Goal: Book appointment/travel/reservation

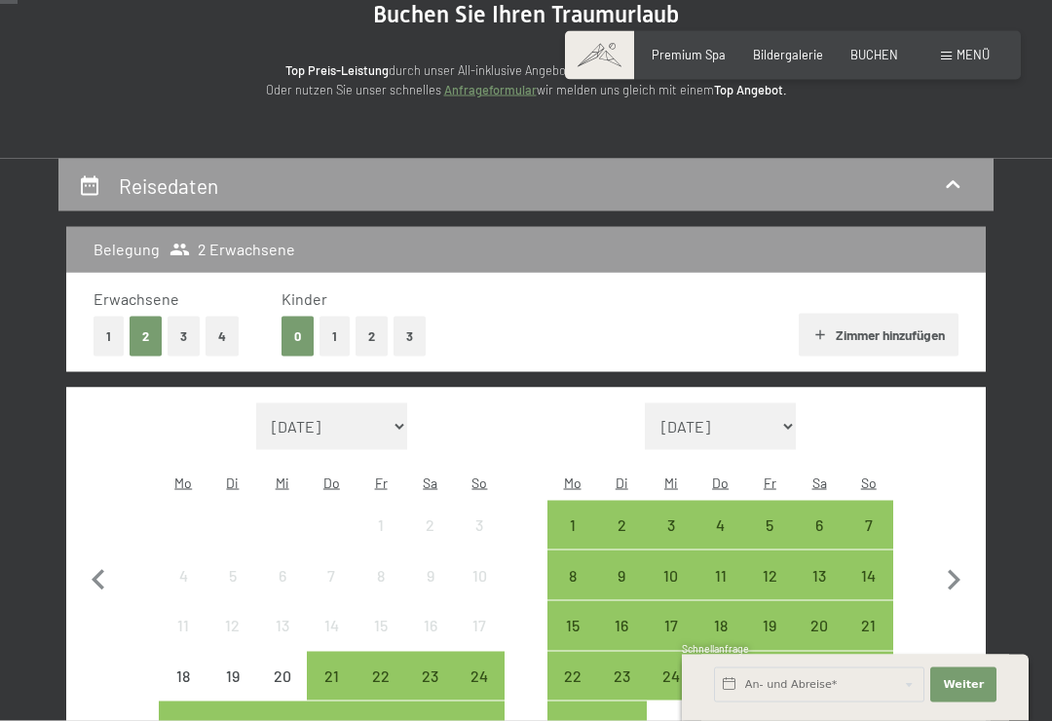
scroll to position [225, 0]
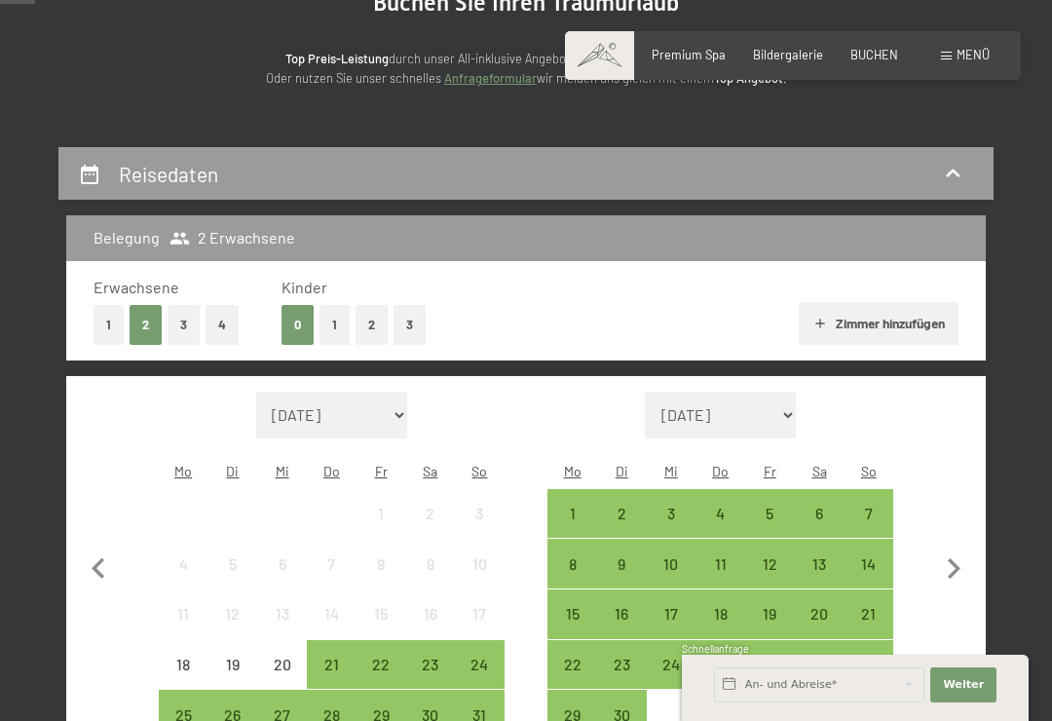
click at [335, 322] on button "1" at bounding box center [335, 325] width 30 height 40
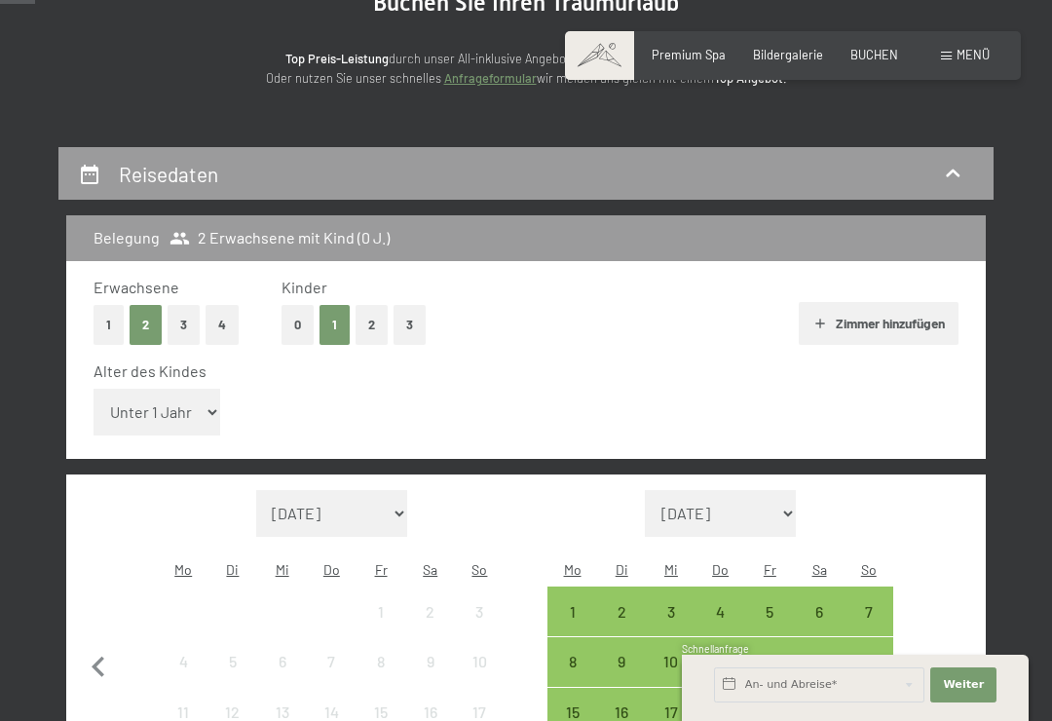
click at [177, 400] on select "Unter 1 Jahr 1 Jahr 2 Jahre 3 Jahre 4 Jahre 5 Jahre 6 Jahre 7 Jahre 8 Jahre 9 J…" at bounding box center [157, 412] width 127 height 47
select select "1"
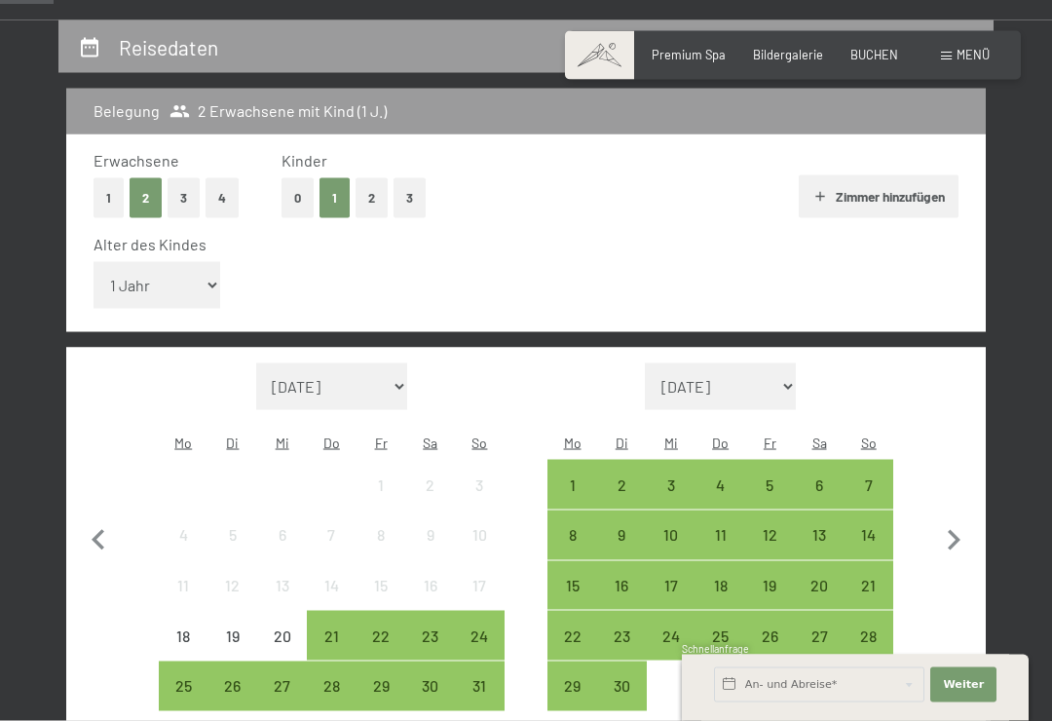
click at [959, 520] on icon "button" at bounding box center [953, 540] width 41 height 41
select select "2025-09-01"
select select "2025-10-01"
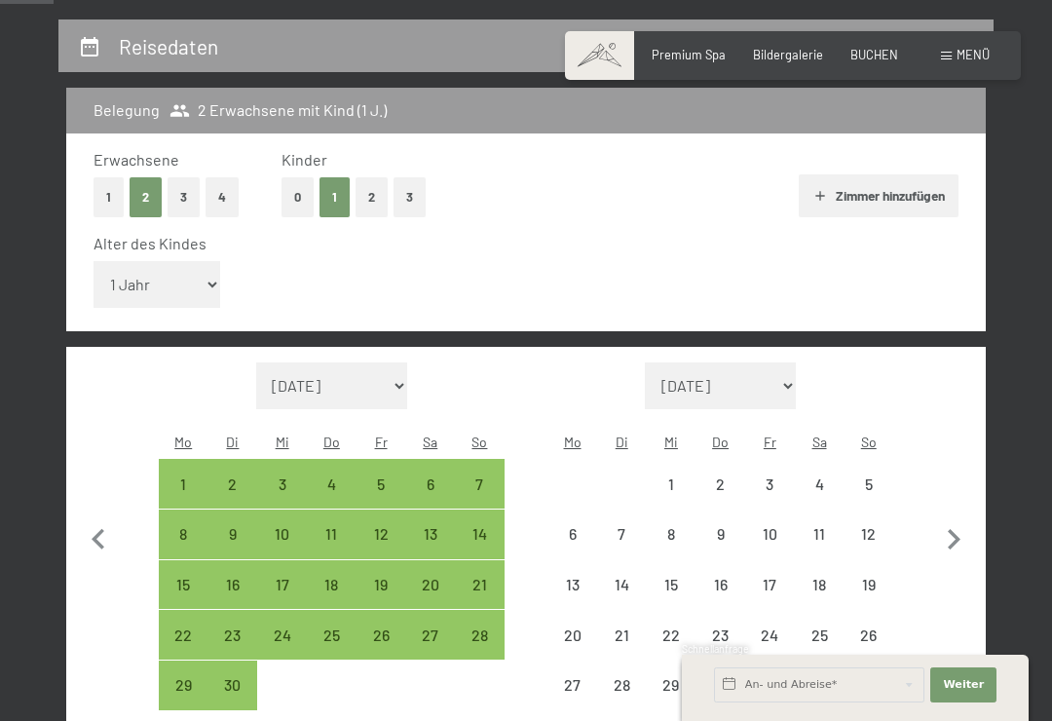
select select "2025-09-01"
select select "2025-10-01"
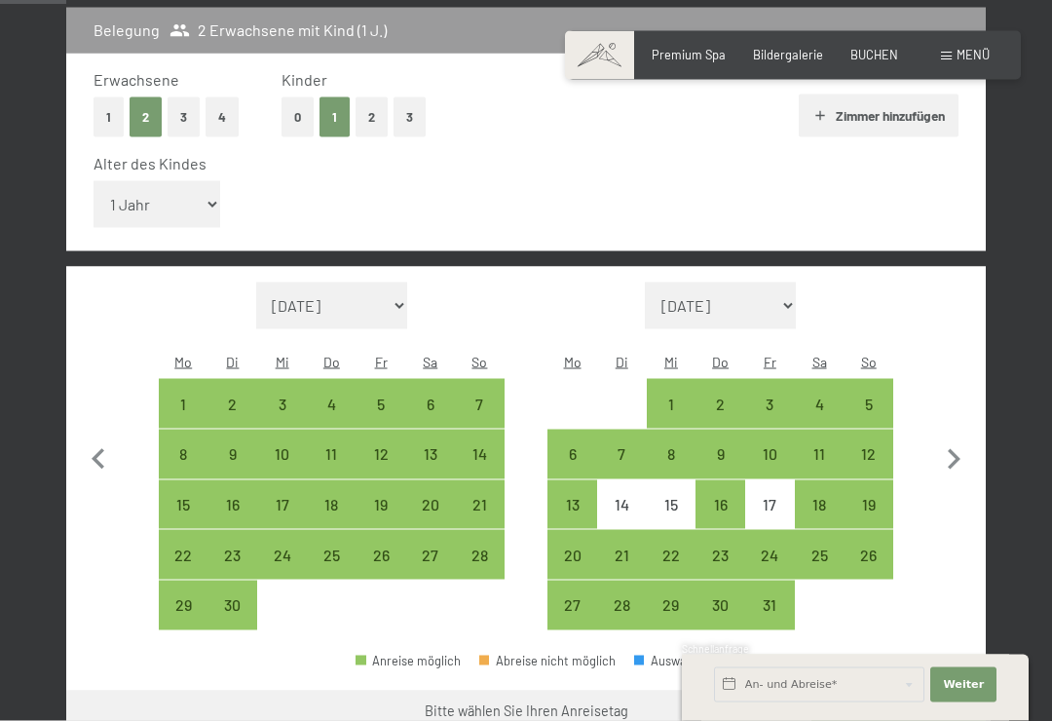
scroll to position [433, 0]
click at [572, 445] on div "6" at bounding box center [572, 468] width 46 height 46
select select "2025-09-01"
select select "2025-10-01"
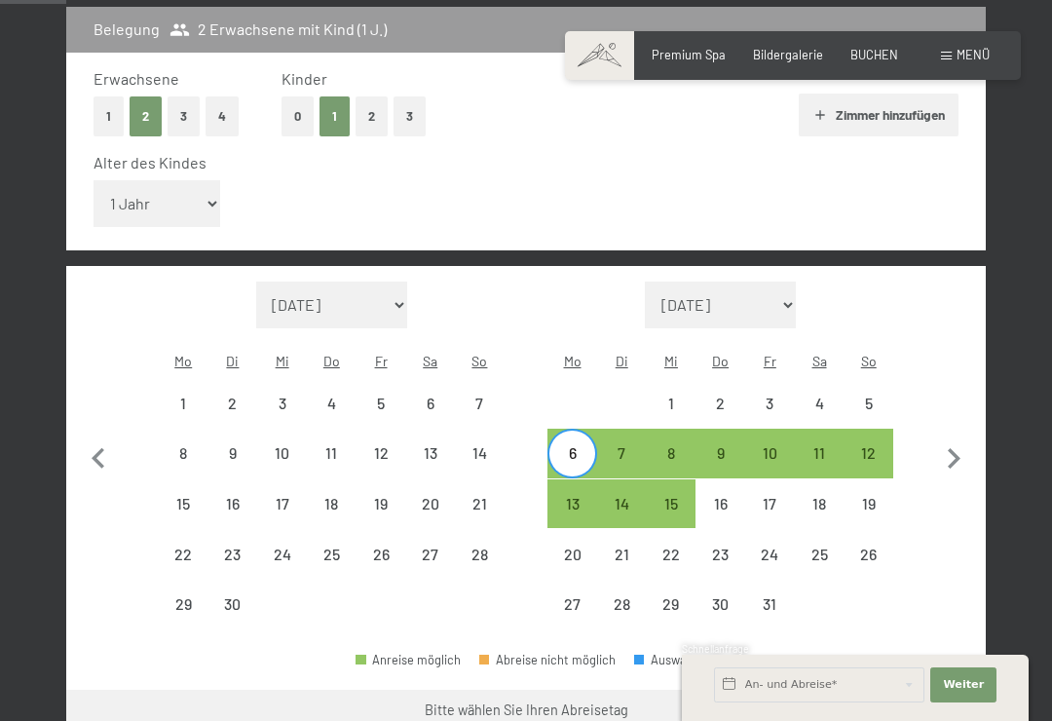
click at [570, 496] on div "13" at bounding box center [572, 519] width 46 height 46
select select "2025-09-01"
select select "2025-10-01"
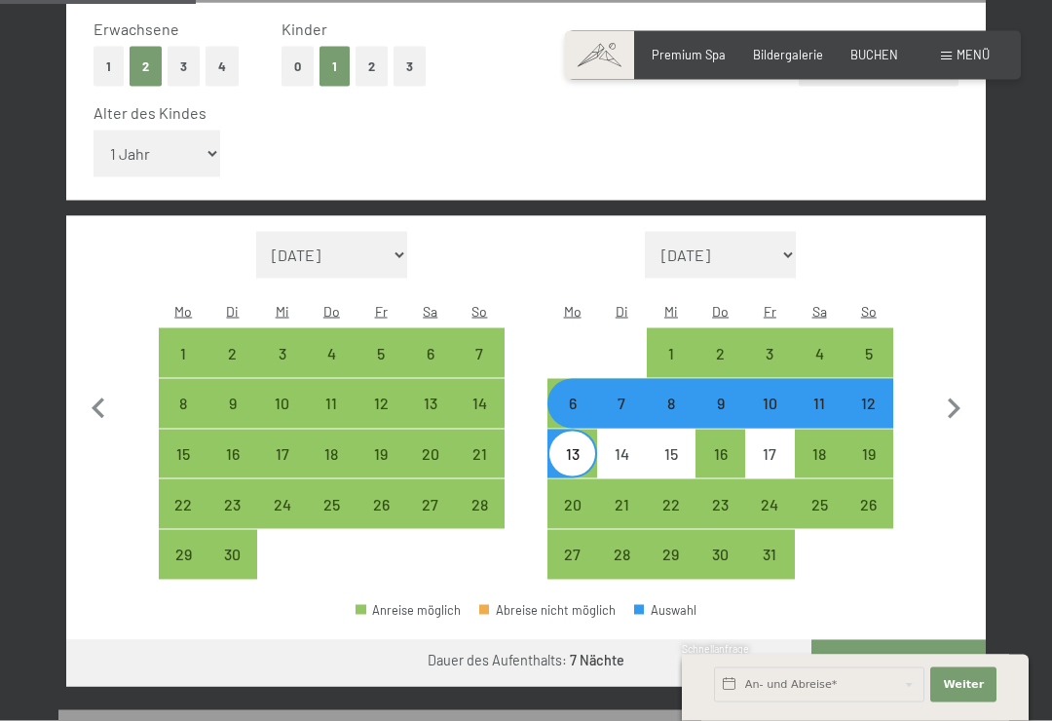
scroll to position [463, 0]
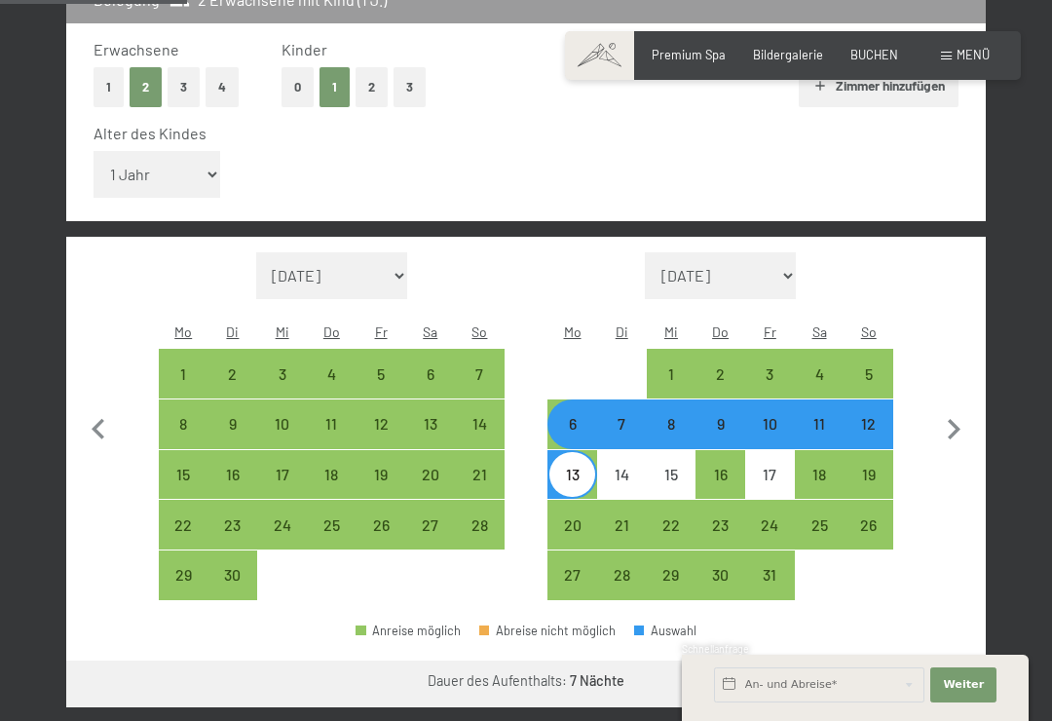
click at [575, 416] on div "6" at bounding box center [572, 439] width 46 height 46
select select "2025-09-01"
select select "2025-10-01"
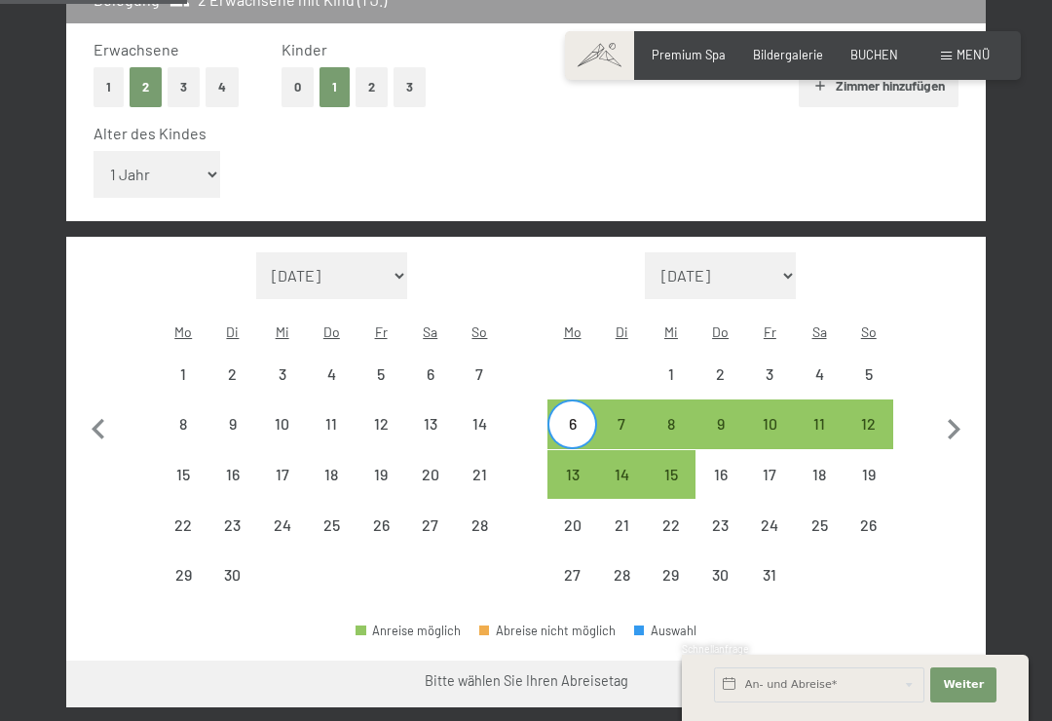
click at [769, 416] on div "10" at bounding box center [770, 439] width 46 height 46
select select "2025-09-01"
select select "2025-10-01"
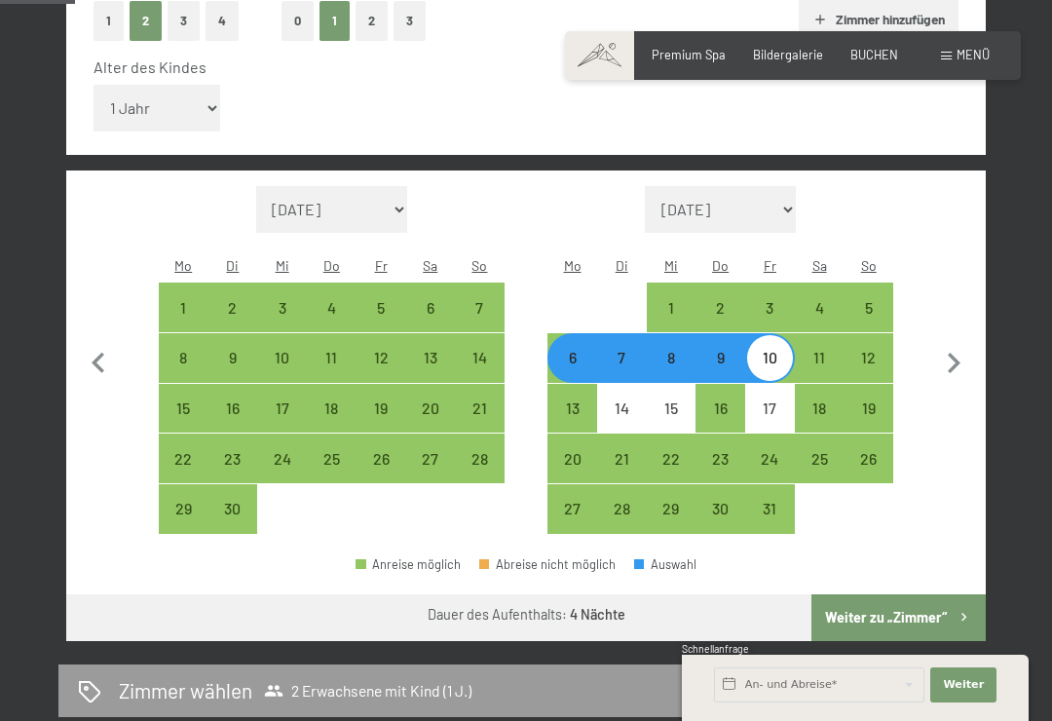
scroll to position [531, 0]
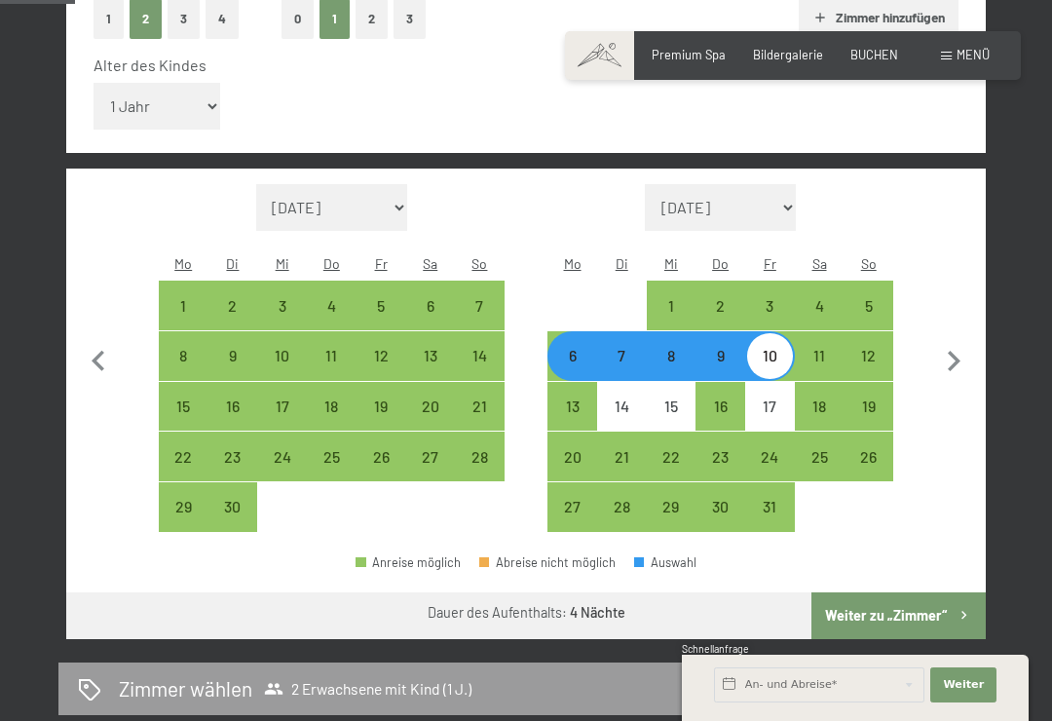
click at [574, 348] on div "6" at bounding box center [572, 371] width 46 height 46
select select "2025-09-01"
select select "2025-10-01"
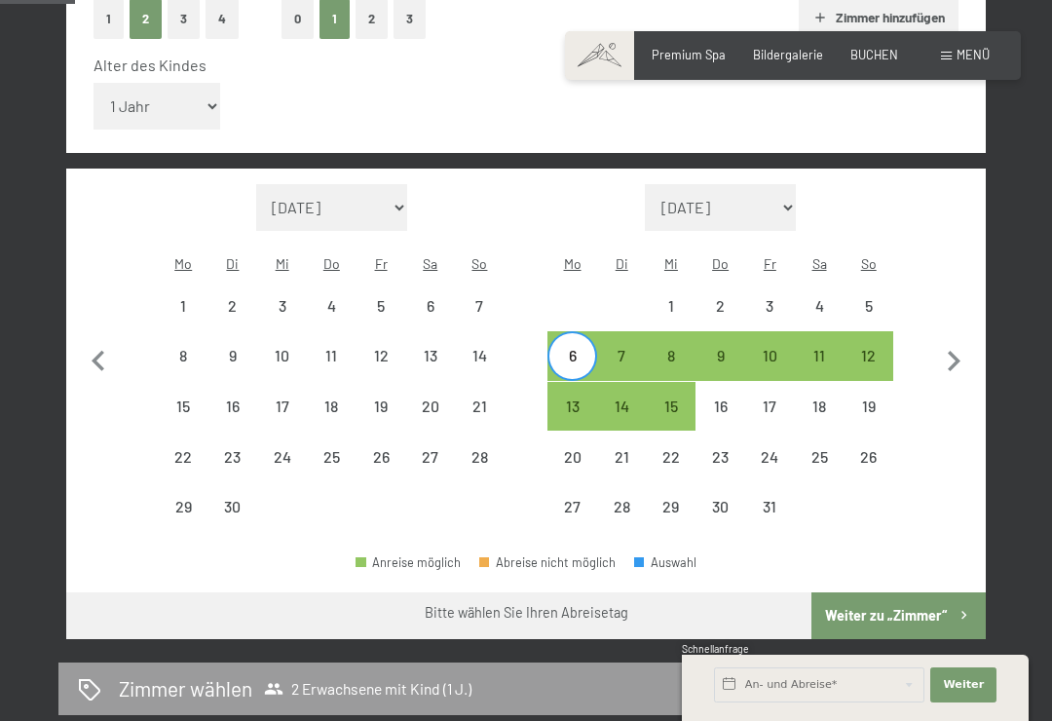
click at [827, 348] on div "11" at bounding box center [820, 371] width 46 height 46
select select "2025-09-01"
select select "2025-10-01"
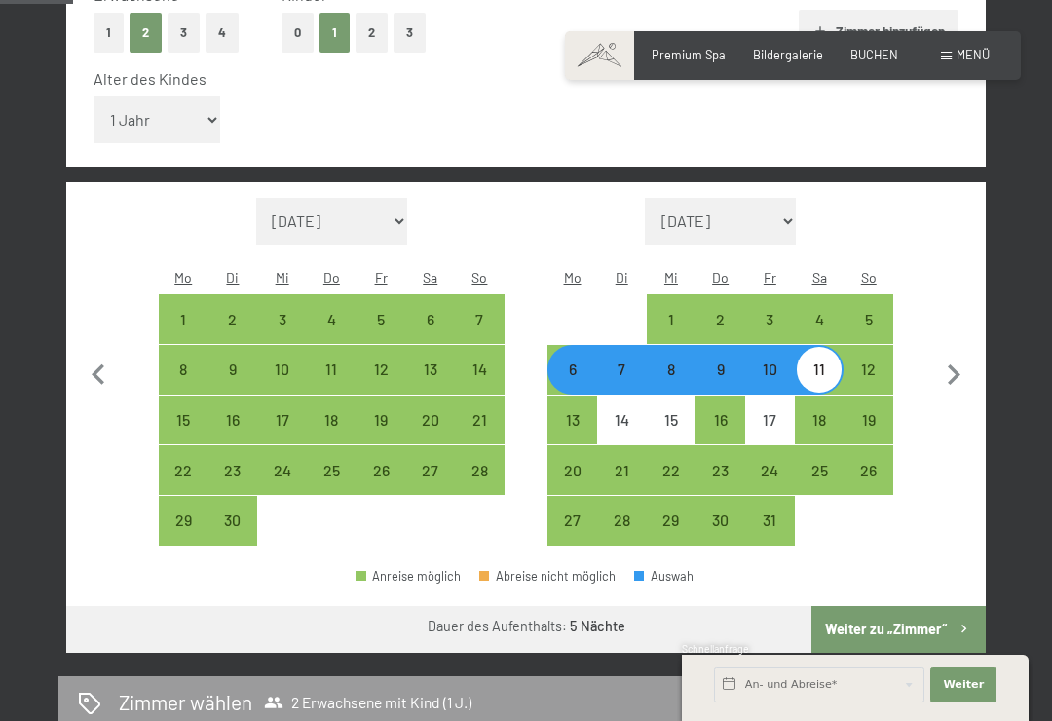
scroll to position [514, 0]
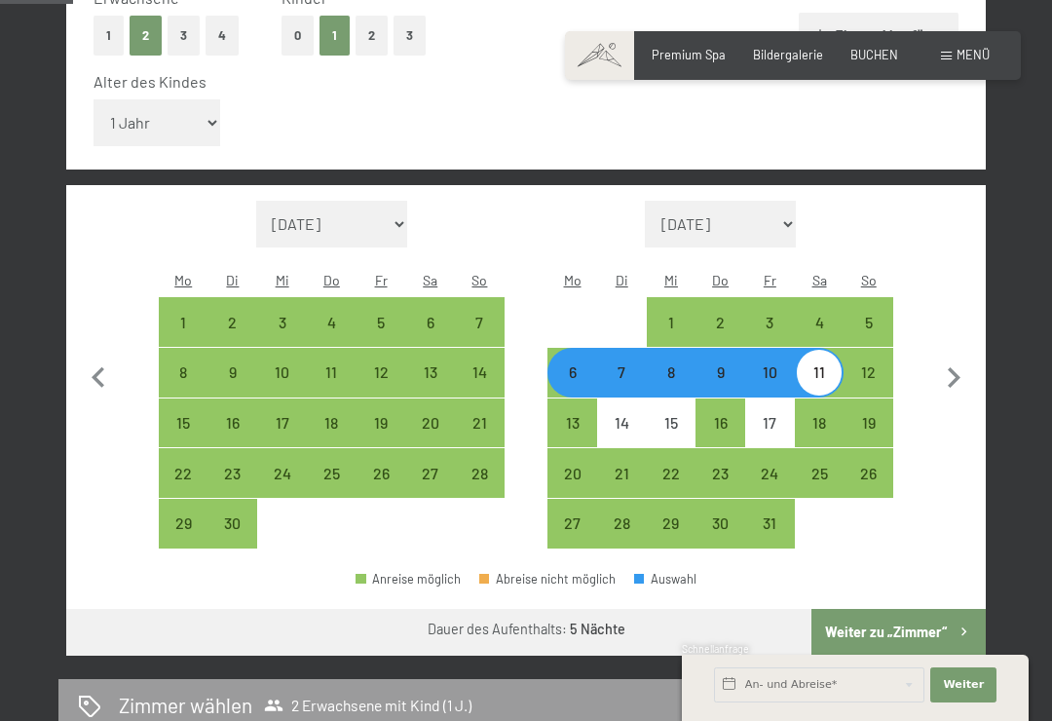
click at [575, 364] on div "6" at bounding box center [572, 387] width 46 height 46
select select "2025-09-01"
select select "2025-10-01"
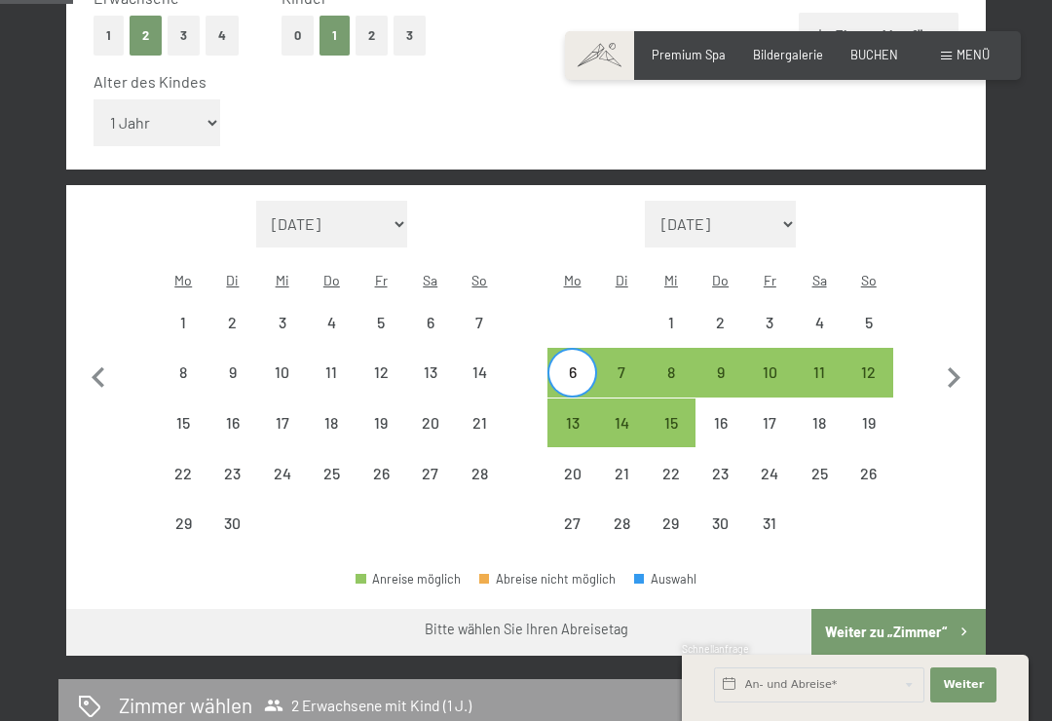
click at [871, 364] on div "12" at bounding box center [869, 387] width 46 height 46
select select "2025-09-01"
select select "2025-10-01"
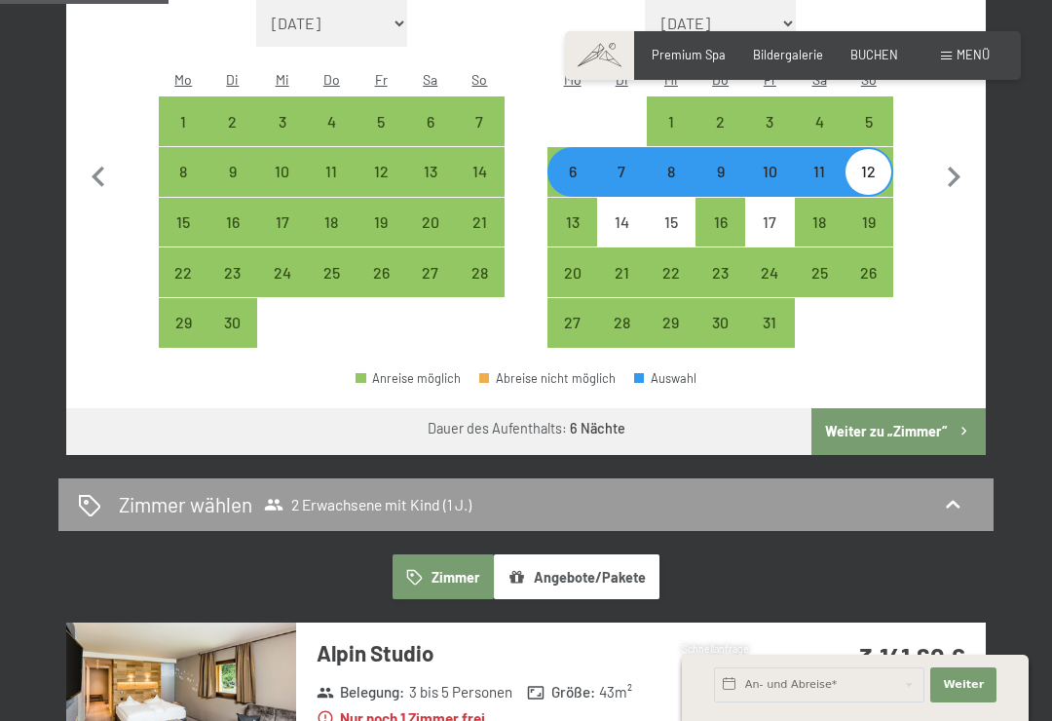
scroll to position [703, 0]
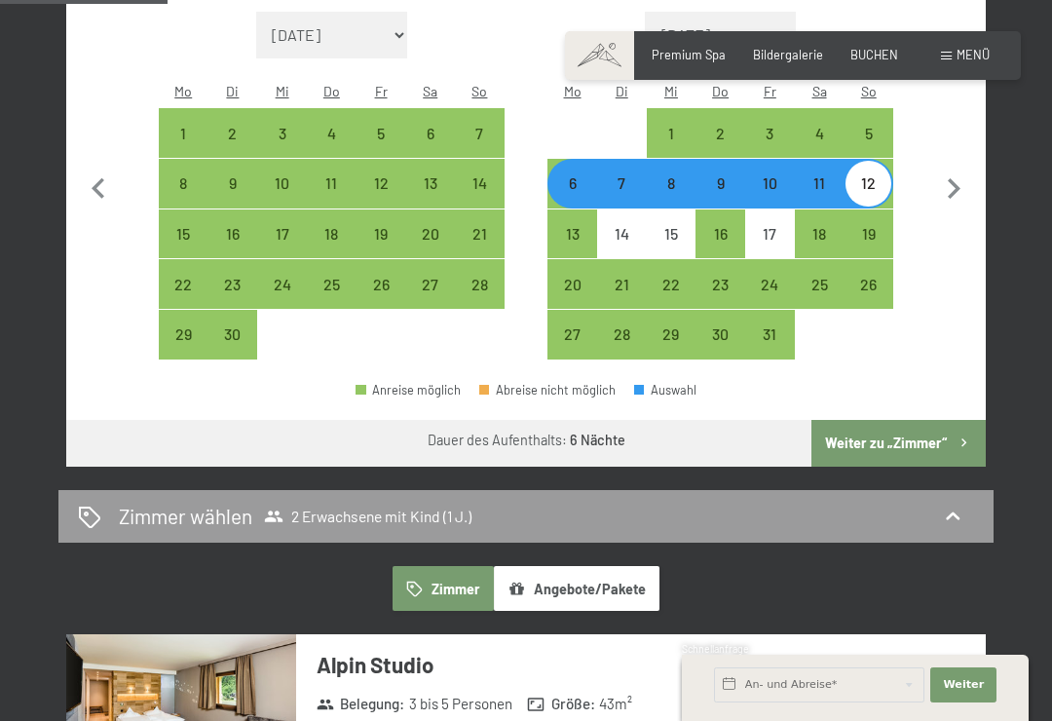
click at [561, 566] on button "Angebote/Pakete" at bounding box center [577, 588] width 166 height 45
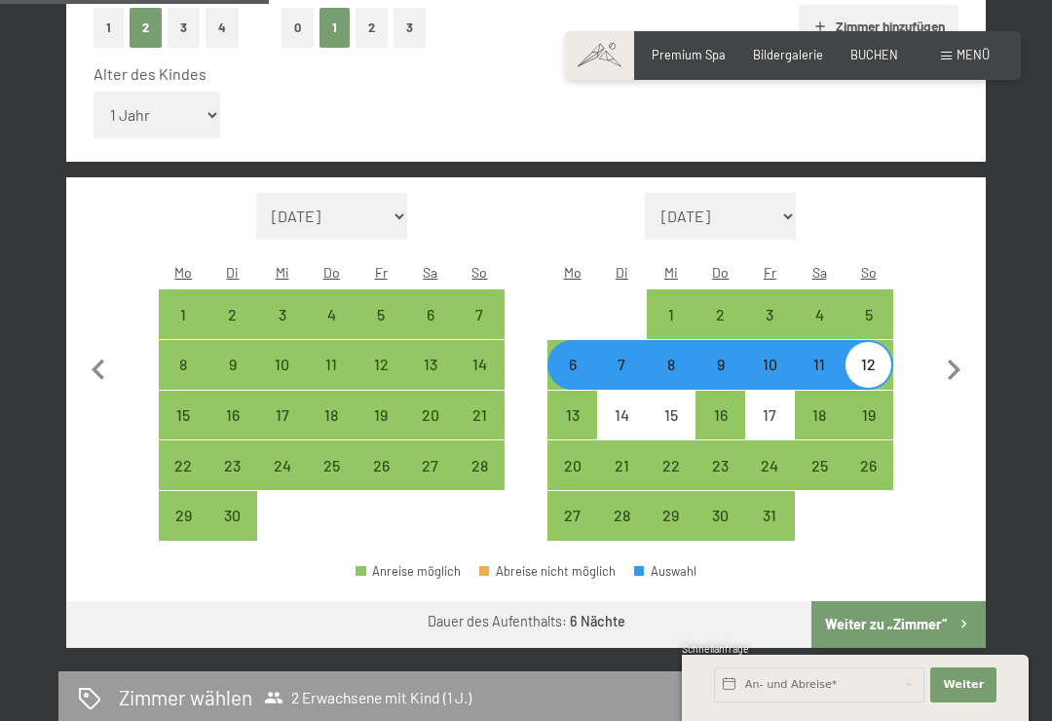
scroll to position [521, 0]
click at [568, 357] on div "6" at bounding box center [572, 380] width 46 height 46
select select "2025-09-01"
select select "2025-10-01"
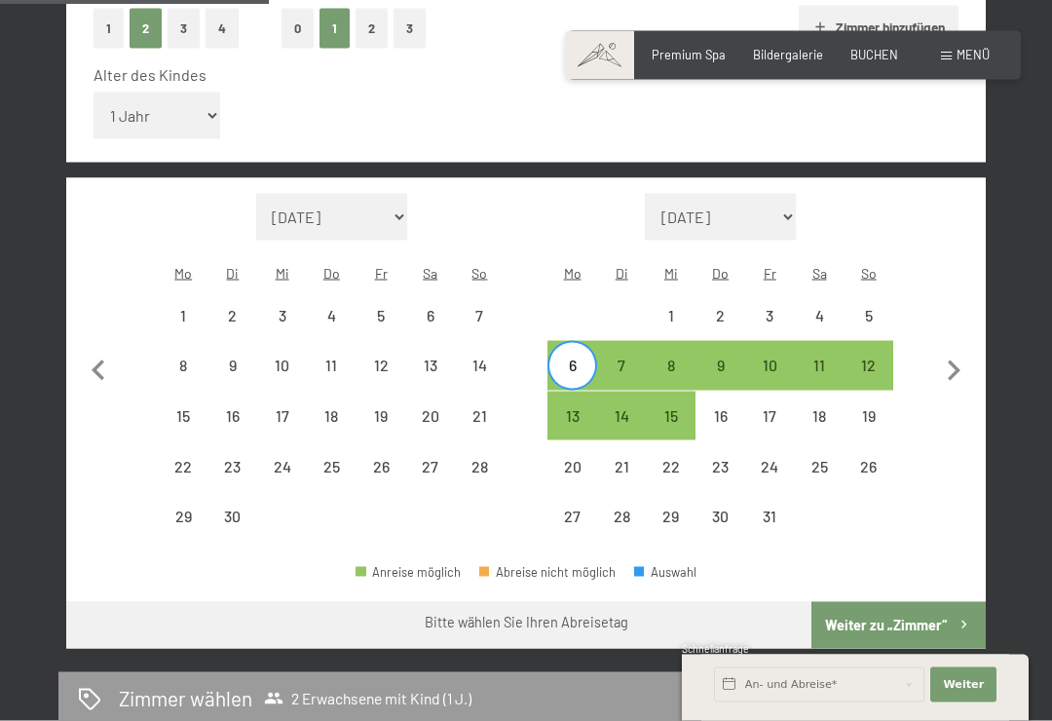
scroll to position [522, 0]
click at [827, 357] on div "11" at bounding box center [820, 380] width 46 height 46
select select "2025-09-01"
select select "2025-10-01"
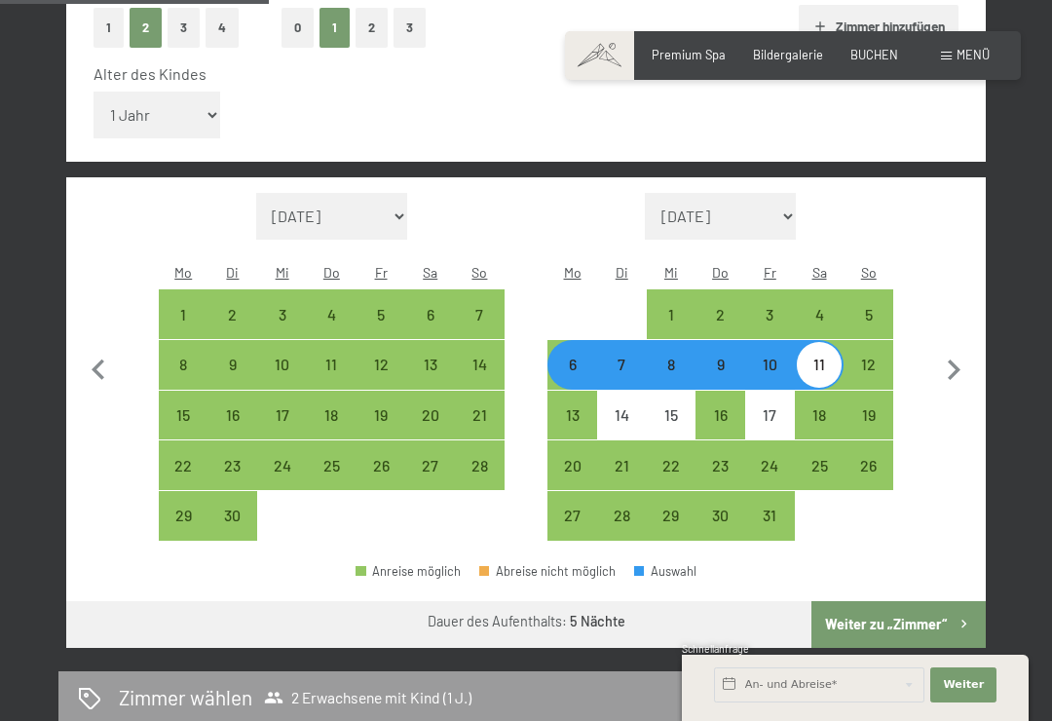
click at [628, 357] on div "7" at bounding box center [622, 380] width 46 height 46
select select "2025-09-01"
select select "2025-10-01"
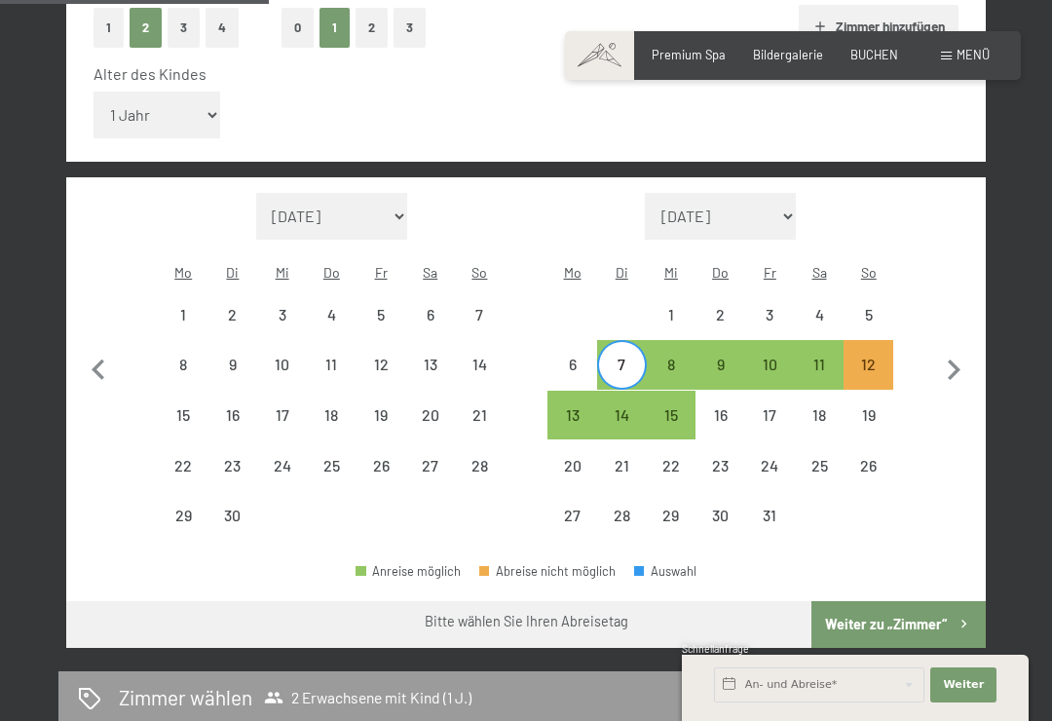
click at [577, 407] on div "13" at bounding box center [572, 430] width 46 height 46
select select "2025-09-01"
select select "2025-10-01"
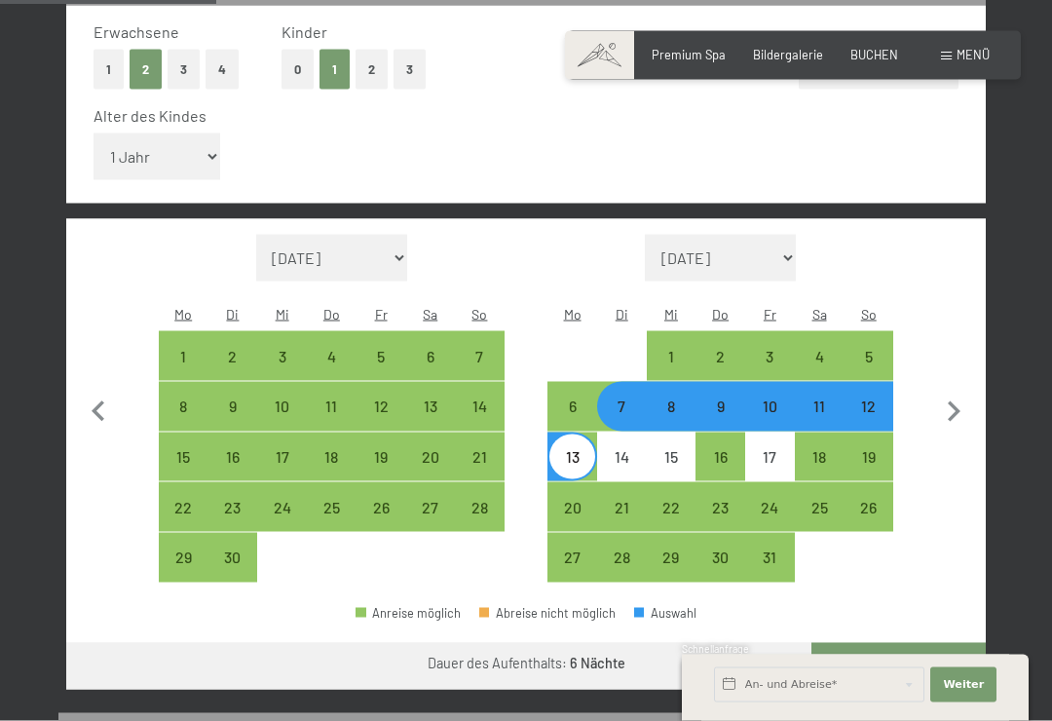
scroll to position [470, 0]
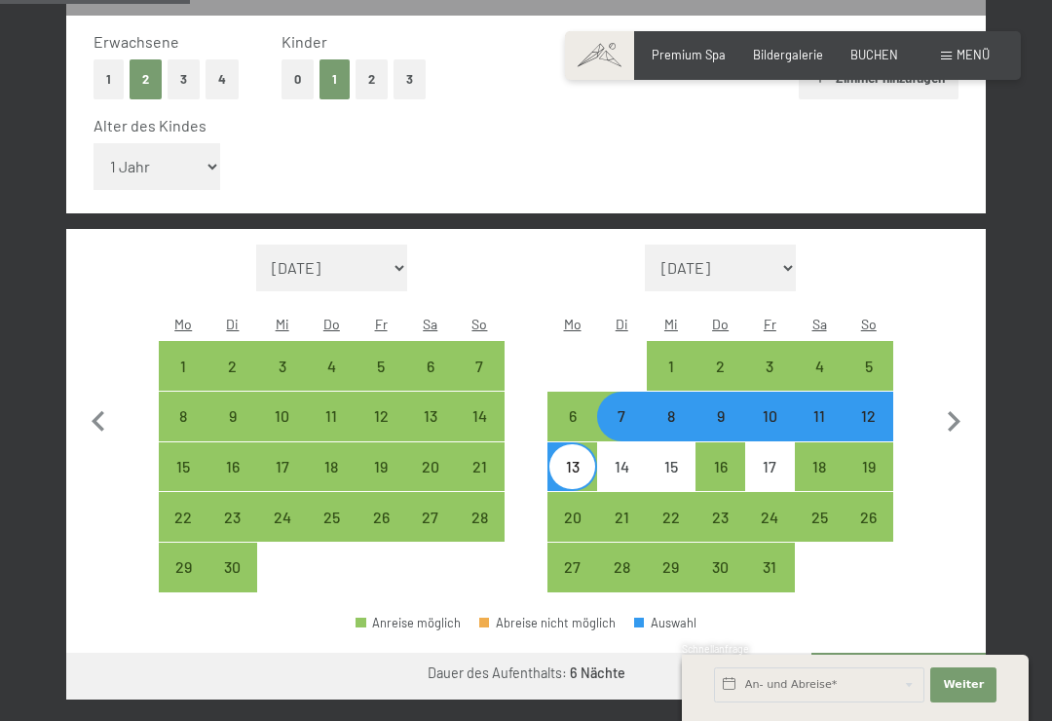
click at [566, 408] on div "6" at bounding box center [572, 431] width 46 height 46
select select "2025-09-01"
select select "2025-10-01"
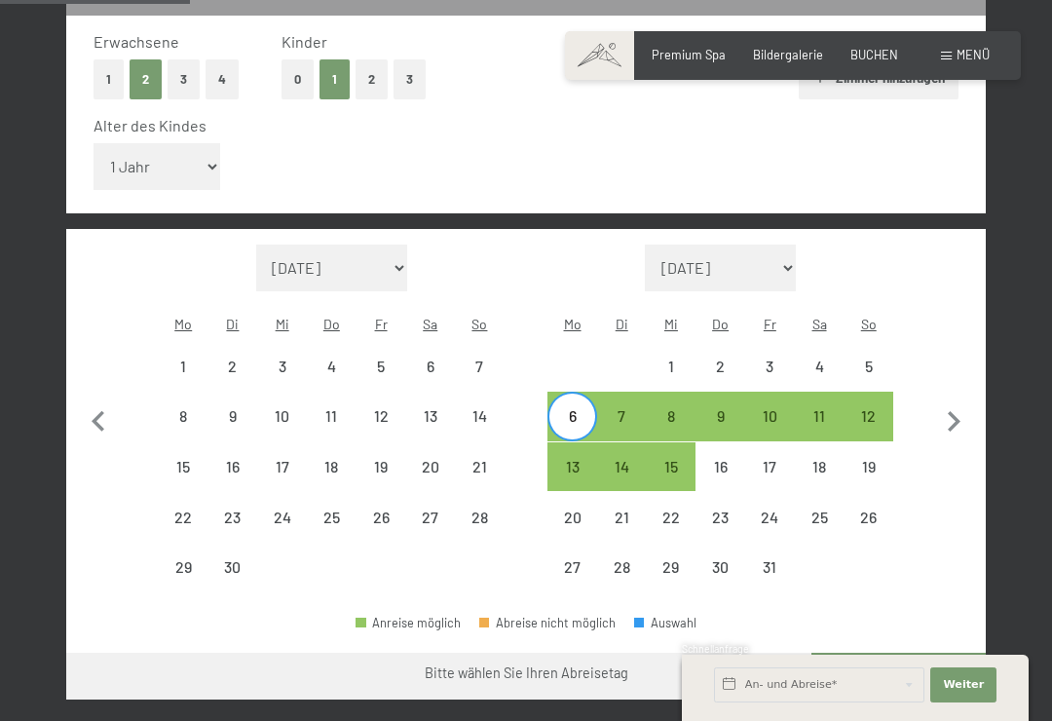
click at [878, 408] on div "12" at bounding box center [869, 431] width 46 height 46
select select "2025-09-01"
select select "2025-10-01"
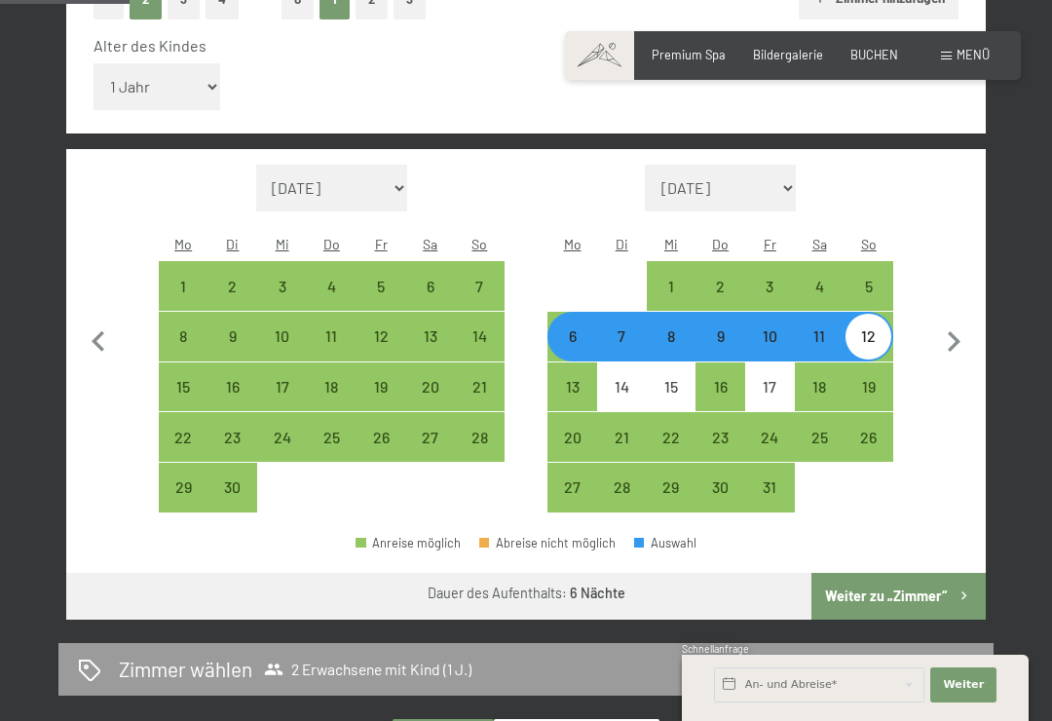
scroll to position [549, 0]
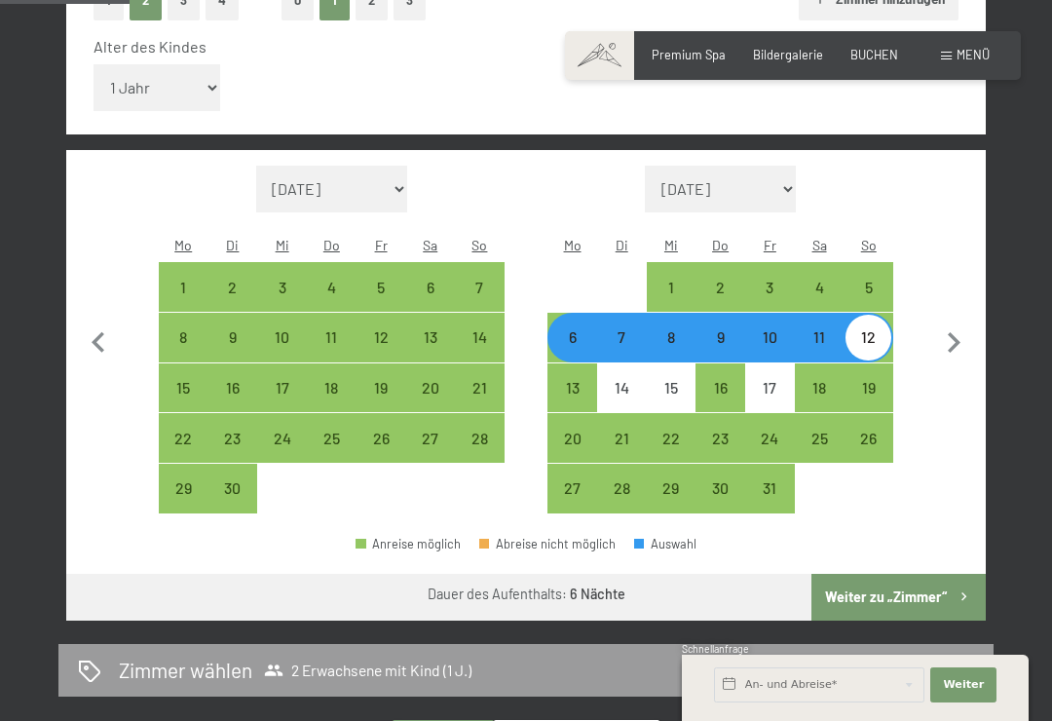
click at [580, 329] on div "6" at bounding box center [572, 352] width 46 height 46
select select "2025-09-01"
select select "2025-10-01"
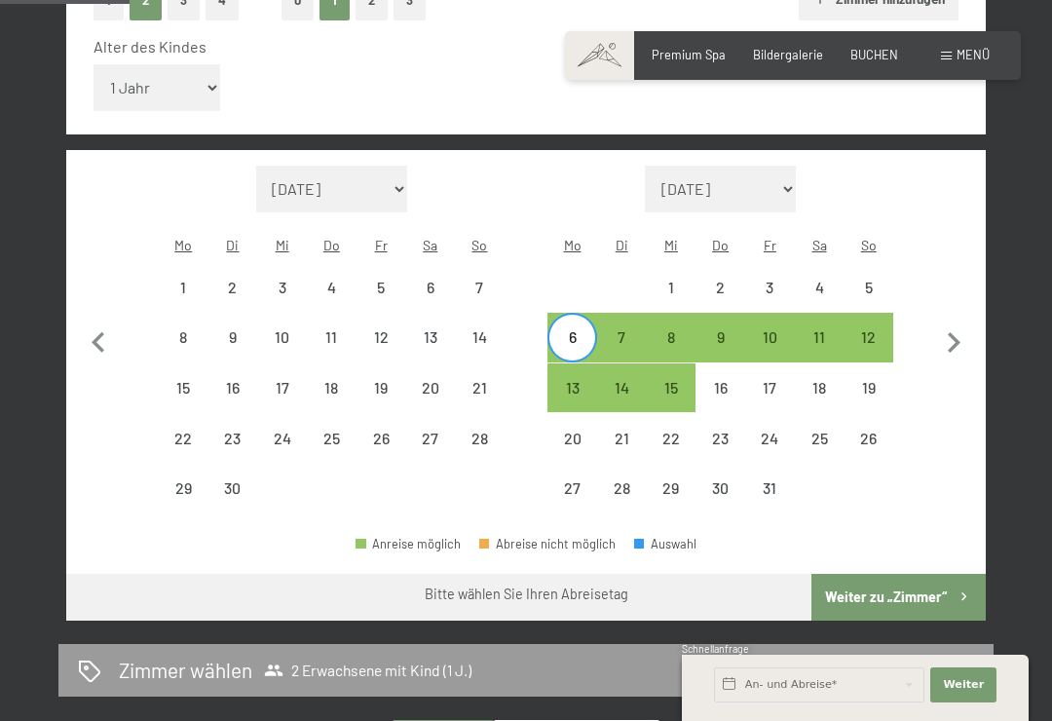
click at [829, 329] on div "11" at bounding box center [820, 352] width 46 height 46
select select "2025-09-01"
select select "2025-10-01"
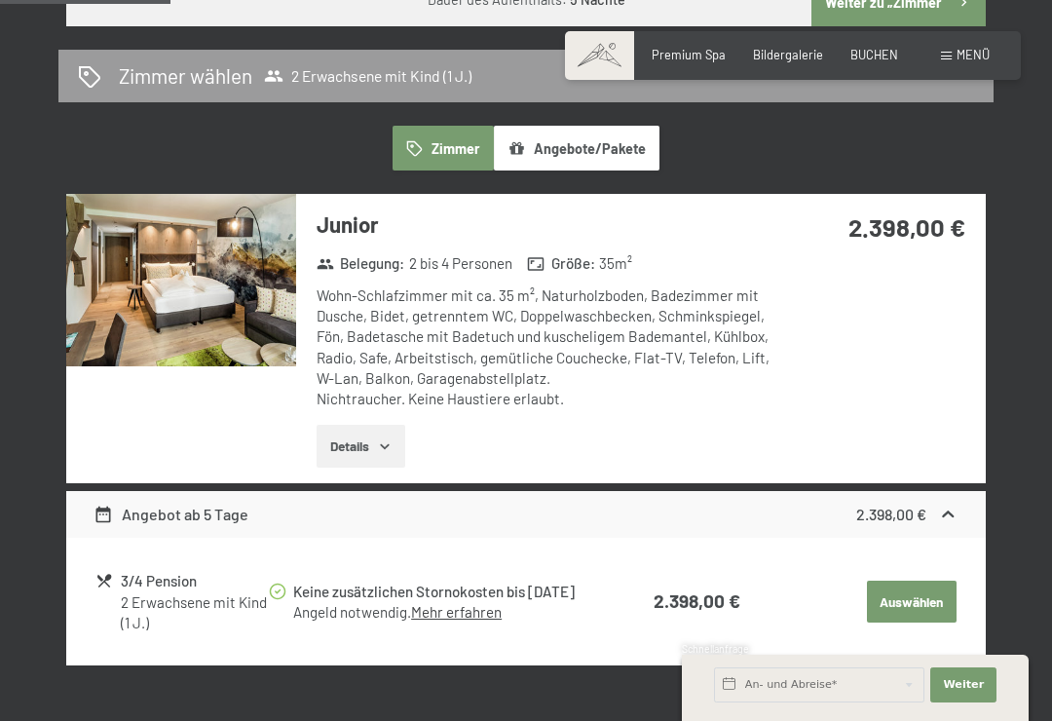
scroll to position [1119, 0]
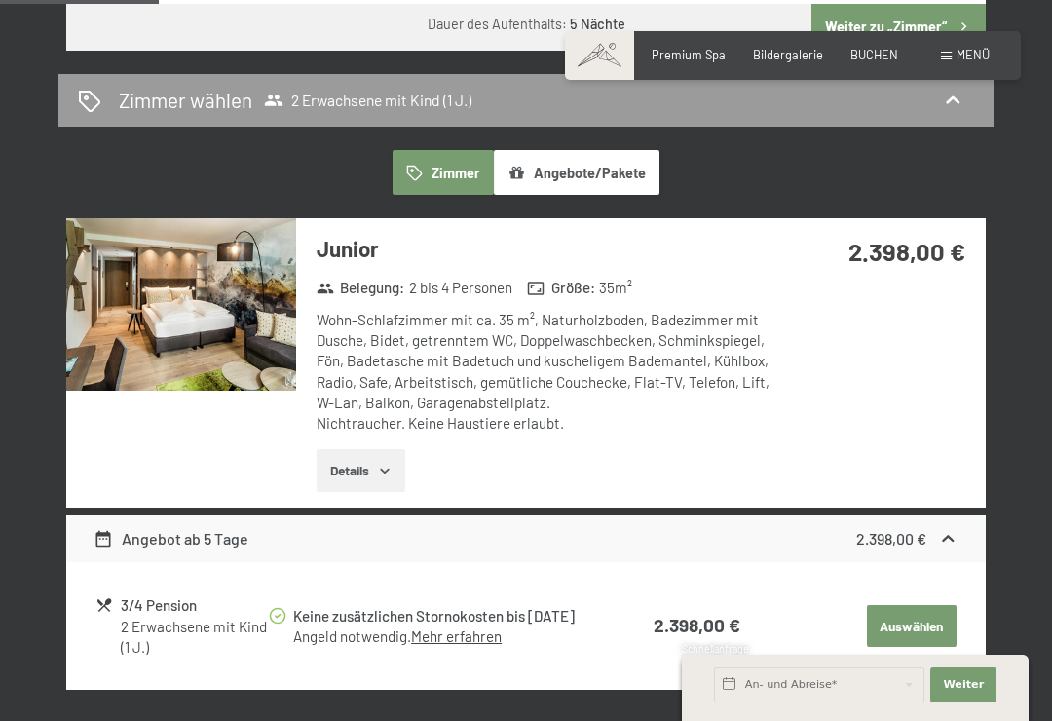
click at [373, 423] on span "Einwilligung Marketing*" at bounding box center [417, 415] width 161 height 19
click at [327, 423] on input "Einwilligung Marketing*" at bounding box center [317, 415] width 19 height 19
click at [370, 426] on span "Einwilligung Marketing*" at bounding box center [417, 415] width 161 height 19
click at [327, 426] on input "Einwilligung Marketing*" at bounding box center [317, 415] width 19 height 19
checkbox input "false"
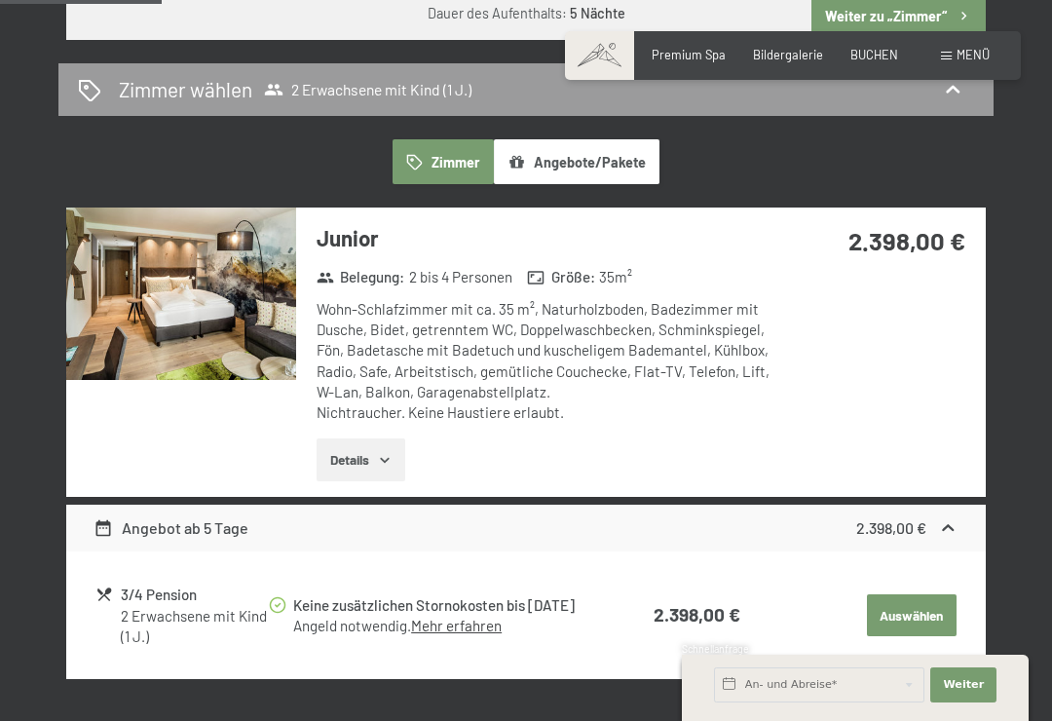
scroll to position [1147, 0]
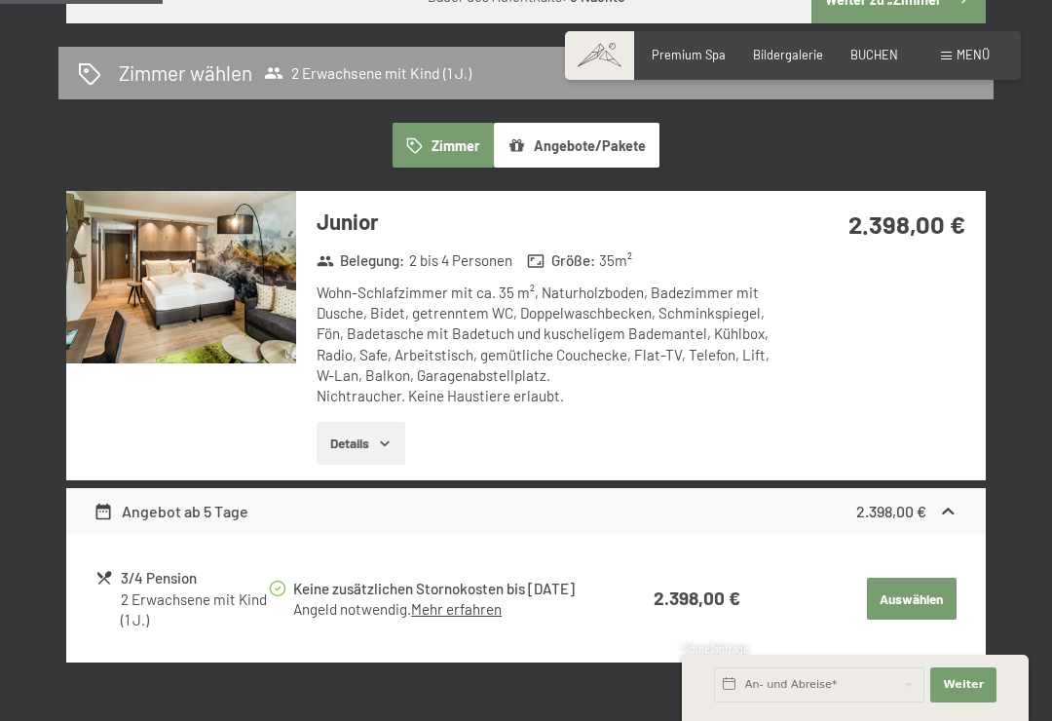
click at [374, 422] on button "Details" at bounding box center [361, 443] width 89 height 43
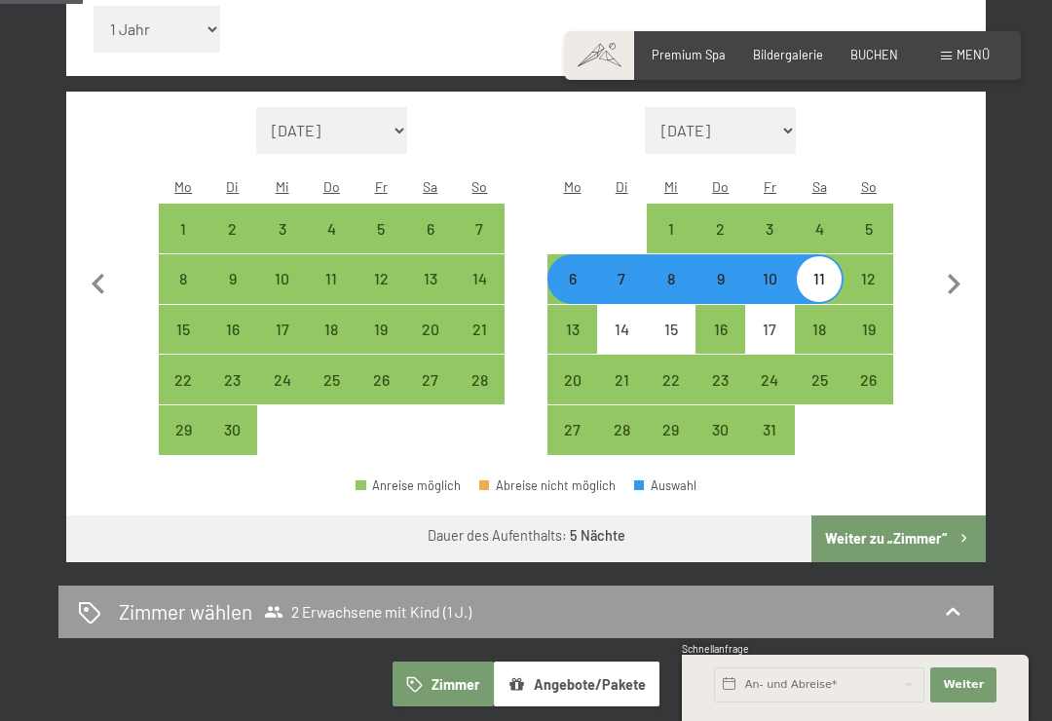
scroll to position [603, 0]
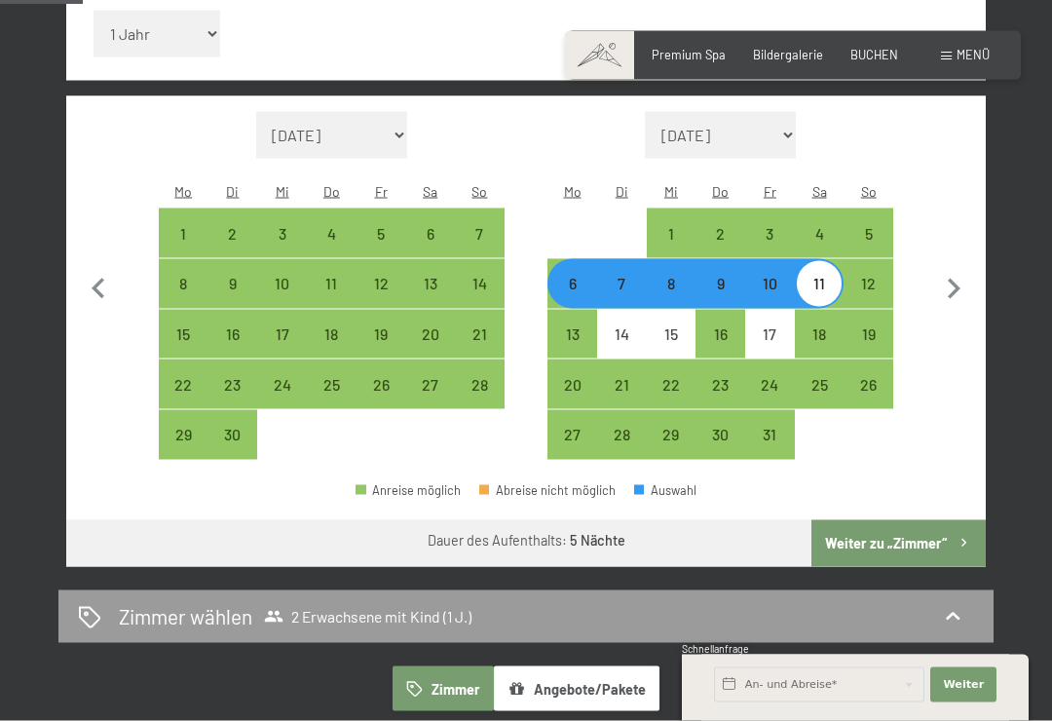
click at [568, 276] on div "6" at bounding box center [572, 299] width 46 height 46
select select "2025-09-01"
select select "2025-10-01"
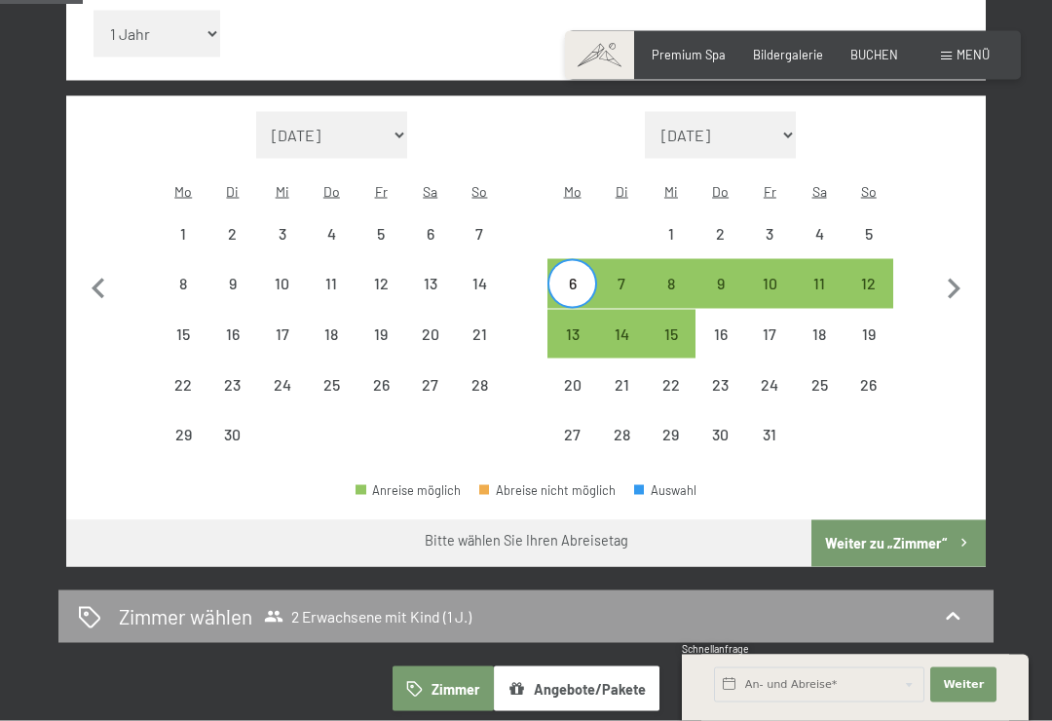
scroll to position [604, 0]
click at [872, 275] on div "12" at bounding box center [869, 298] width 46 height 46
select select "2025-09-01"
select select "2025-10-01"
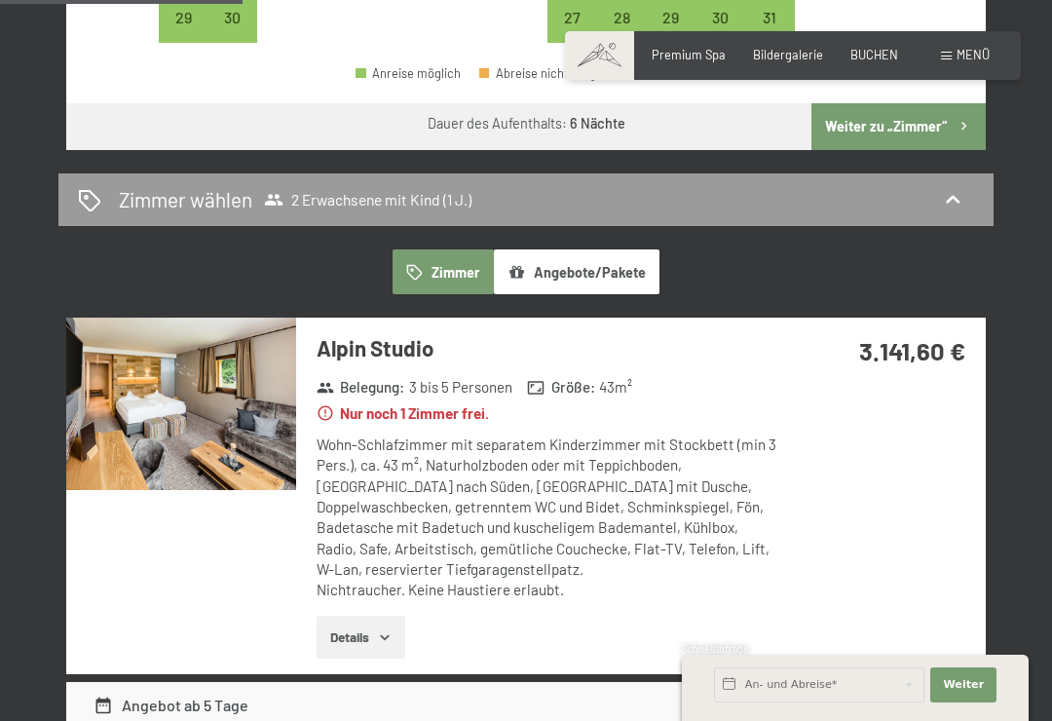
scroll to position [1022, 0]
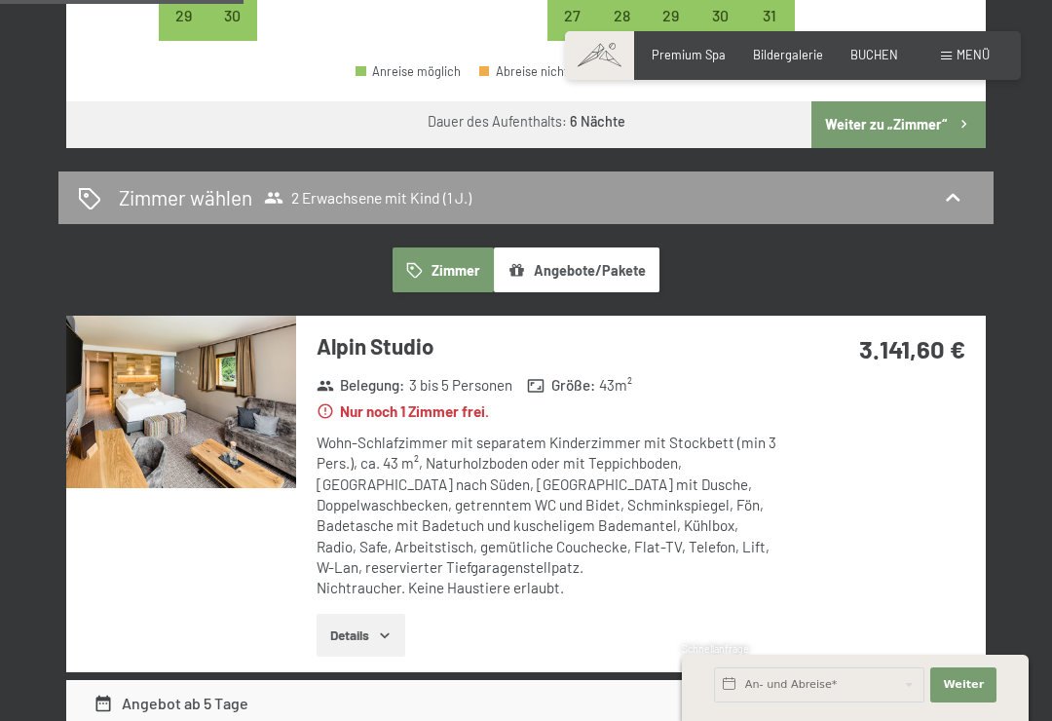
click at [390, 627] on icon "button" at bounding box center [385, 635] width 16 height 16
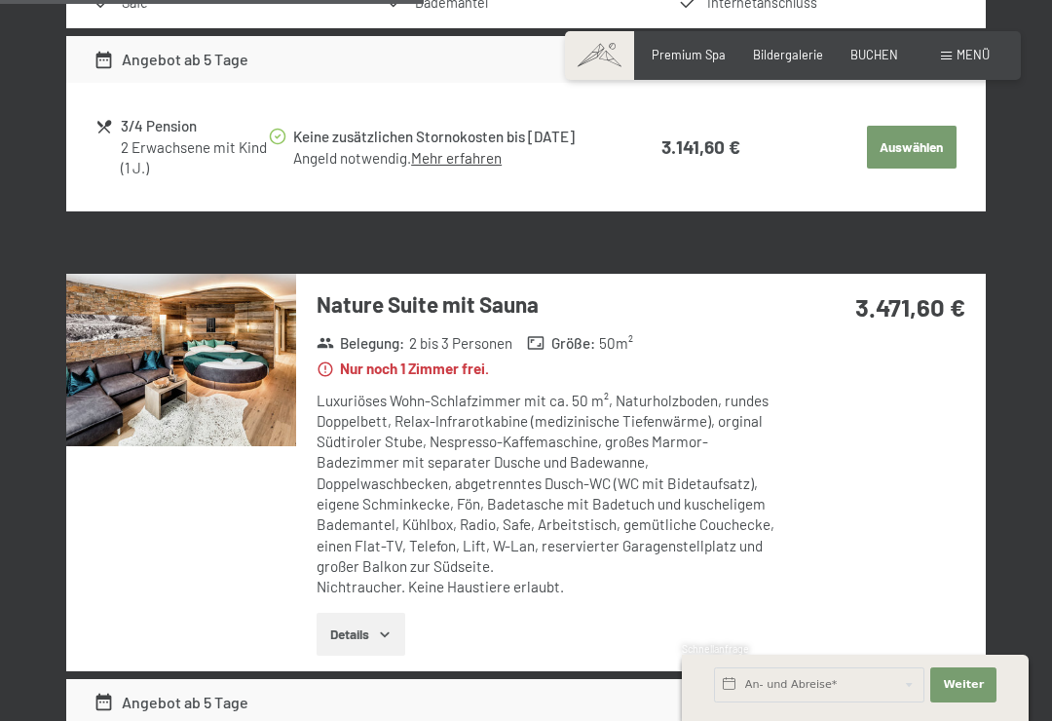
scroll to position [1899, 0]
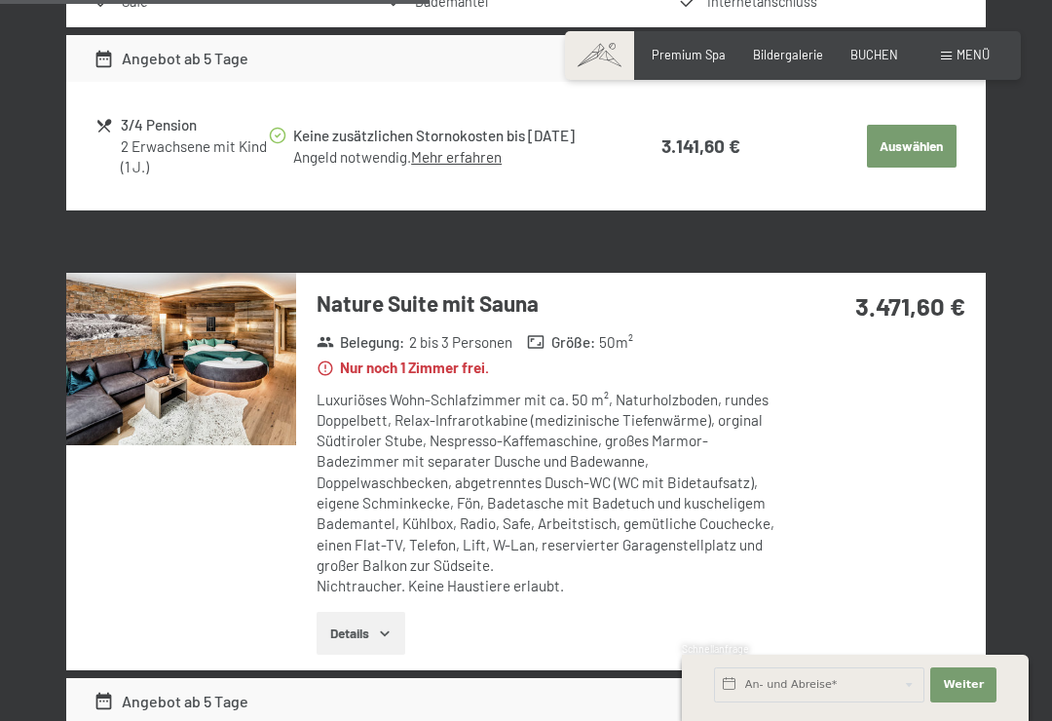
click at [379, 625] on icon "button" at bounding box center [385, 633] width 16 height 16
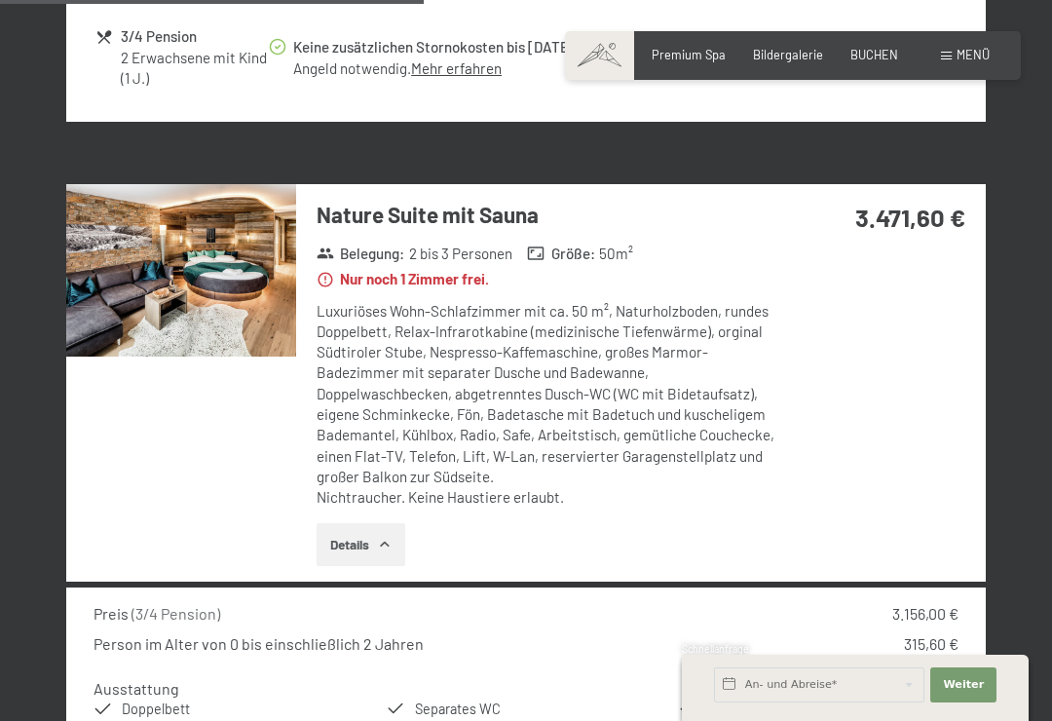
scroll to position [1965, 0]
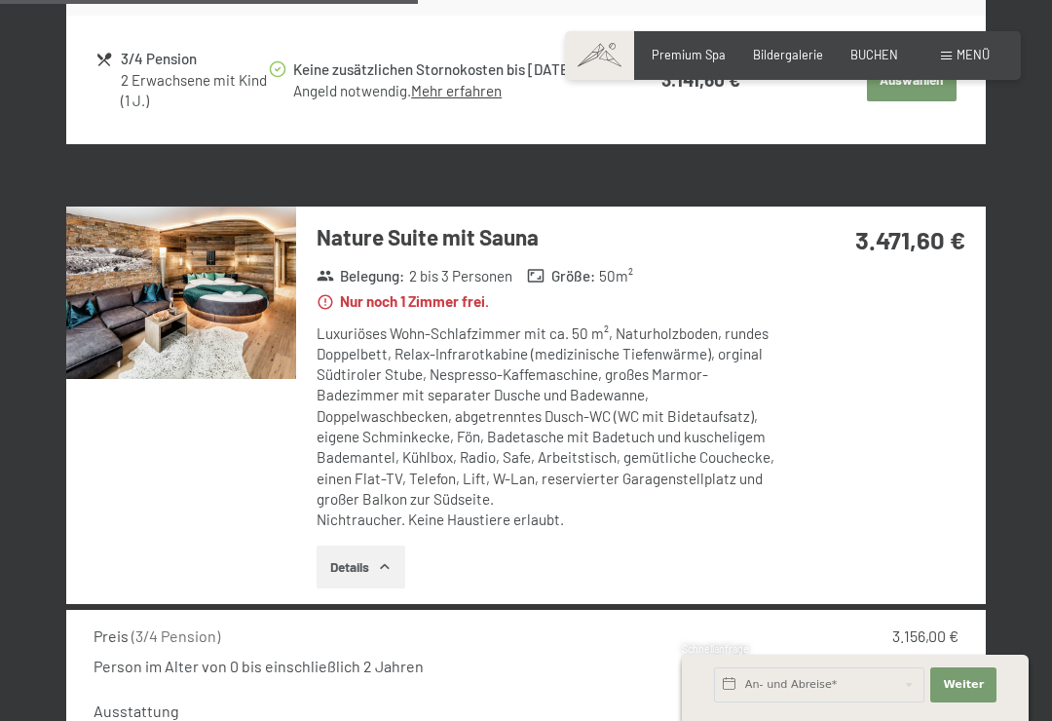
click at [357, 546] on button "Details" at bounding box center [361, 567] width 89 height 43
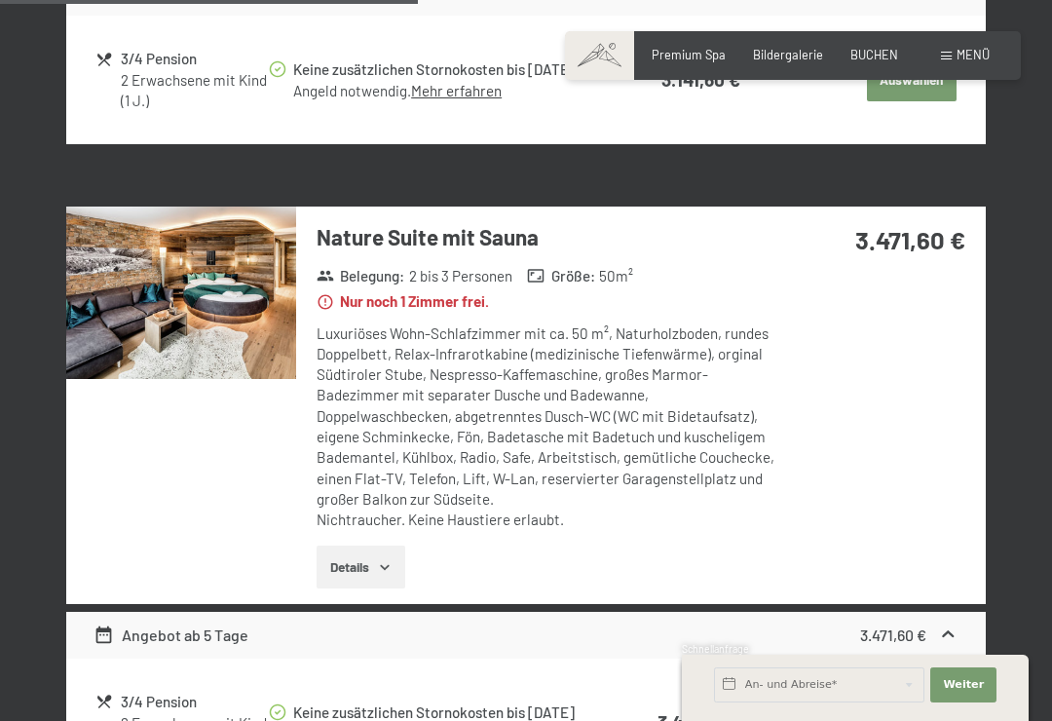
click at [353, 546] on button "Details" at bounding box center [361, 567] width 89 height 43
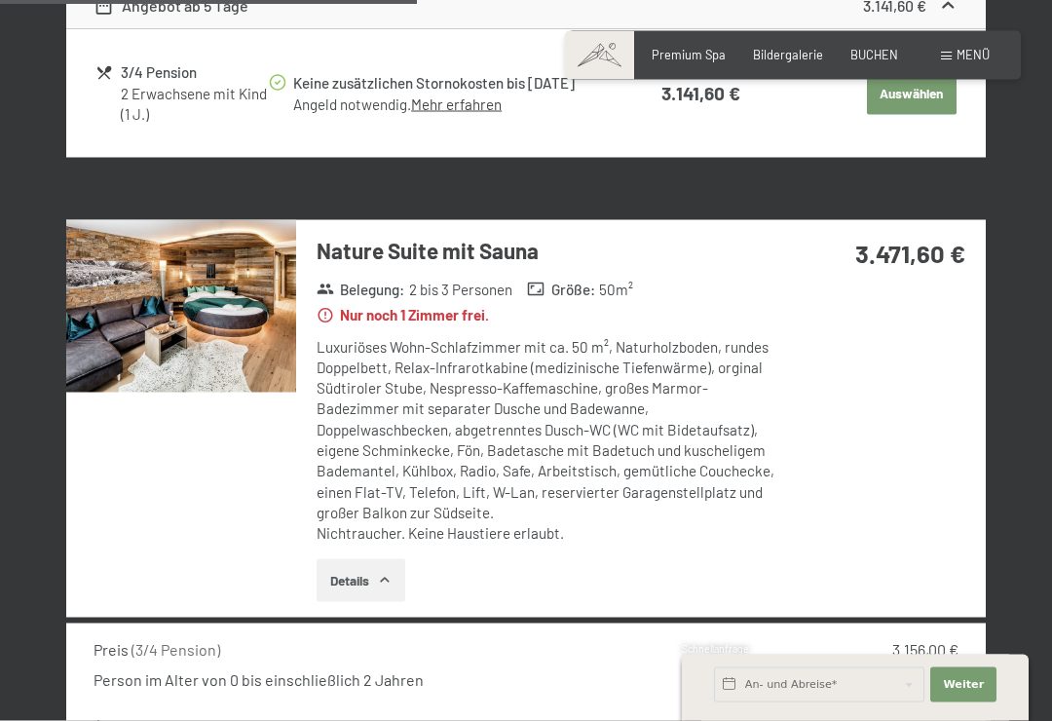
scroll to position [1930, 0]
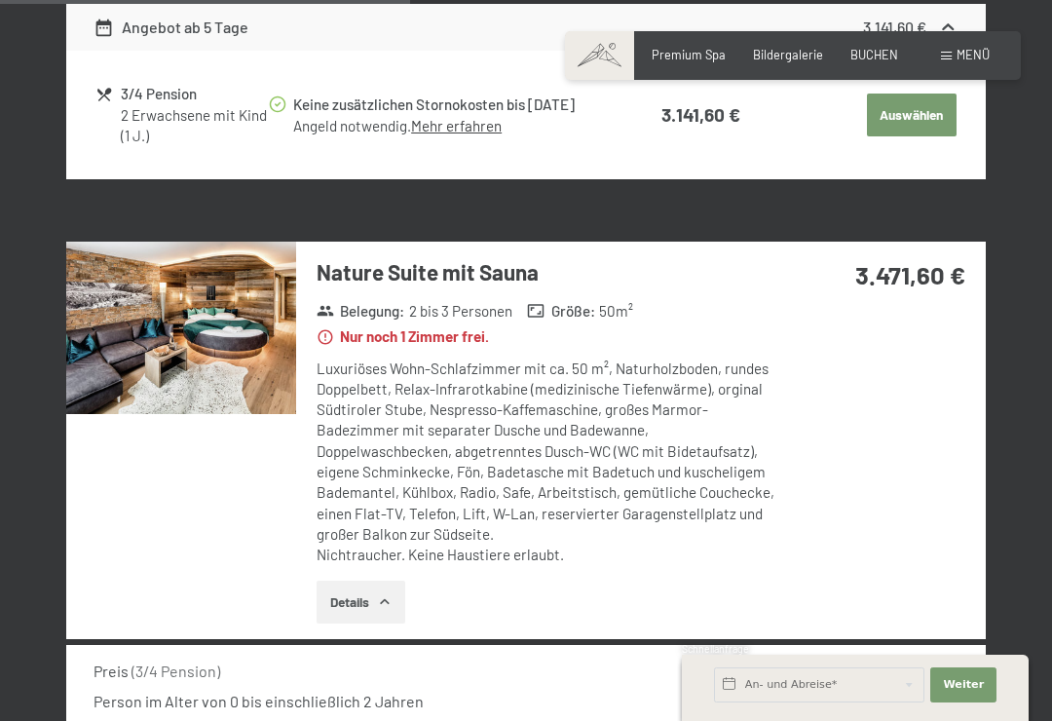
click at [172, 309] on img at bounding box center [181, 328] width 230 height 172
click at [1040, 22] on div "6. Oktober bis 12. Oktober 2025 Belegung 2 Erwachsene mit Kind (1 J.) Erwachsen…" at bounding box center [526, 557] width 1052 height 4231
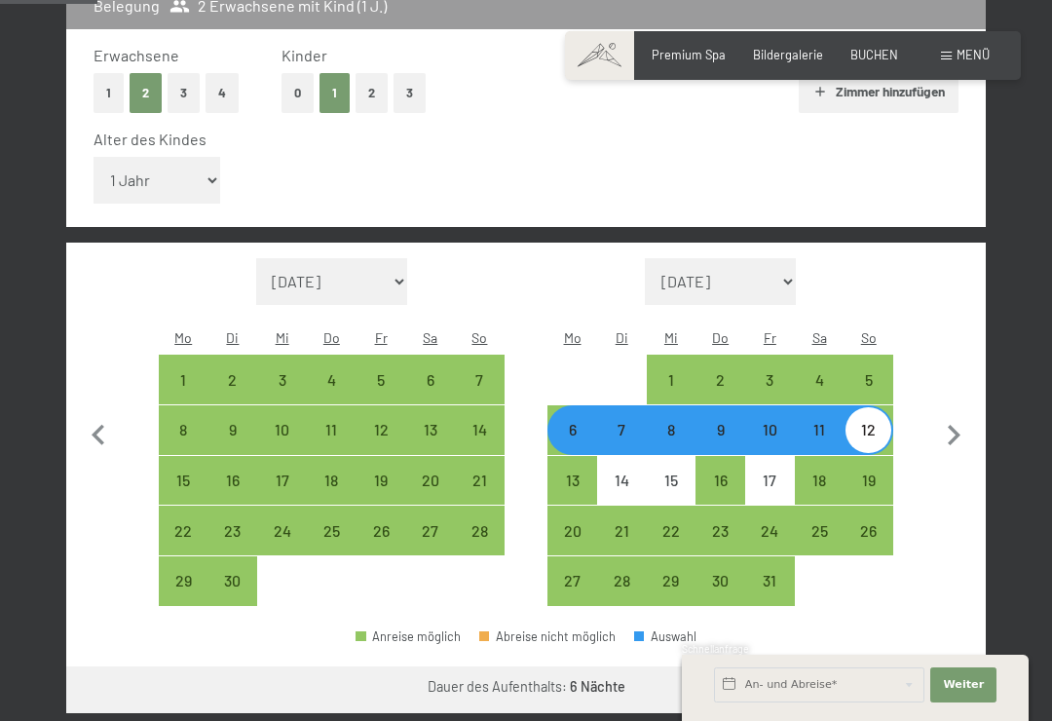
scroll to position [456, 0]
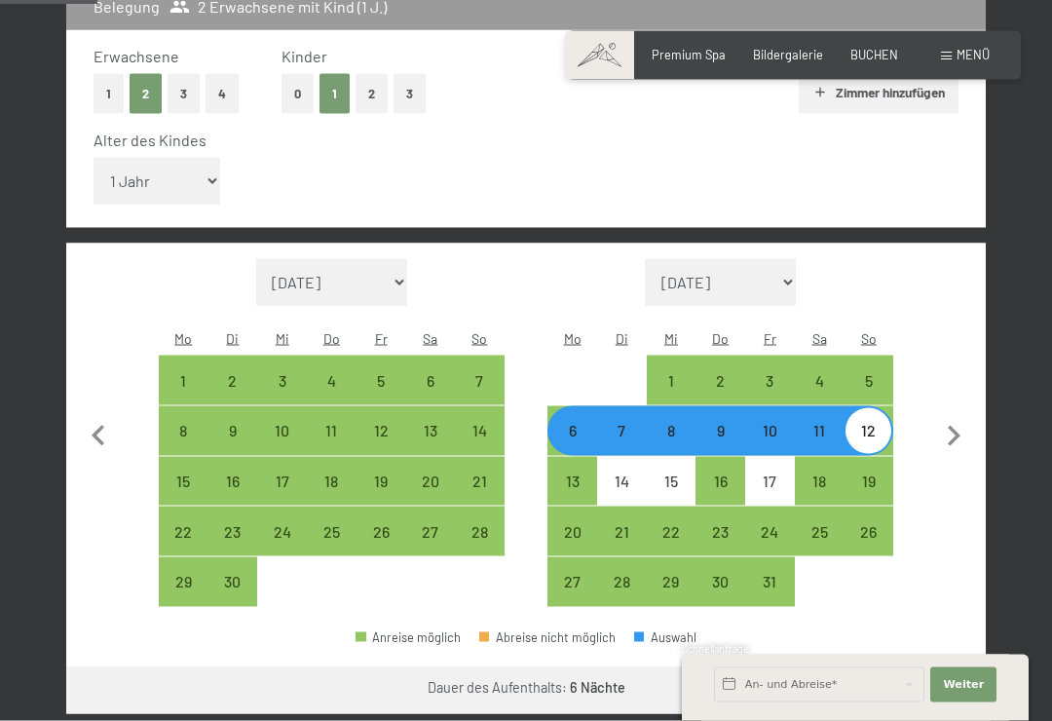
click at [564, 423] on div "6" at bounding box center [572, 446] width 46 height 46
select select "2025-09-01"
select select "2025-10-01"
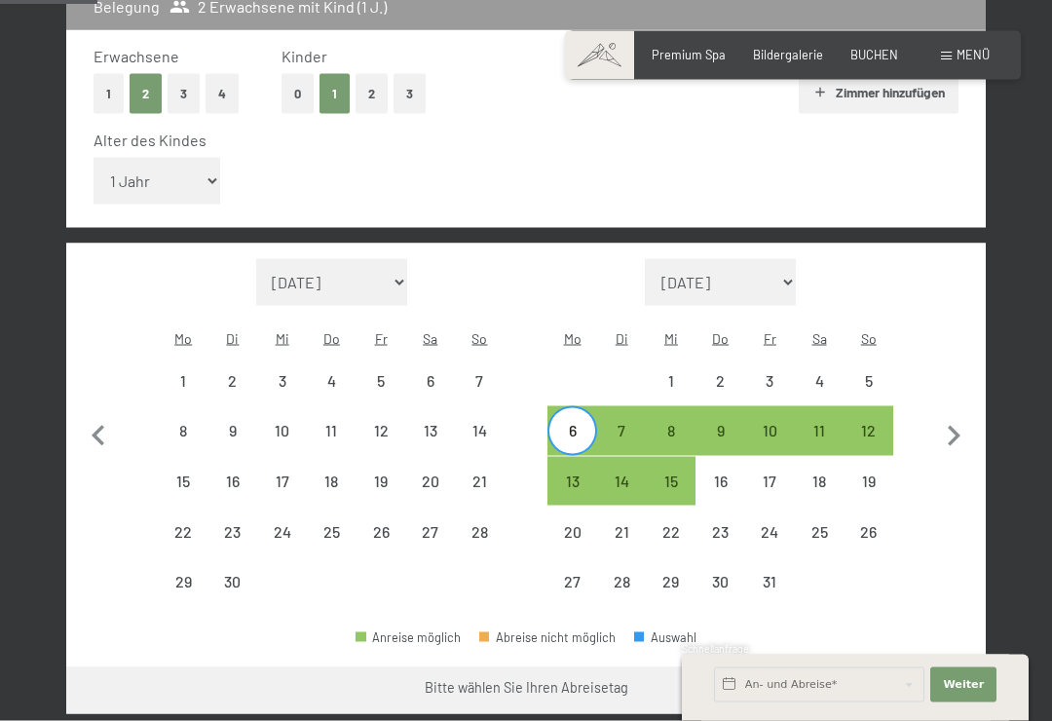
scroll to position [457, 0]
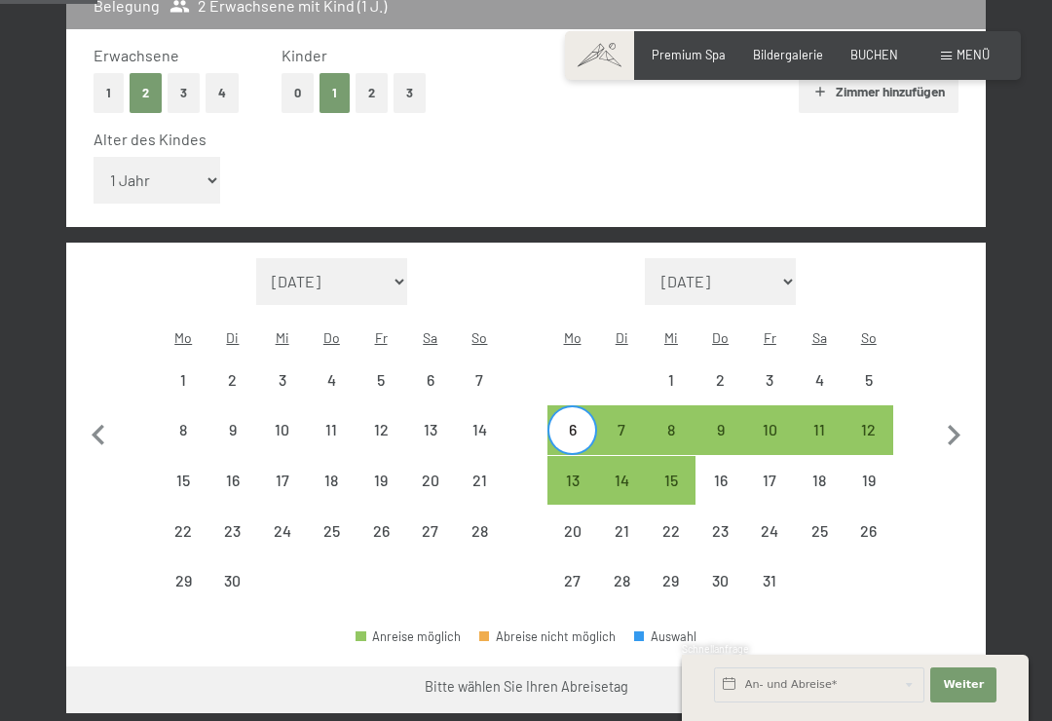
click at [823, 422] on div "11" at bounding box center [820, 445] width 46 height 46
select select "2025-09-01"
select select "2025-10-01"
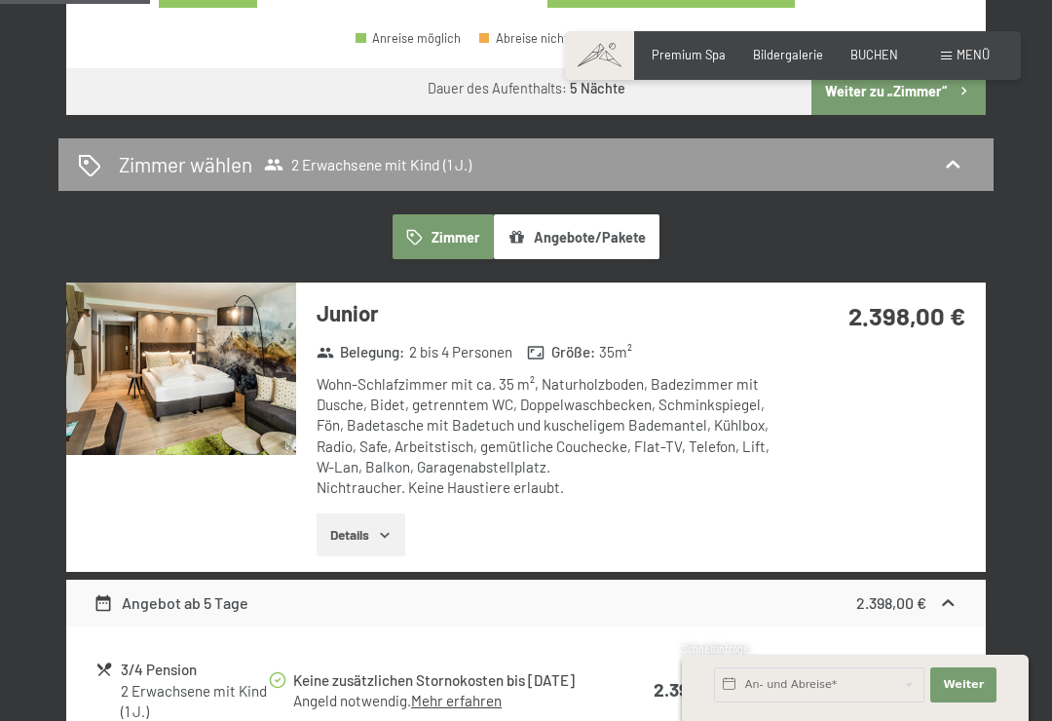
scroll to position [1054, 0]
click at [210, 360] on img at bounding box center [181, 369] width 230 height 172
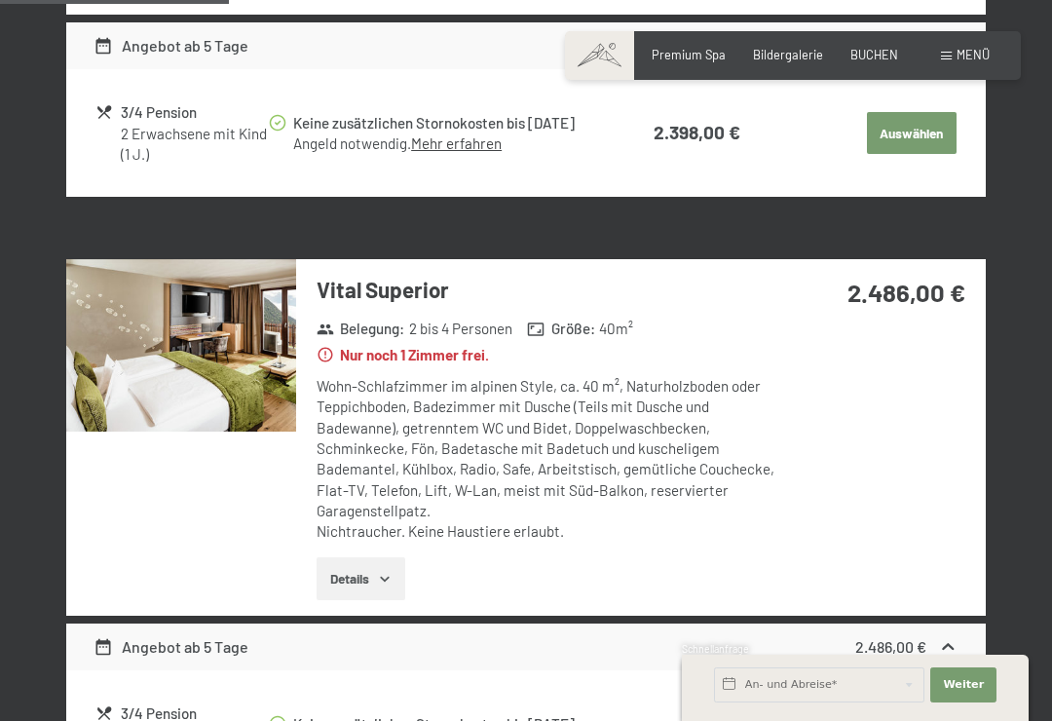
scroll to position [1611, 0]
click at [203, 324] on img at bounding box center [181, 346] width 230 height 172
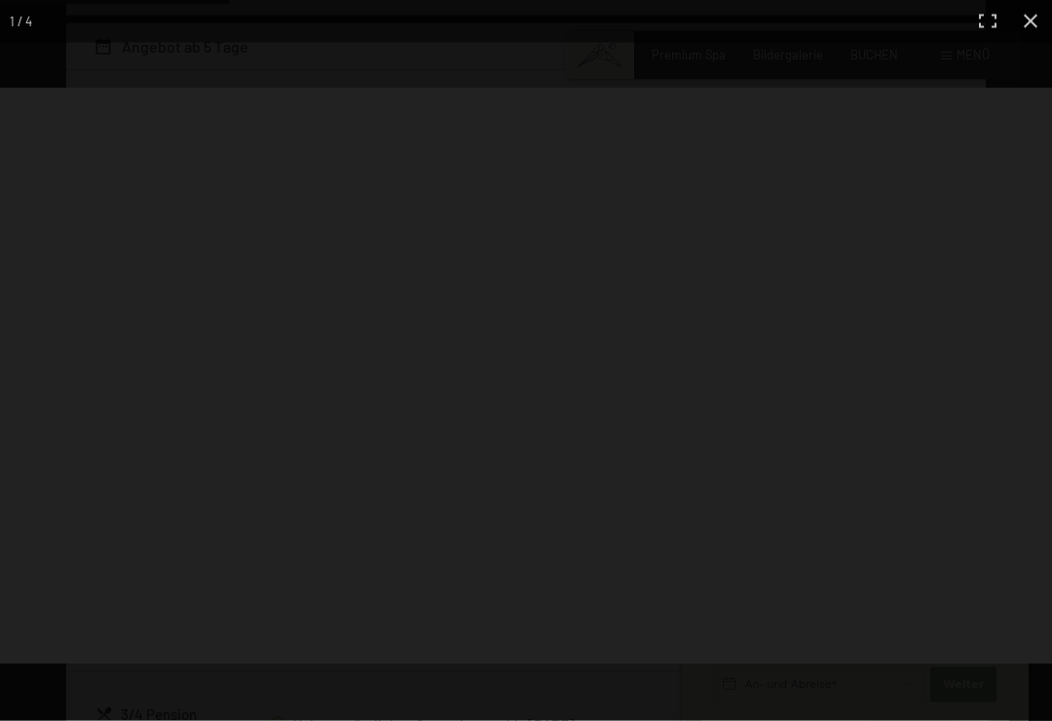
scroll to position [1612, 0]
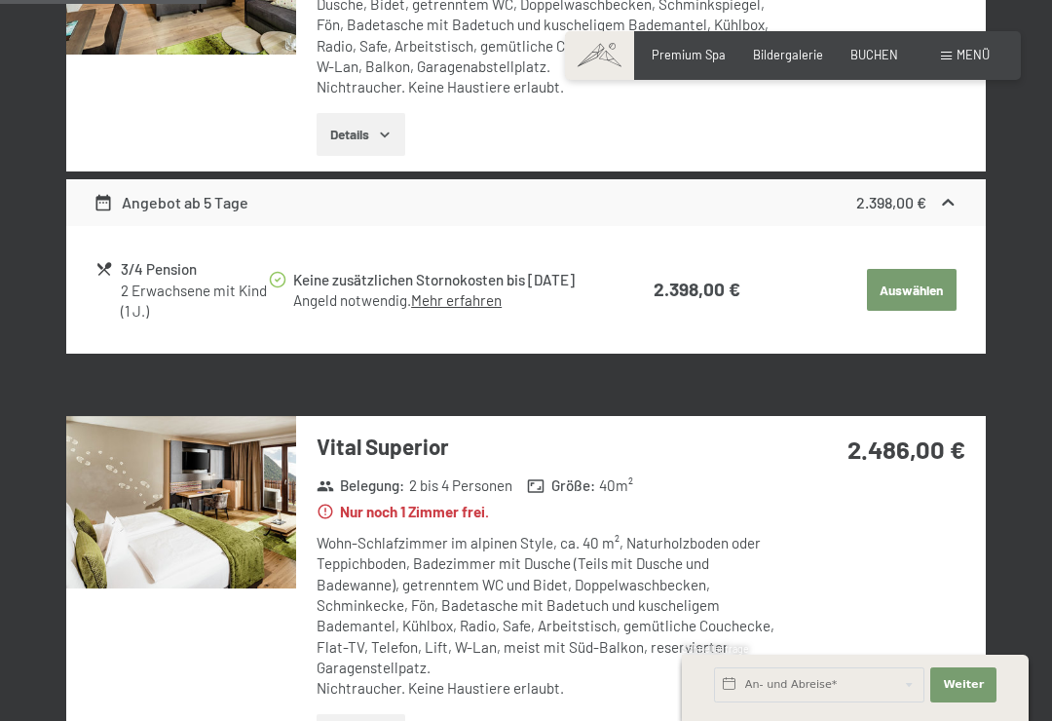
scroll to position [1456, 0]
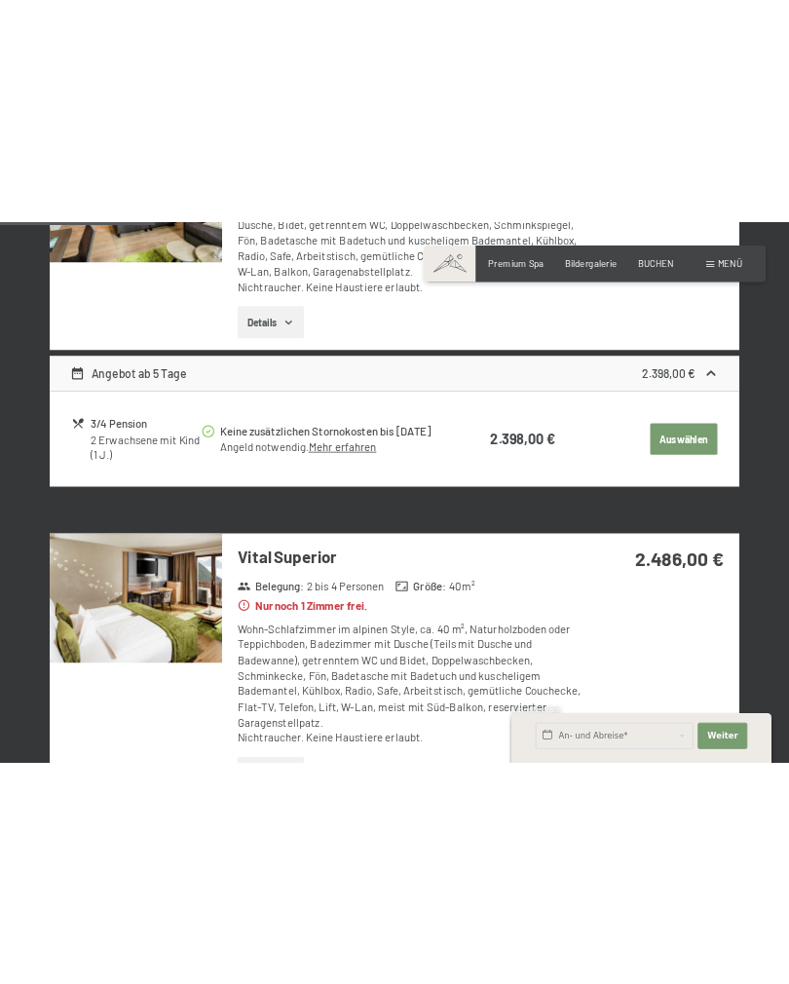
scroll to position [1230, 0]
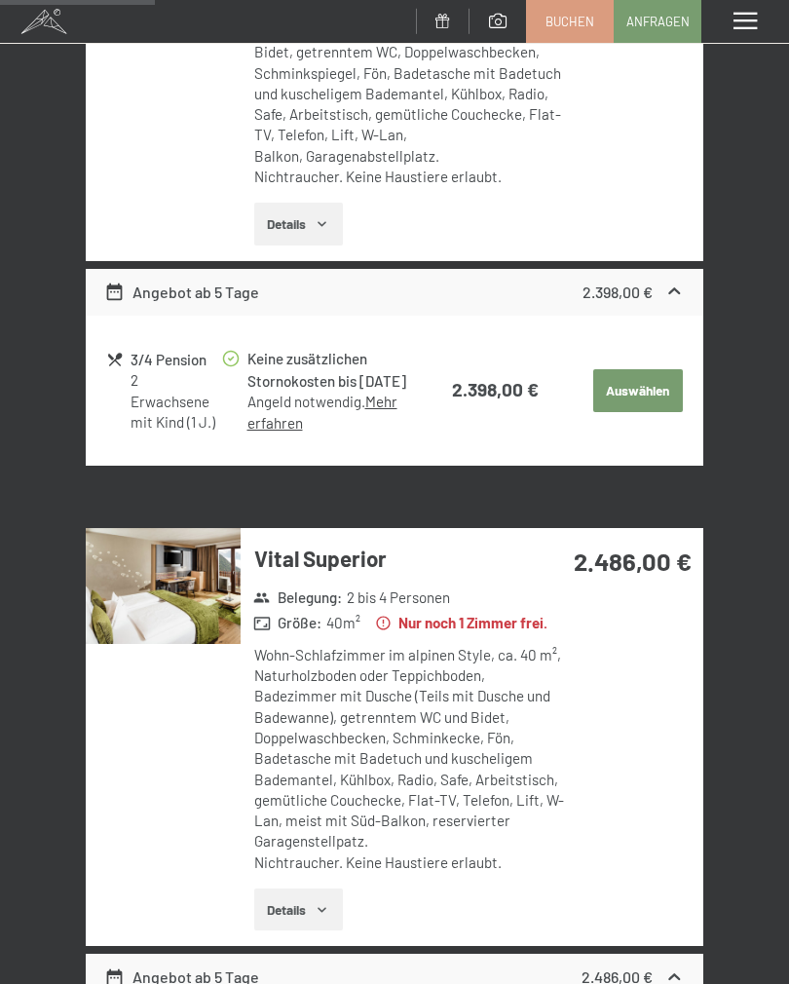
select select "2025-10-01"
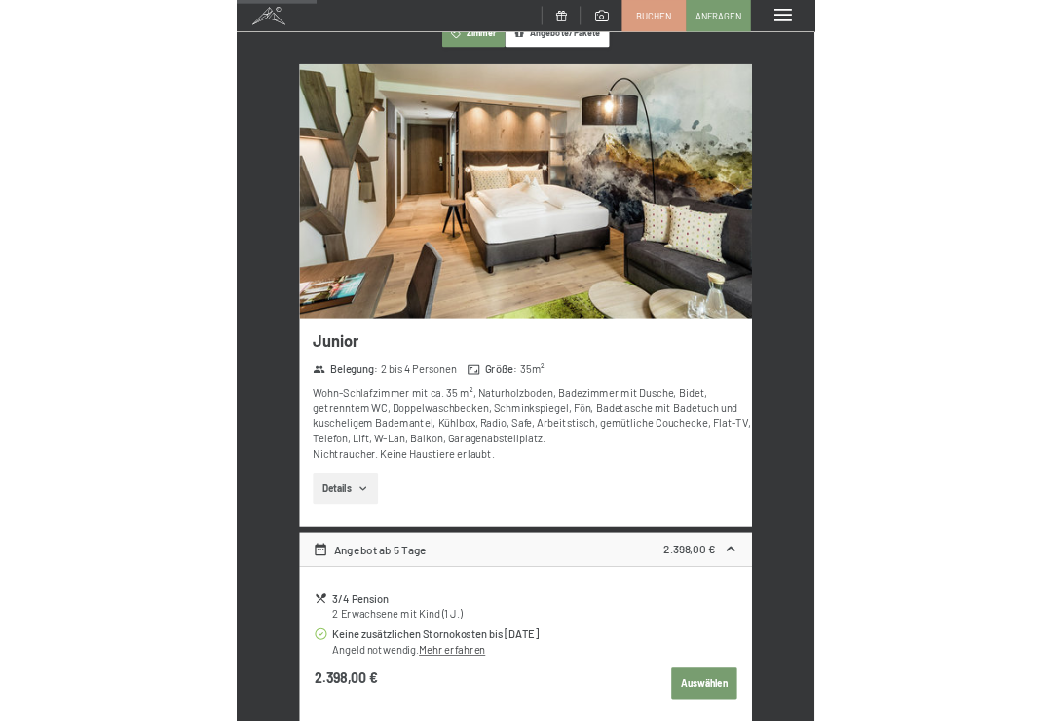
scroll to position [1893, 0]
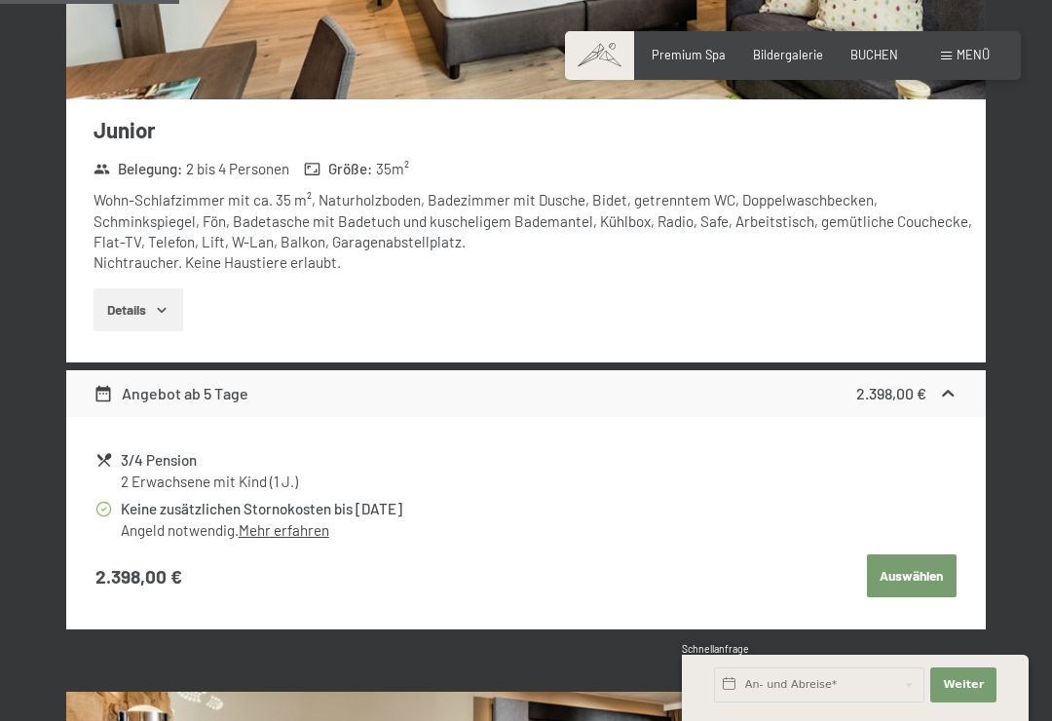
select select "2025-11-01"
select select "2025-10-01"
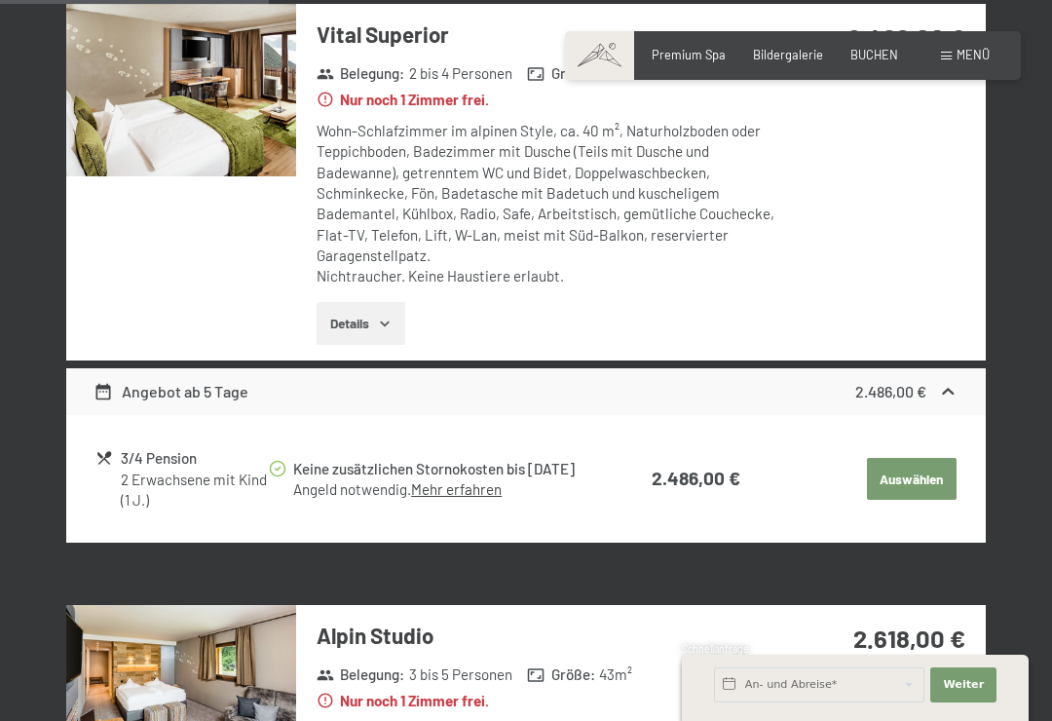
select select "2025-10-01"
select select "2025-11-01"
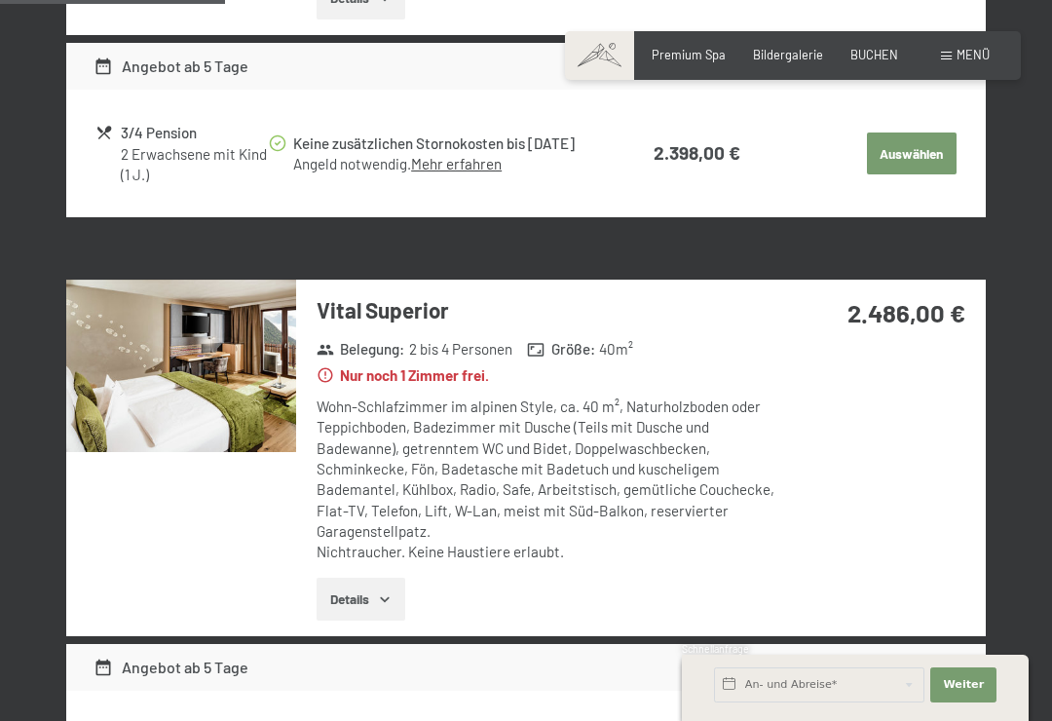
scroll to position [1591, 0]
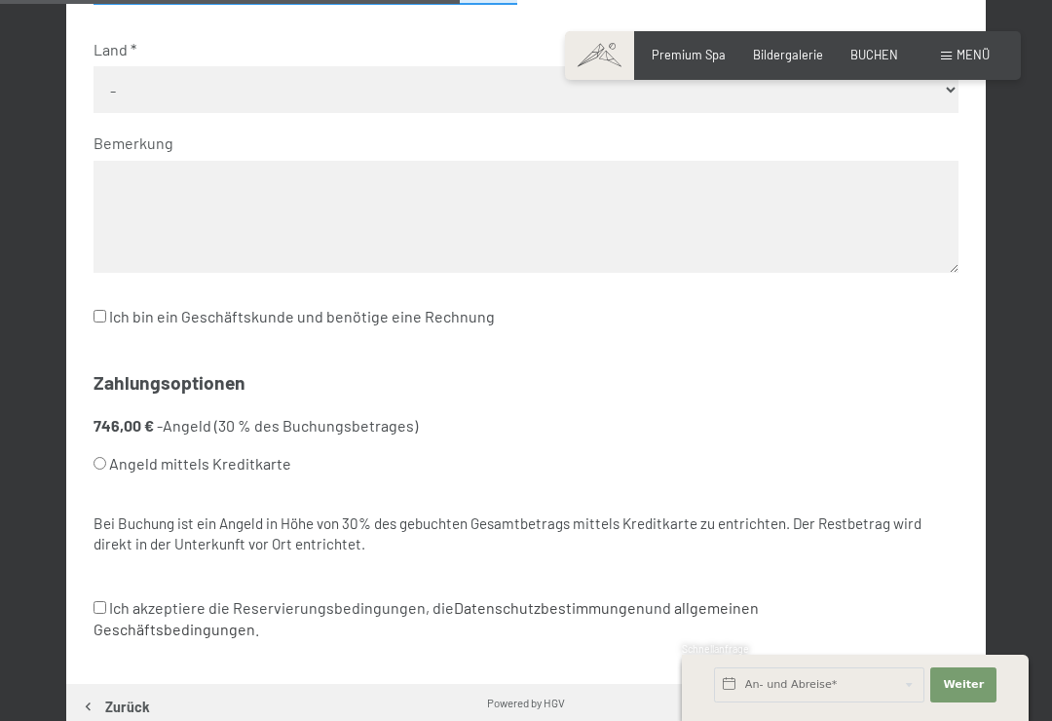
scroll to position [891, 0]
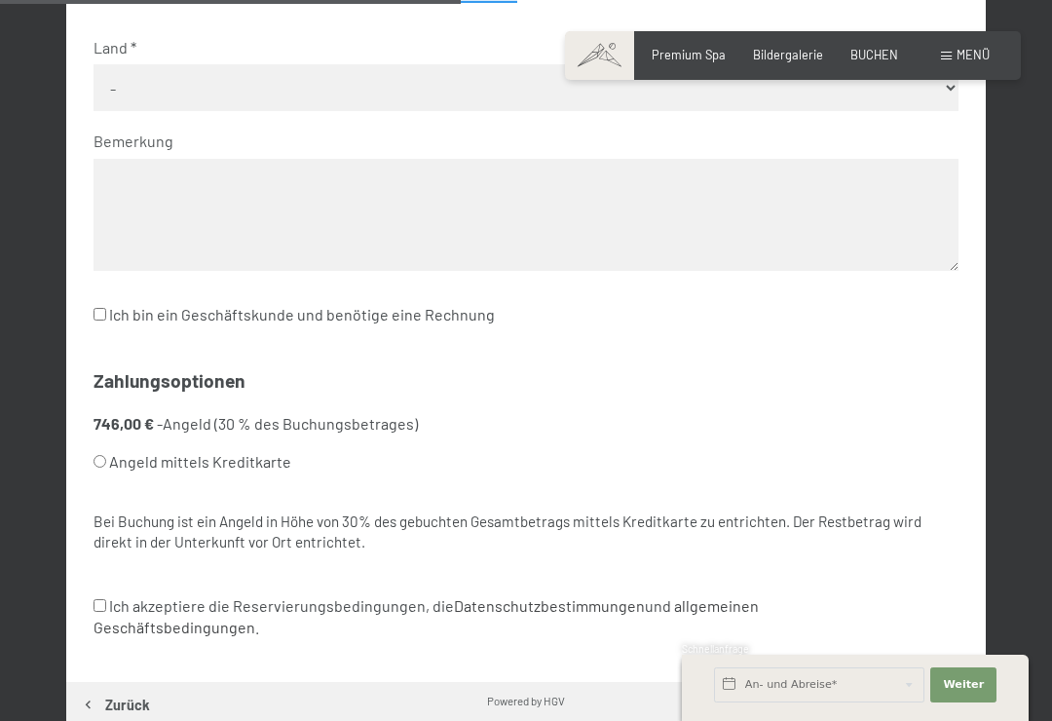
click at [959, 433] on div "Kontakt Anrede Keine Angabe Frau Herr Vorname Nachname E-Mail-Adresse Die Bestä…" at bounding box center [526, 192] width 920 height 979
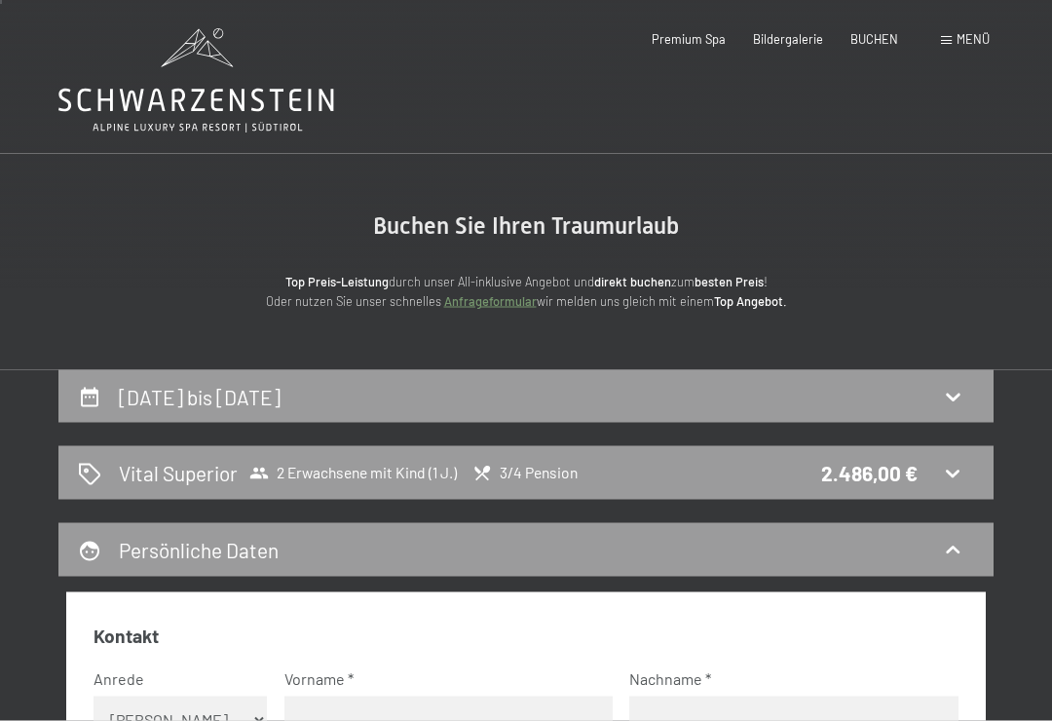
scroll to position [3, 0]
click at [493, 296] on link "Anfrageformular" at bounding box center [490, 300] width 93 height 16
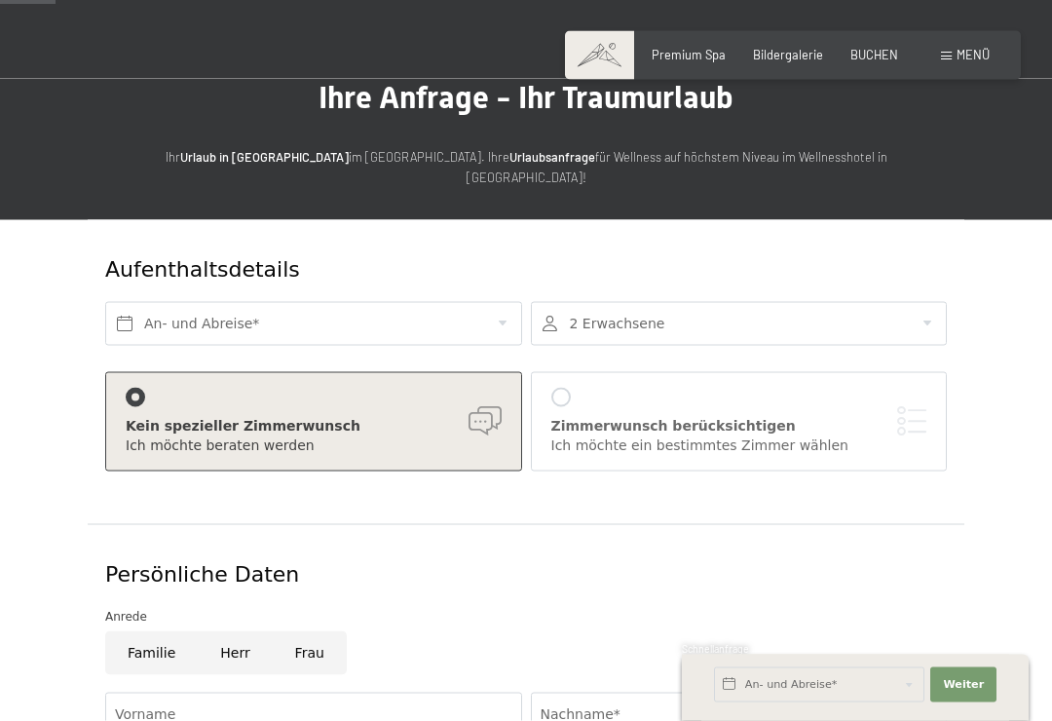
scroll to position [72, 0]
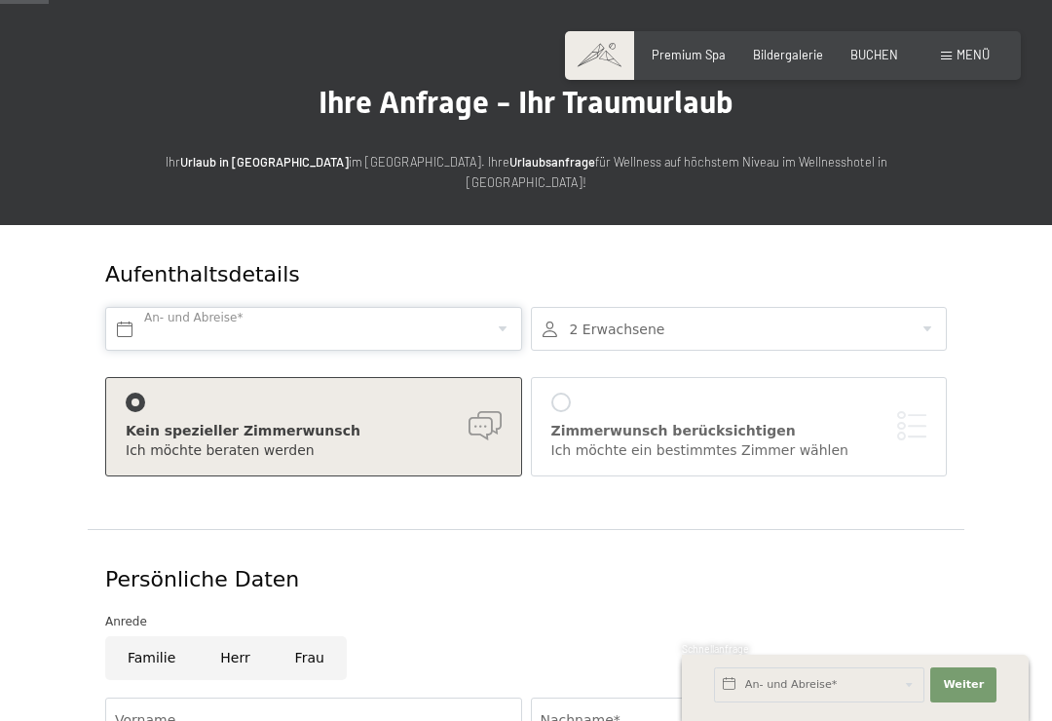
click at [379, 307] on input "text" at bounding box center [313, 329] width 417 height 44
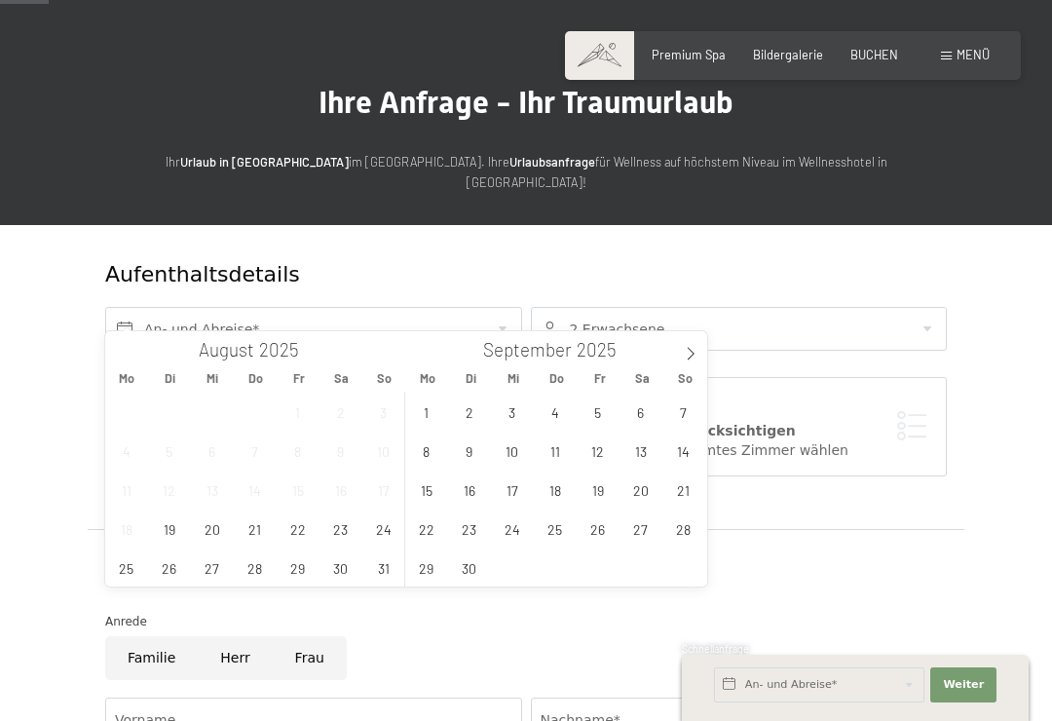
click at [698, 349] on span at bounding box center [690, 347] width 33 height 33
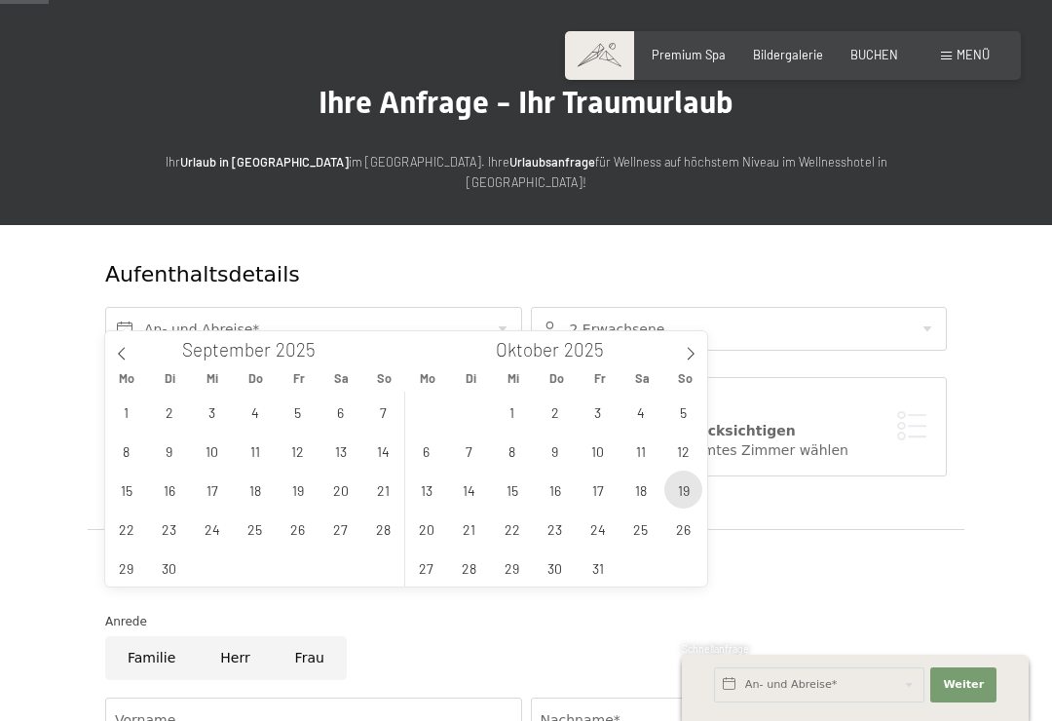
click at [668, 481] on span "19" at bounding box center [683, 489] width 38 height 38
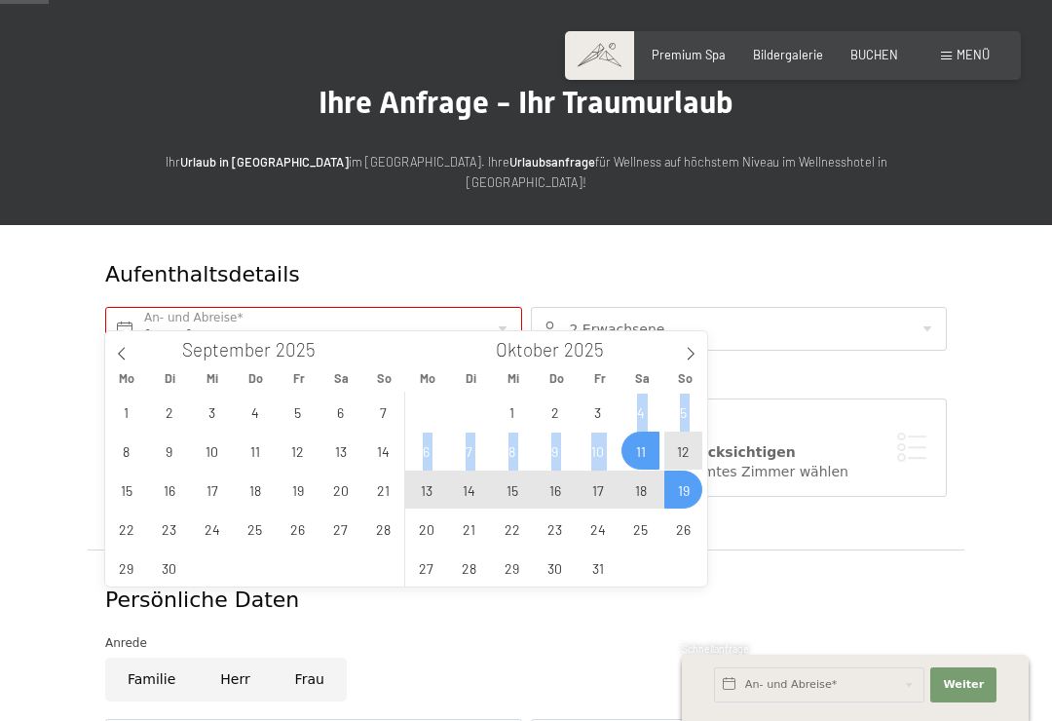
click at [646, 453] on span "11" at bounding box center [640, 451] width 38 height 38
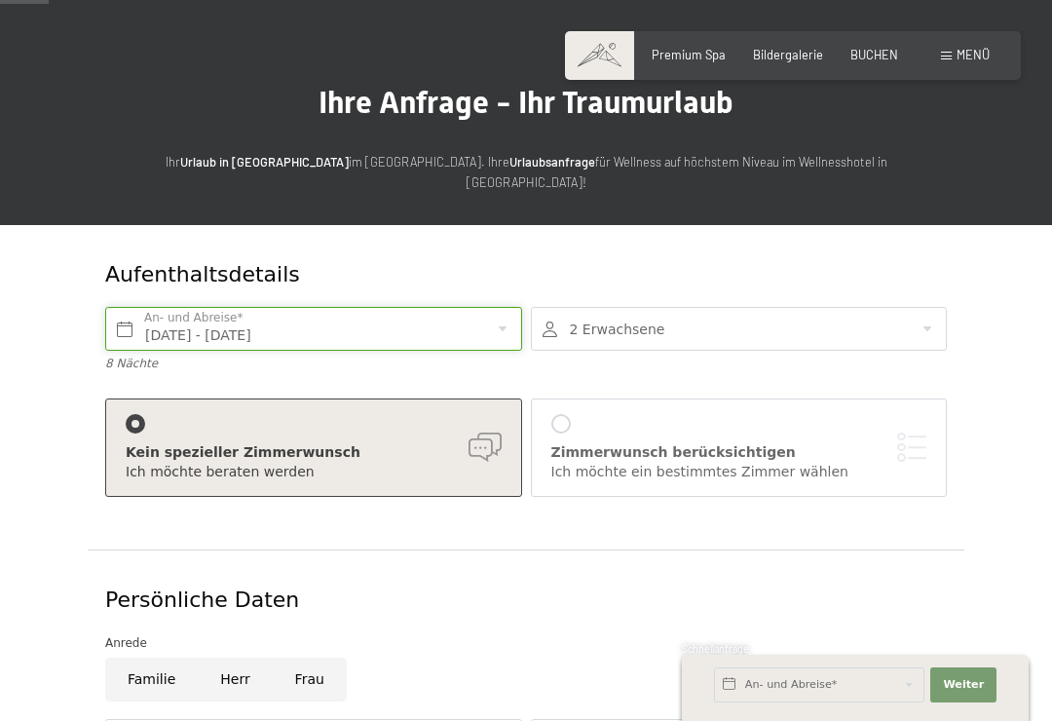
click at [439, 307] on input "Sa. 11.10.2025 - So. 19.10.2025" at bounding box center [313, 329] width 417 height 44
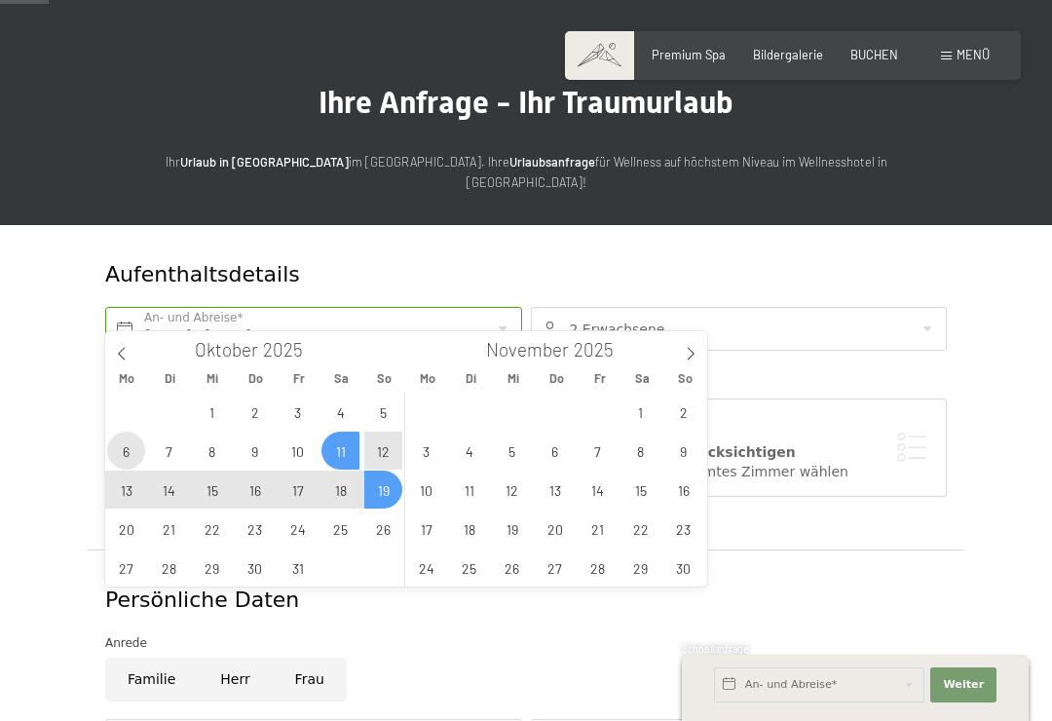
click at [114, 443] on span "6" at bounding box center [126, 451] width 38 height 38
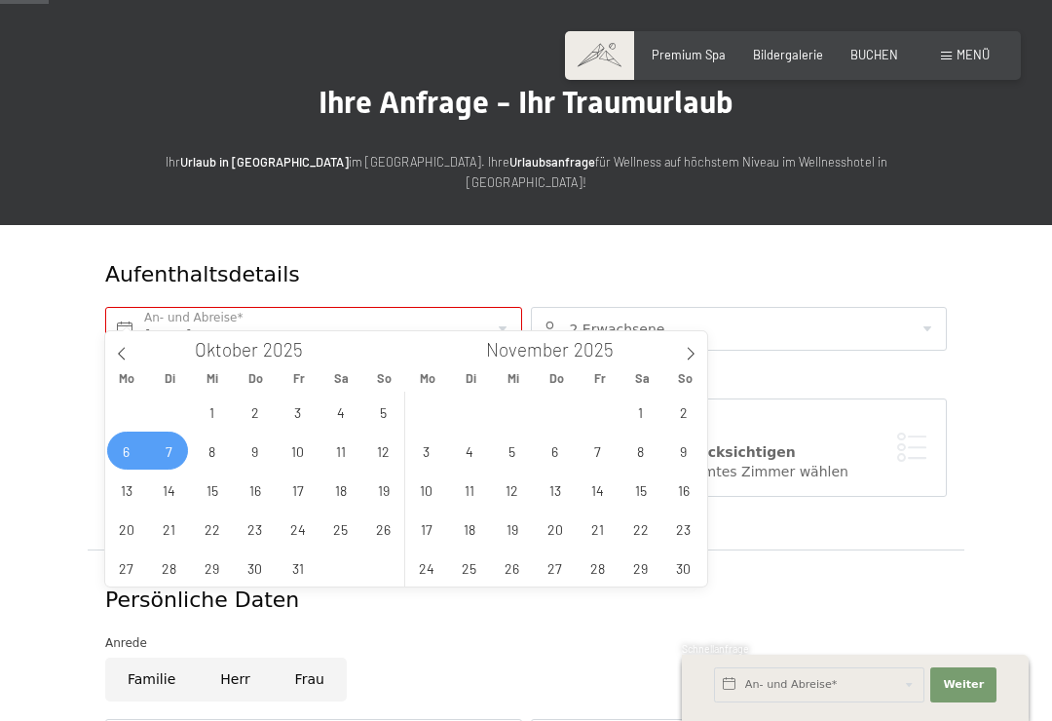
click at [166, 441] on span "7" at bounding box center [169, 451] width 38 height 38
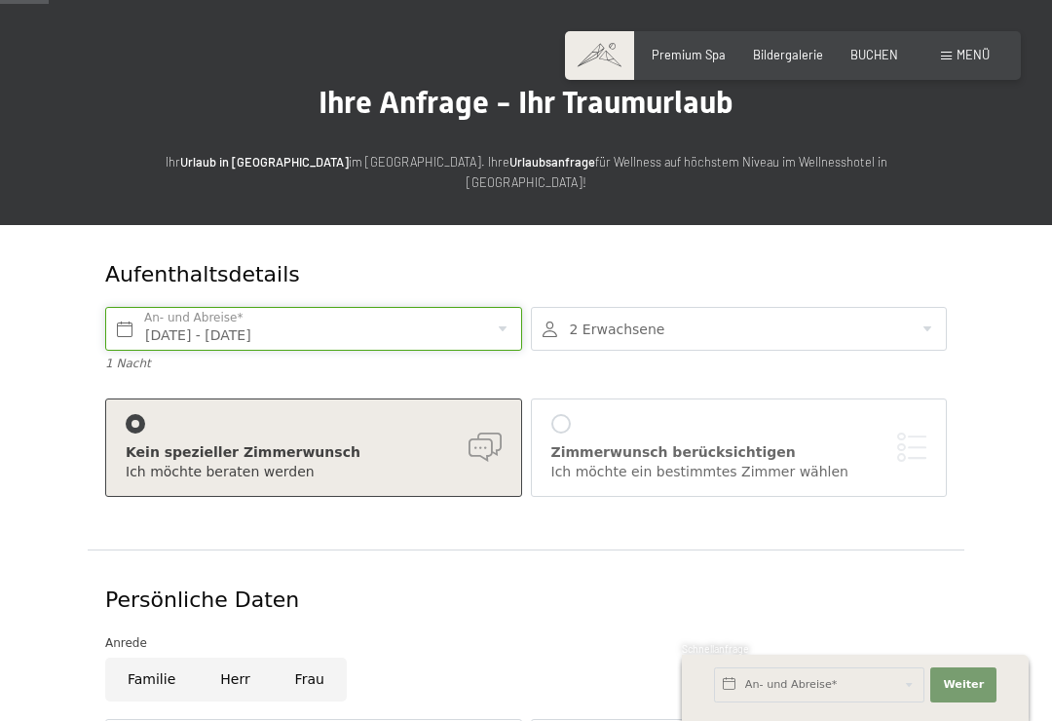
click at [478, 309] on input "Mo. 06.10.2025 - Di. 07.10.2025" at bounding box center [313, 329] width 417 height 44
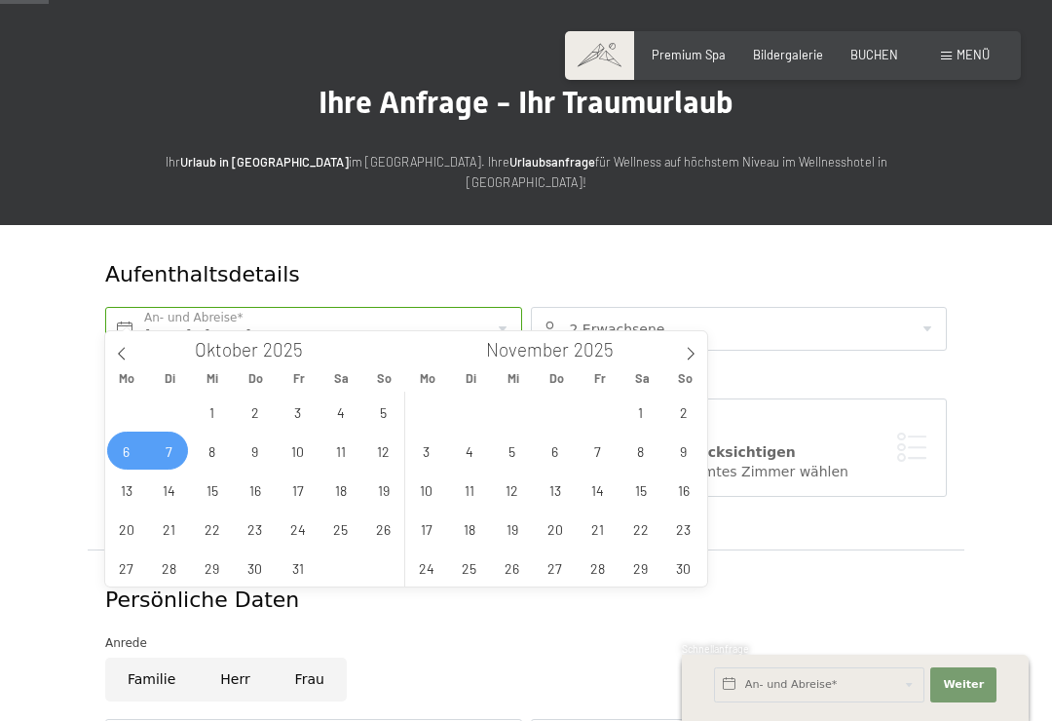
click at [160, 447] on span "7" at bounding box center [169, 451] width 38 height 38
click at [169, 484] on span "14" at bounding box center [169, 489] width 38 height 38
type input "Di. 07.10.2025 - Di. 14.10.2025"
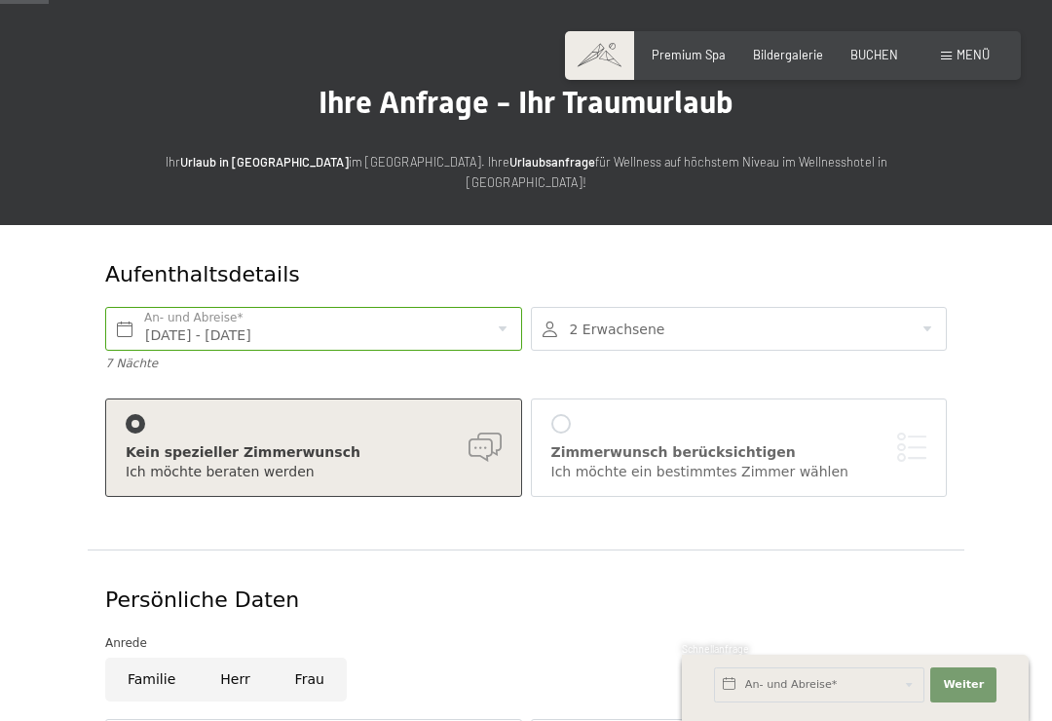
click at [570, 414] on div "Zimmerwunsch berücksichtigen Ich möchte ein bestimmtes Zimmer wählen" at bounding box center [739, 447] width 376 height 67
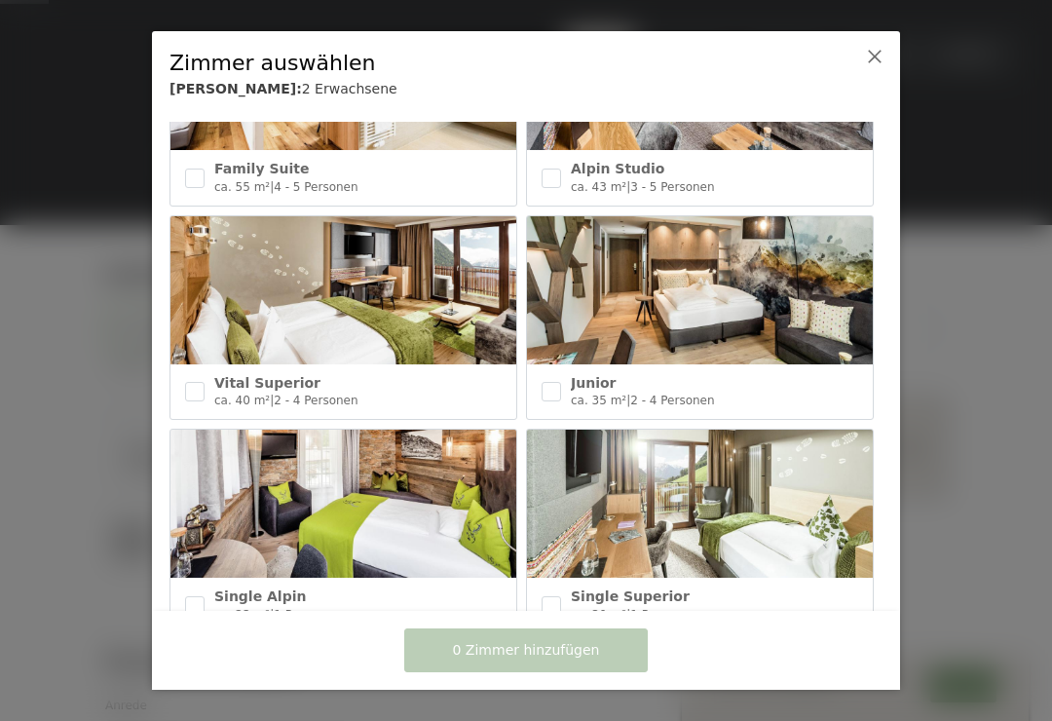
scroll to position [780, 0]
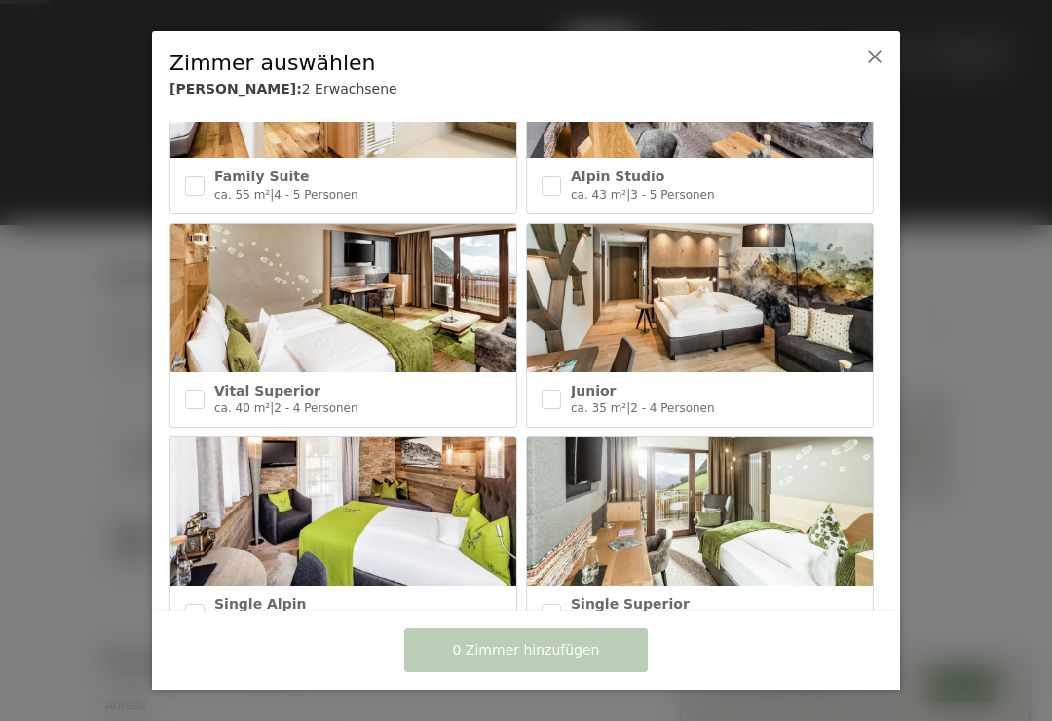
click at [194, 393] on input "checkbox" at bounding box center [194, 399] width 19 height 19
checkbox input "true"
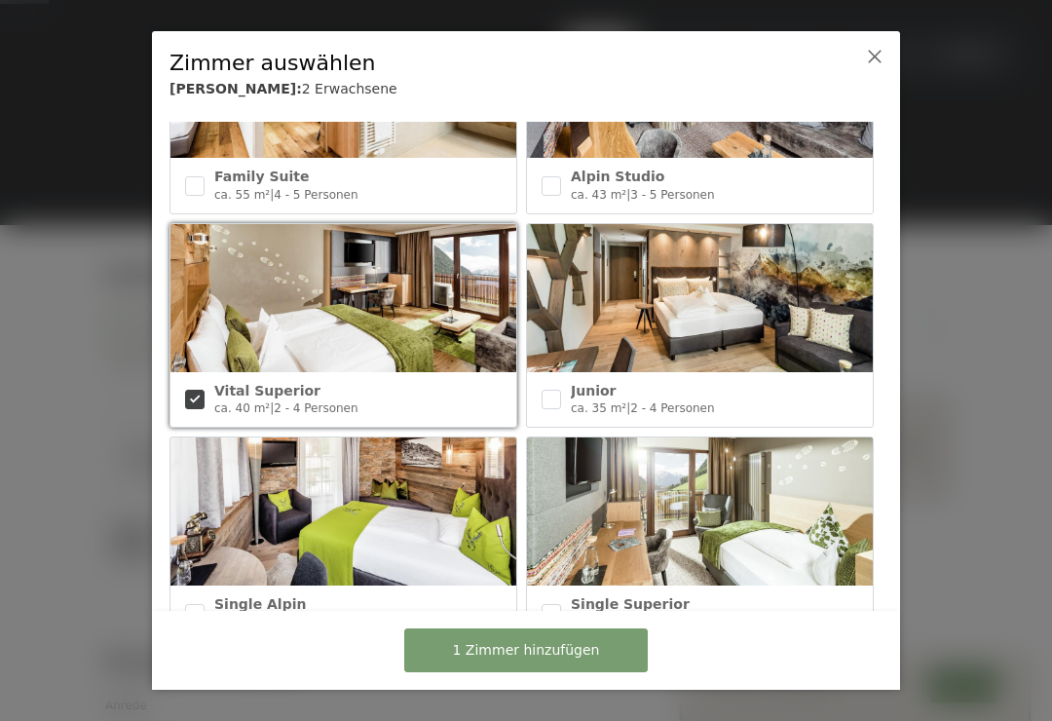
click at [559, 392] on input "checkbox" at bounding box center [551, 399] width 19 height 19
checkbox input "true"
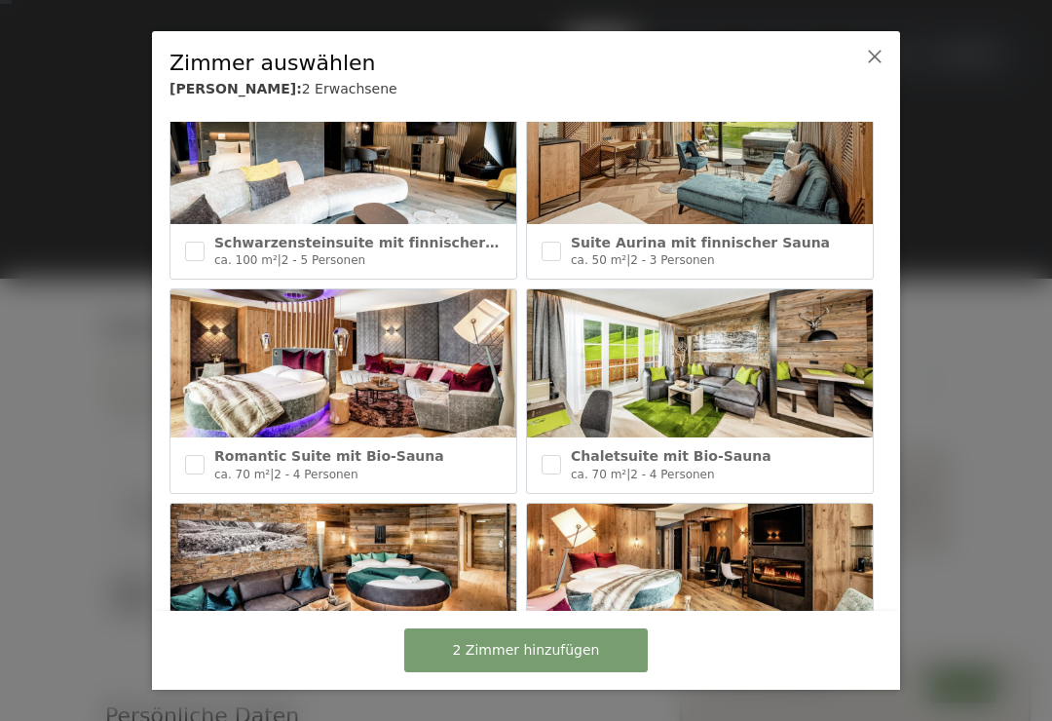
scroll to position [84, 0]
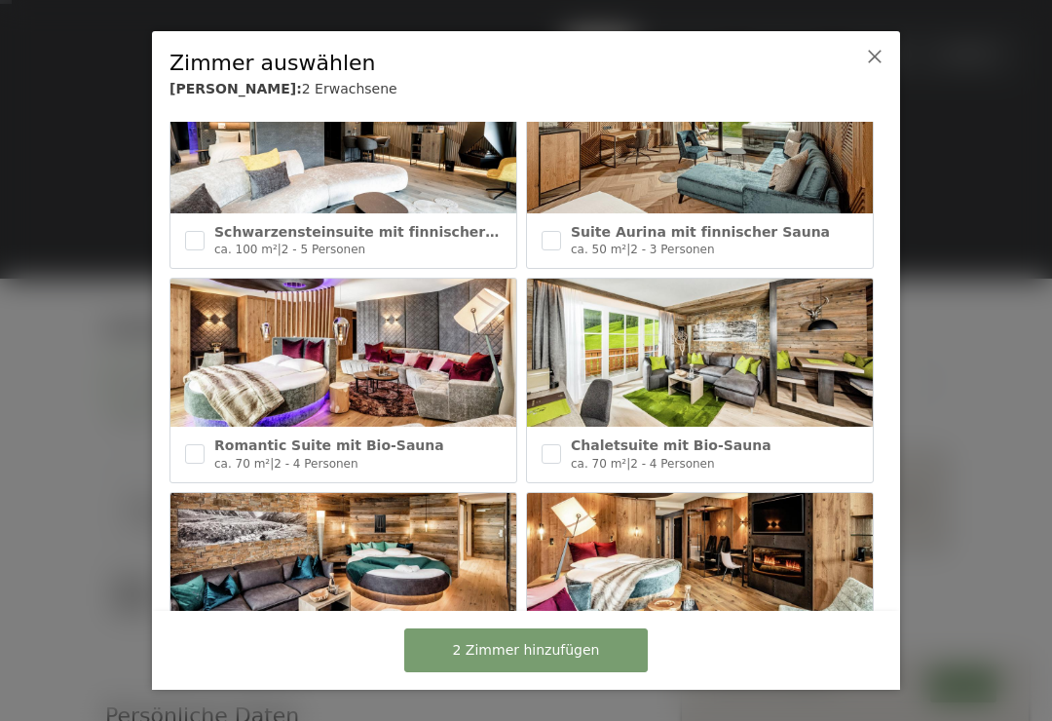
click at [571, 660] on span "2 Zimmer hinzufügen" at bounding box center [526, 650] width 147 height 19
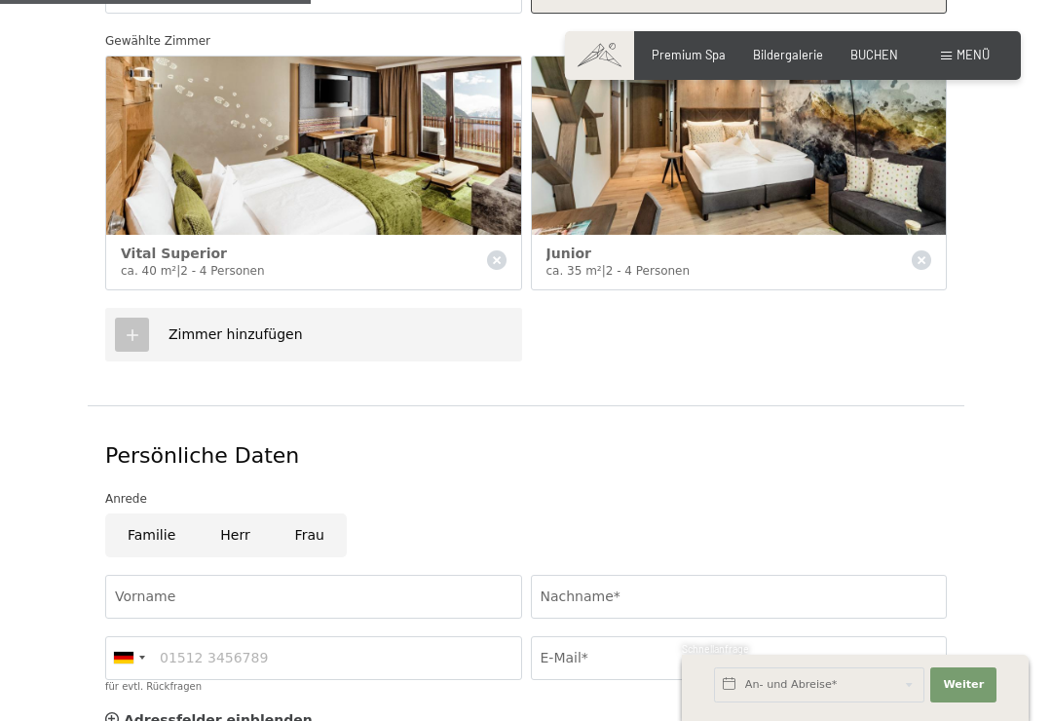
scroll to position [579, 0]
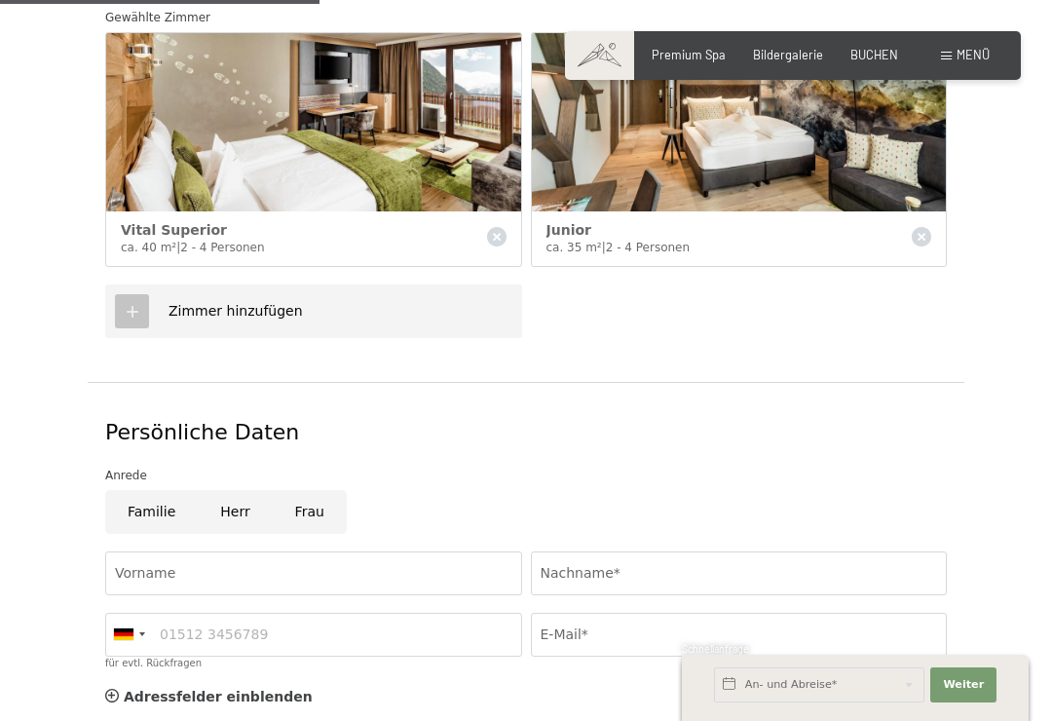
click at [236, 490] on input "Herr" at bounding box center [235, 512] width 74 height 44
radio input "true"
click at [328, 551] on input "Vorname" at bounding box center [313, 573] width 417 height 44
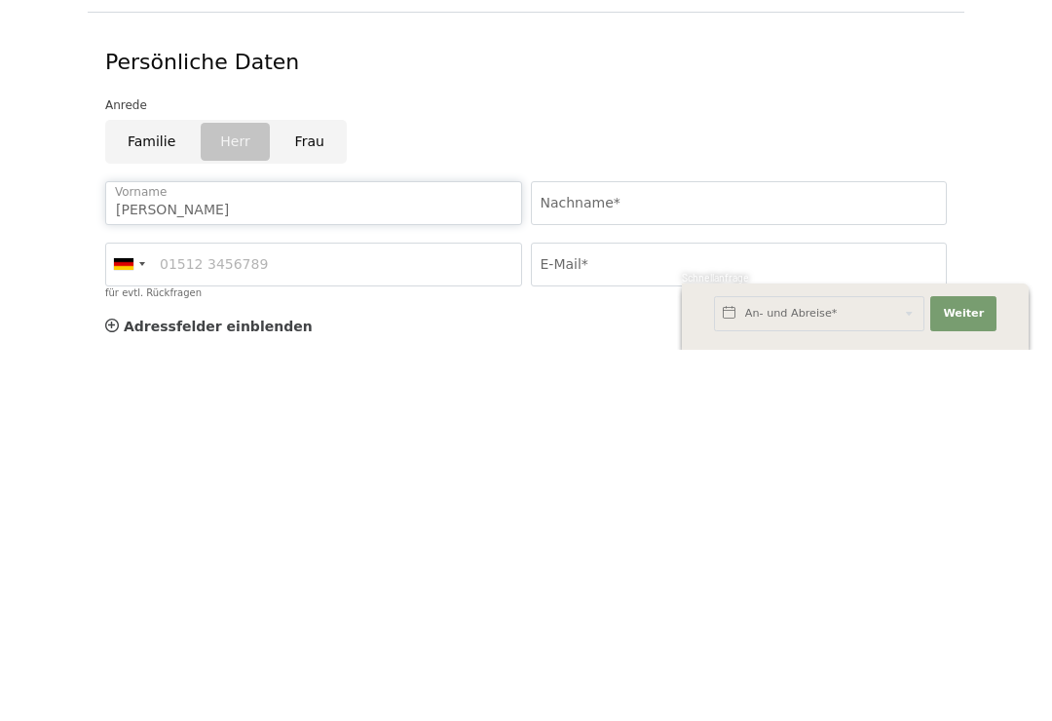
type input "Thomas"
click at [653, 552] on input "Nachname*" at bounding box center [739, 574] width 417 height 44
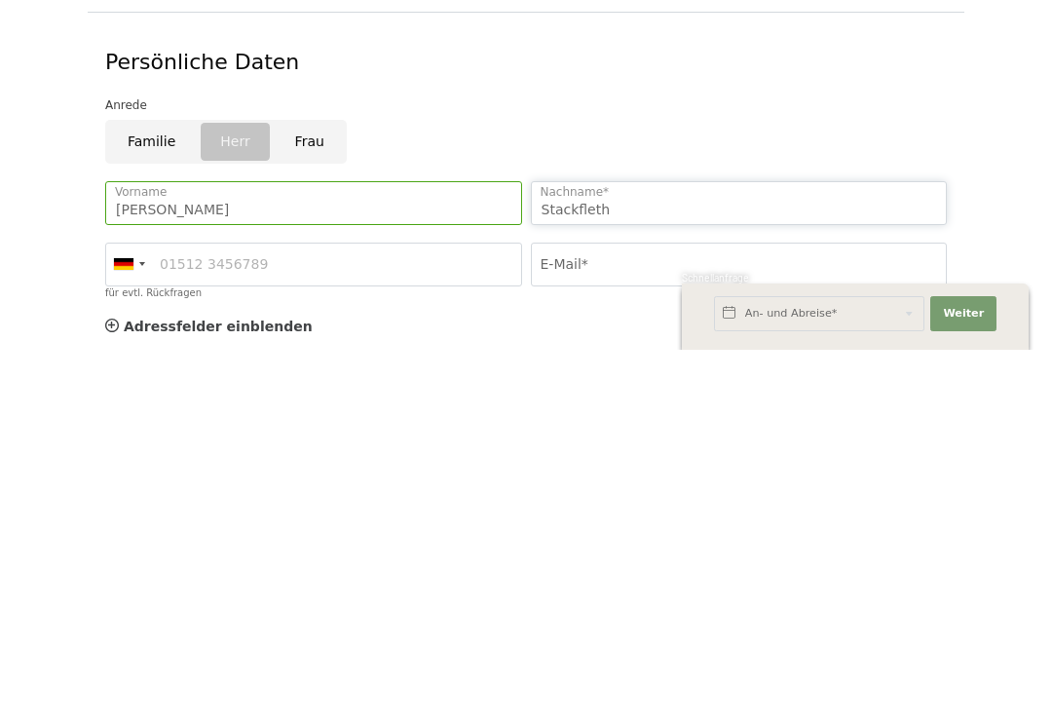
type input "Stackfleth"
click at [357, 614] on input "für evtl. Rückfragen" at bounding box center [313, 636] width 417 height 44
type input "015563010397"
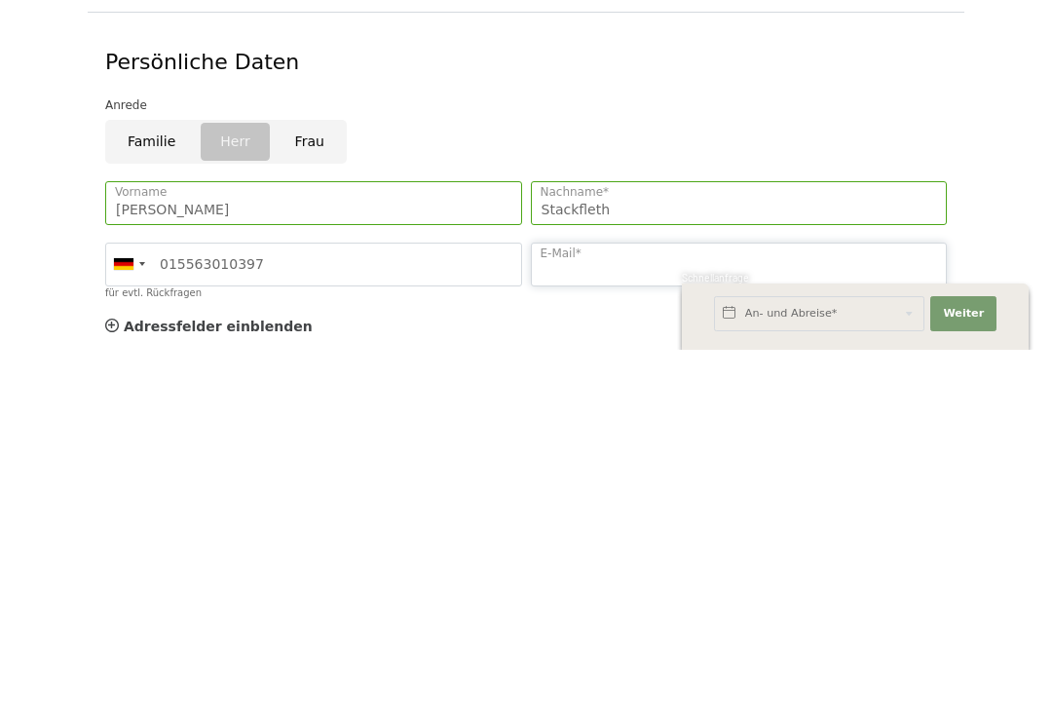
click at [634, 614] on input "E-Mail*" at bounding box center [739, 636] width 417 height 44
type input "thomasstackfleth@web.de"
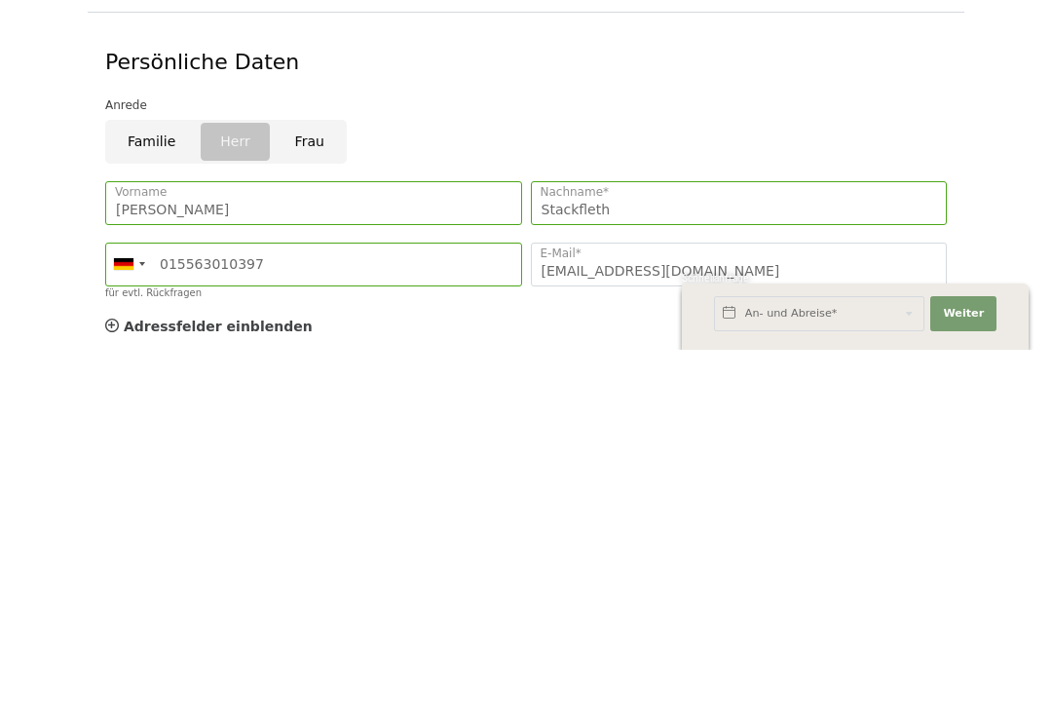
scroll to position [950, 0]
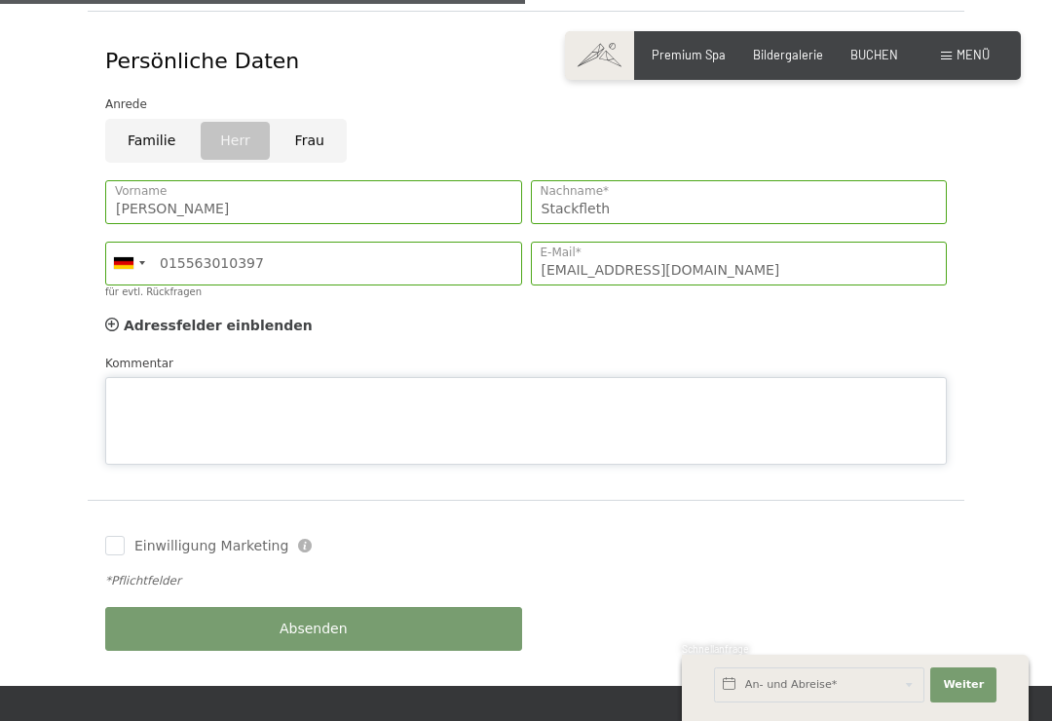
click at [461, 354] on div "Kommentar" at bounding box center [526, 410] width 842 height 112
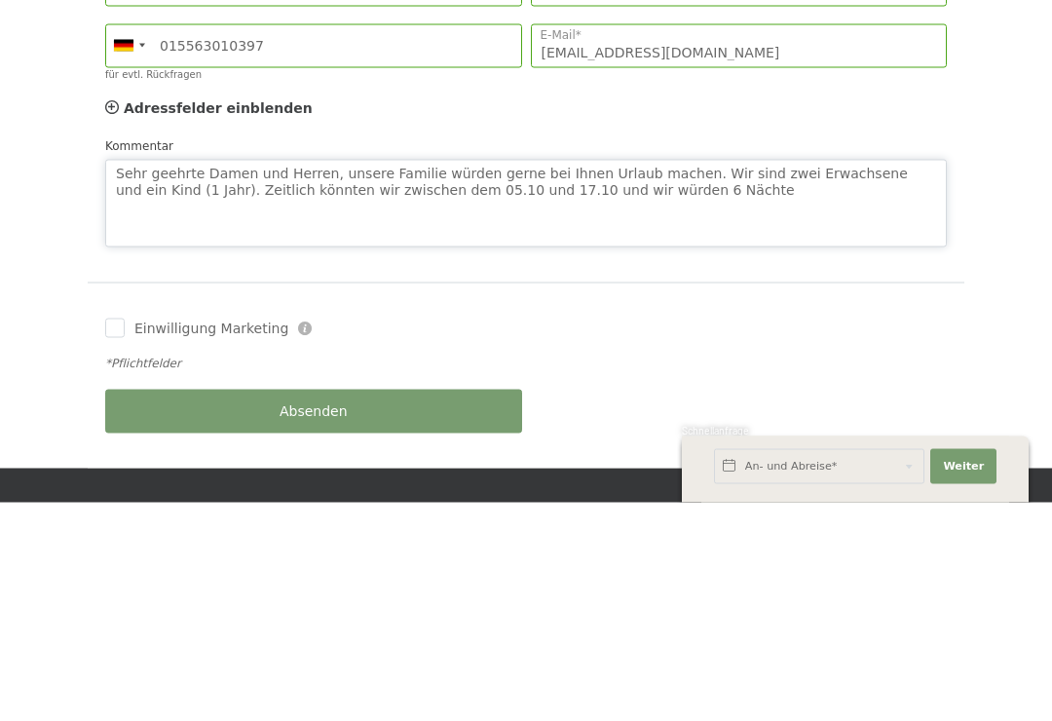
click at [604, 378] on textarea "Sehr geehrte Damen und Herren, unsere Familie würden gerne bei Ihnen Urlaub mac…" at bounding box center [526, 422] width 842 height 88
click at [736, 378] on textarea "Sehr geehrte Damen und Herren, unsere Familie würden gerne bei Ihnen Urlaub mac…" at bounding box center [526, 422] width 842 height 88
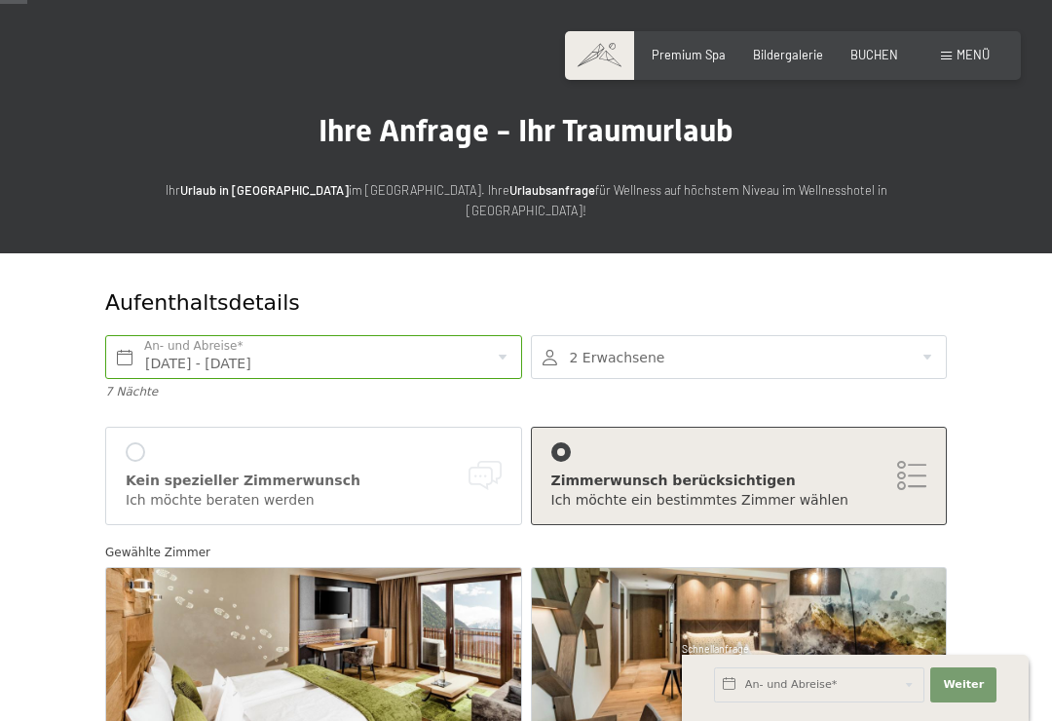
scroll to position [29, 0]
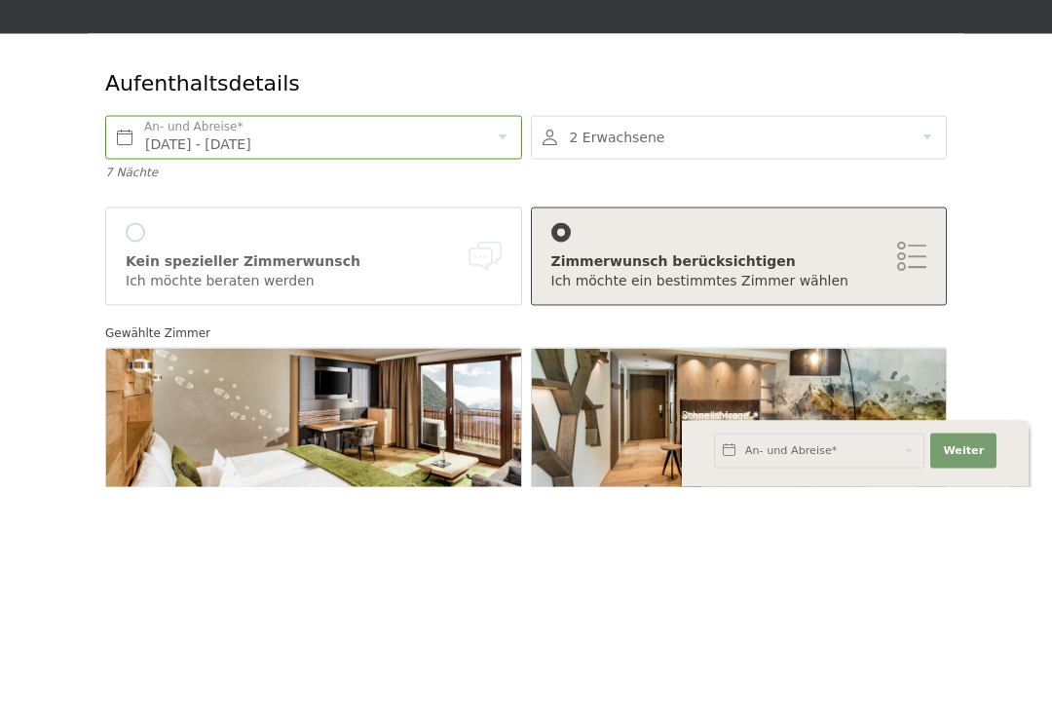
type textarea "Sehr geehrte Damen und Herren, unsere Familie würden gerne bei Ihnen Urlaub mac…"
click at [461, 350] on input "Di. 07.10.2025 - Di. 14.10.2025" at bounding box center [313, 372] width 417 height 44
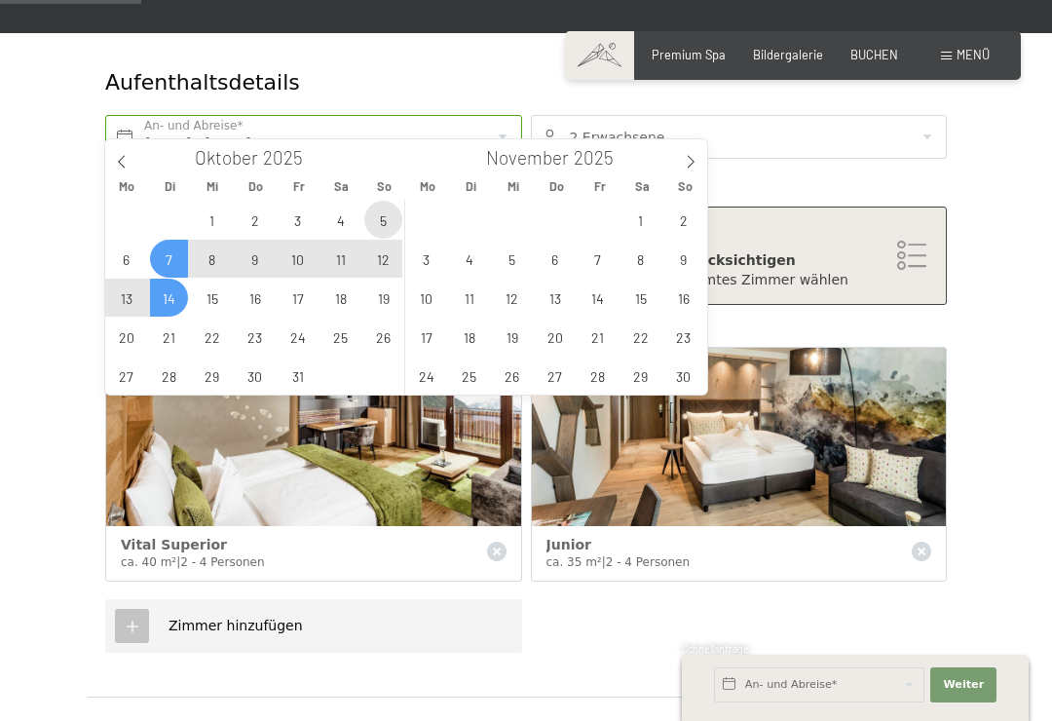
click at [390, 212] on span "5" at bounding box center [383, 220] width 38 height 38
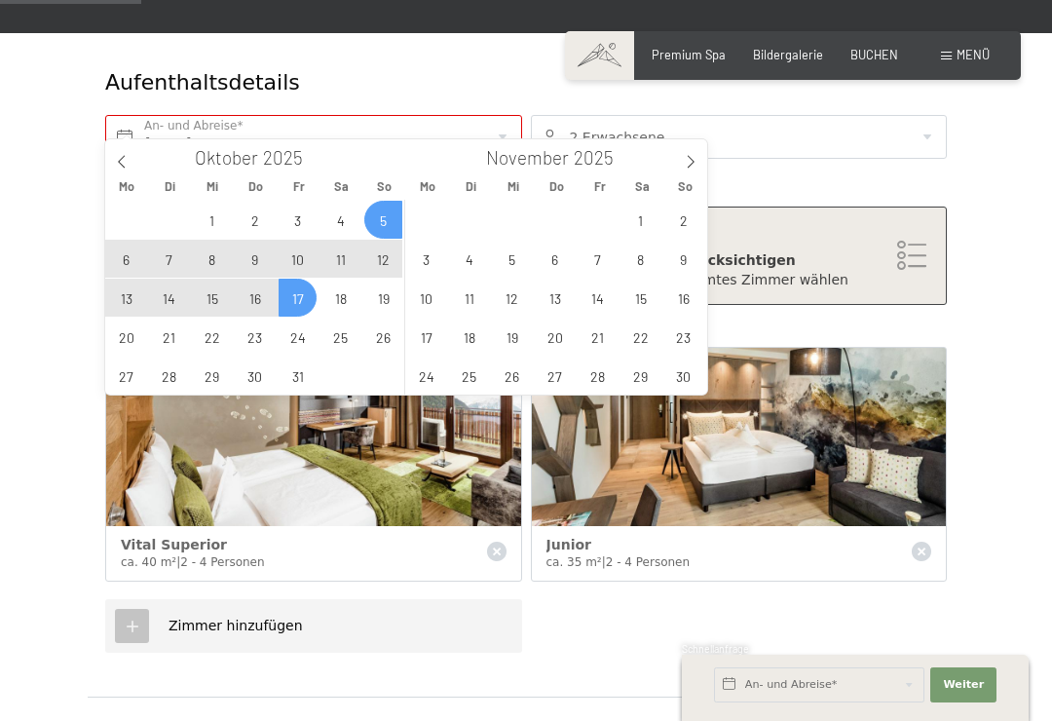
click at [301, 292] on span "17" at bounding box center [298, 298] width 38 height 38
type input "So. 05.10.2025 - Fr. 17.10.2025"
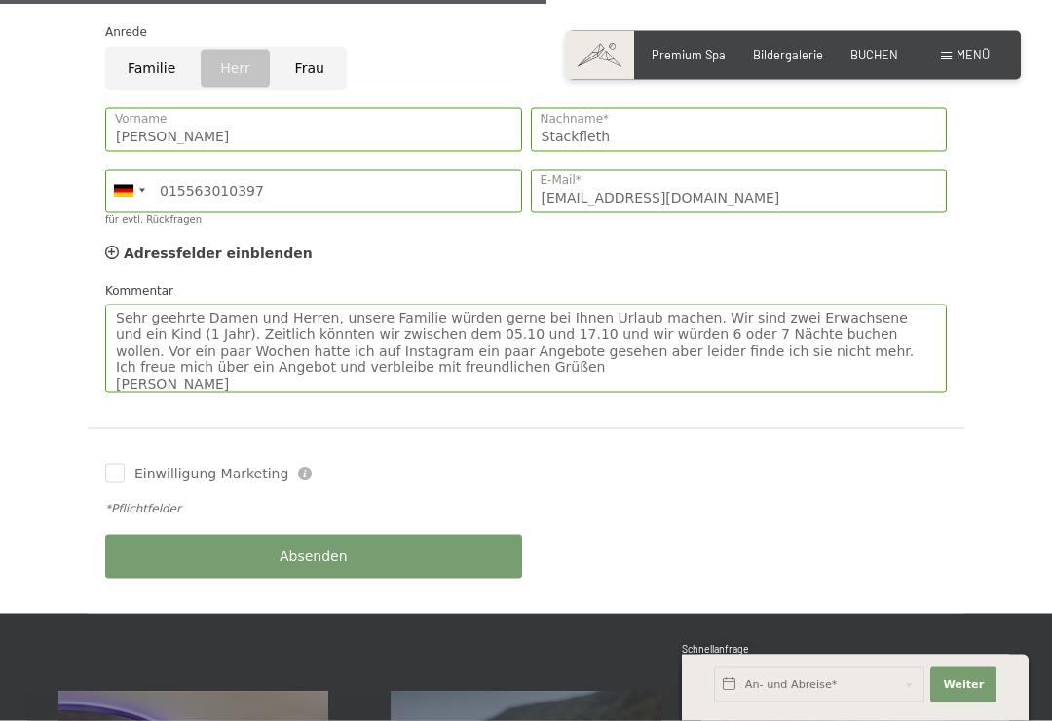
scroll to position [1026, 0]
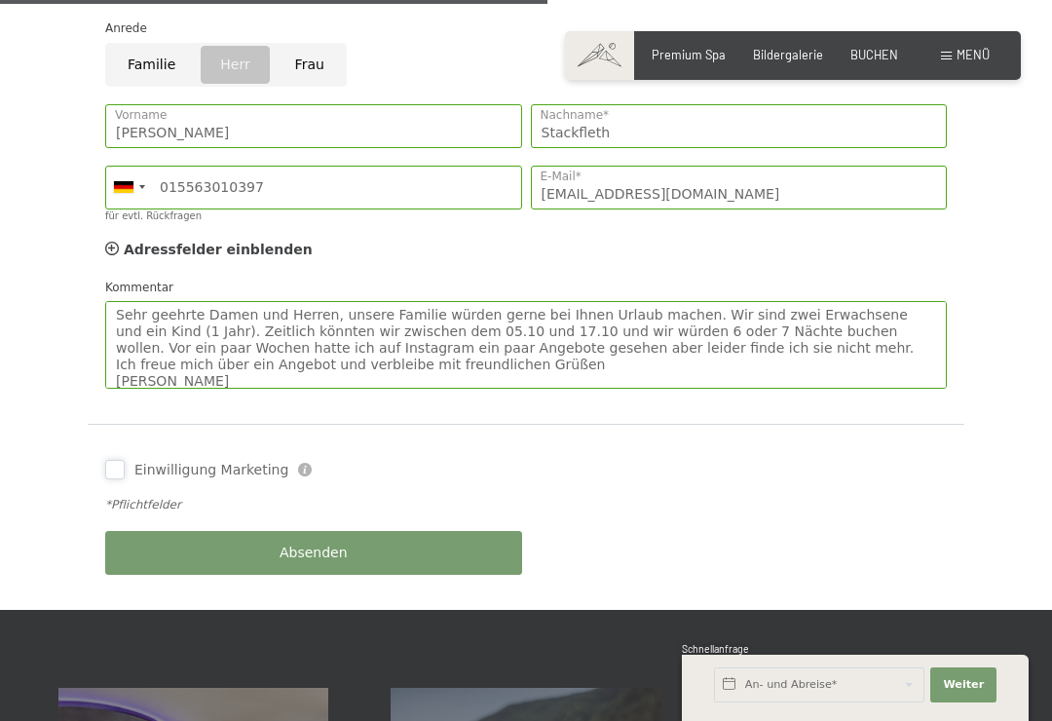
click at [120, 460] on input "Einwilligung Marketing" at bounding box center [114, 469] width 19 height 19
checkbox input "true"
click at [401, 531] on button "Absenden" at bounding box center [313, 553] width 417 height 44
